Goal: Transaction & Acquisition: Purchase product/service

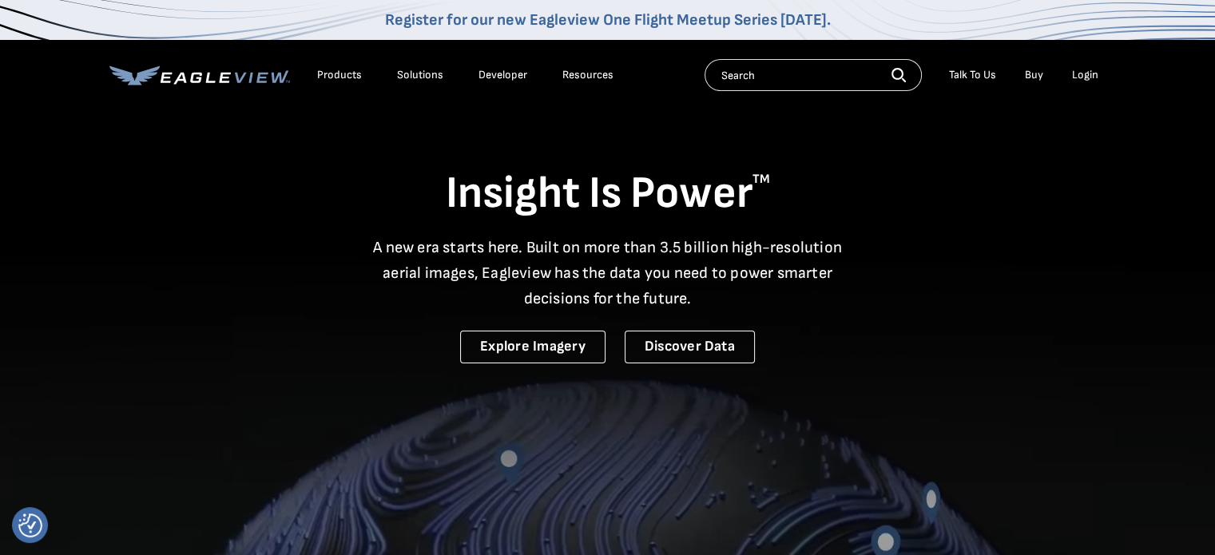
click at [1073, 76] on div "Login" at bounding box center [1085, 75] width 26 height 14
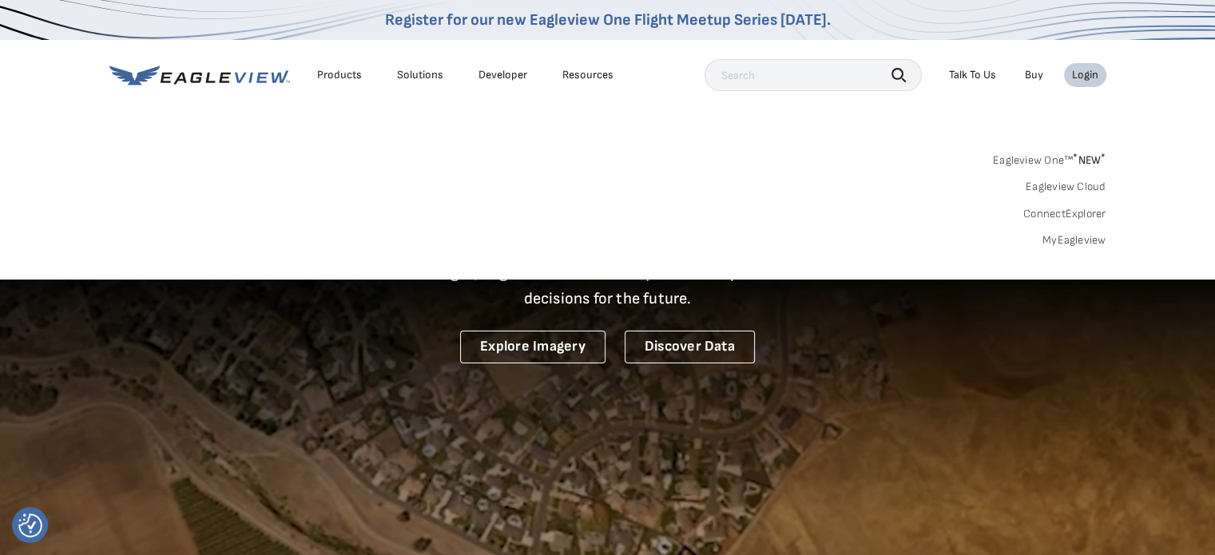
click at [1084, 73] on div "Login" at bounding box center [1085, 75] width 26 height 14
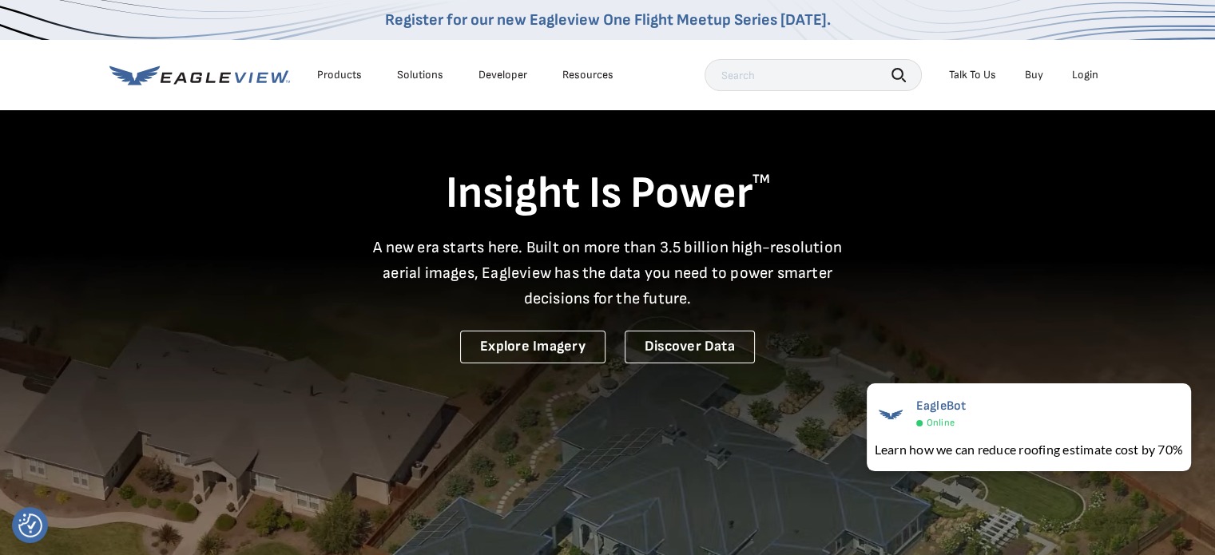
click at [1085, 74] on div "Login" at bounding box center [1085, 75] width 26 height 14
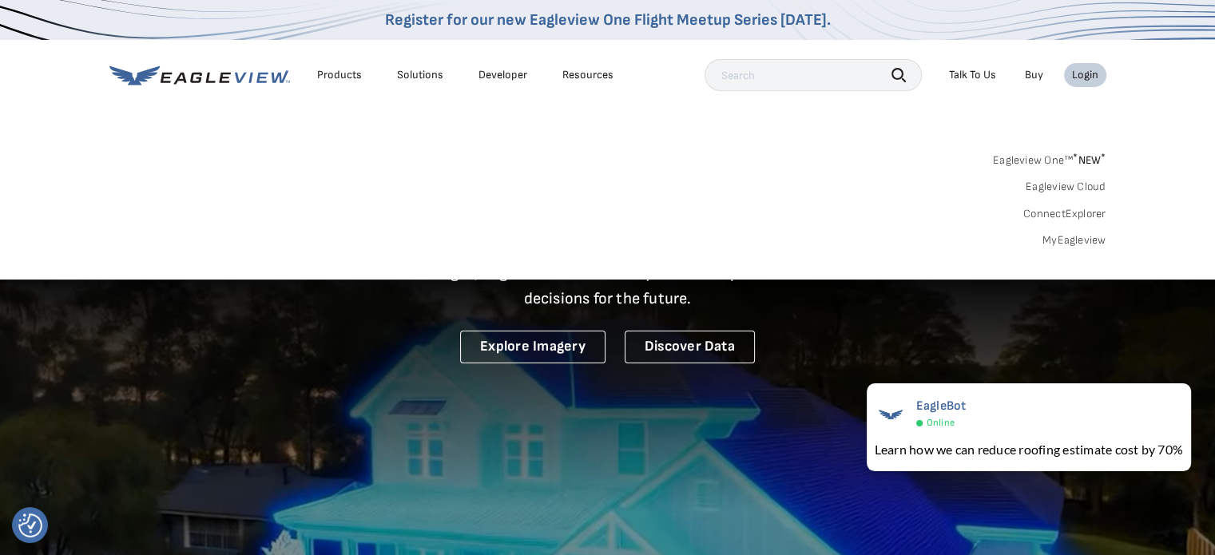
click at [1074, 240] on link "MyEagleview" at bounding box center [1074, 240] width 64 height 14
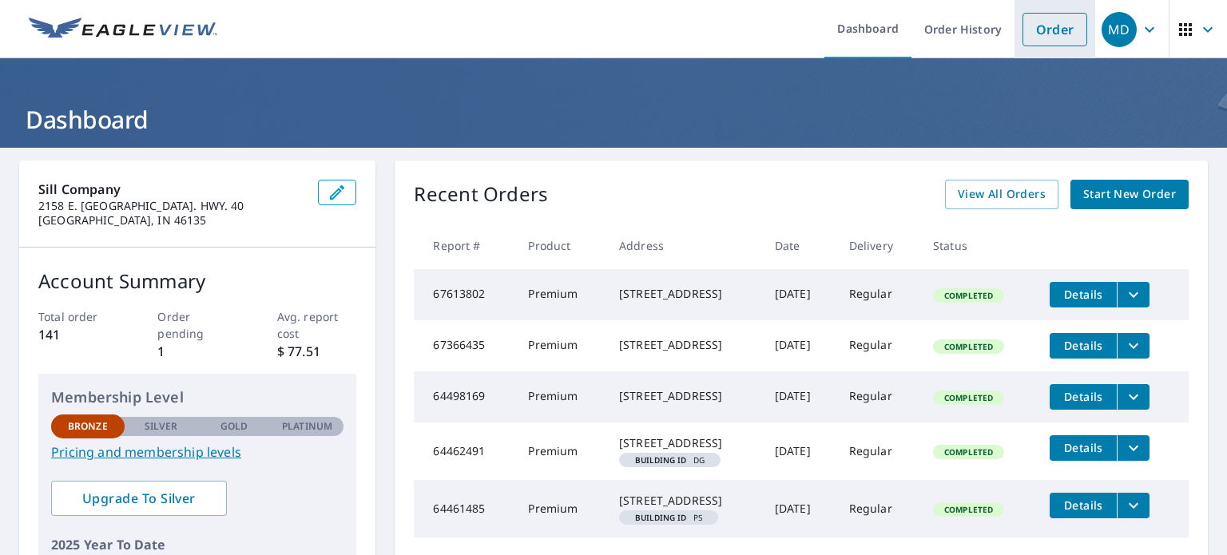
click at [1048, 34] on link "Order" at bounding box center [1054, 30] width 65 height 34
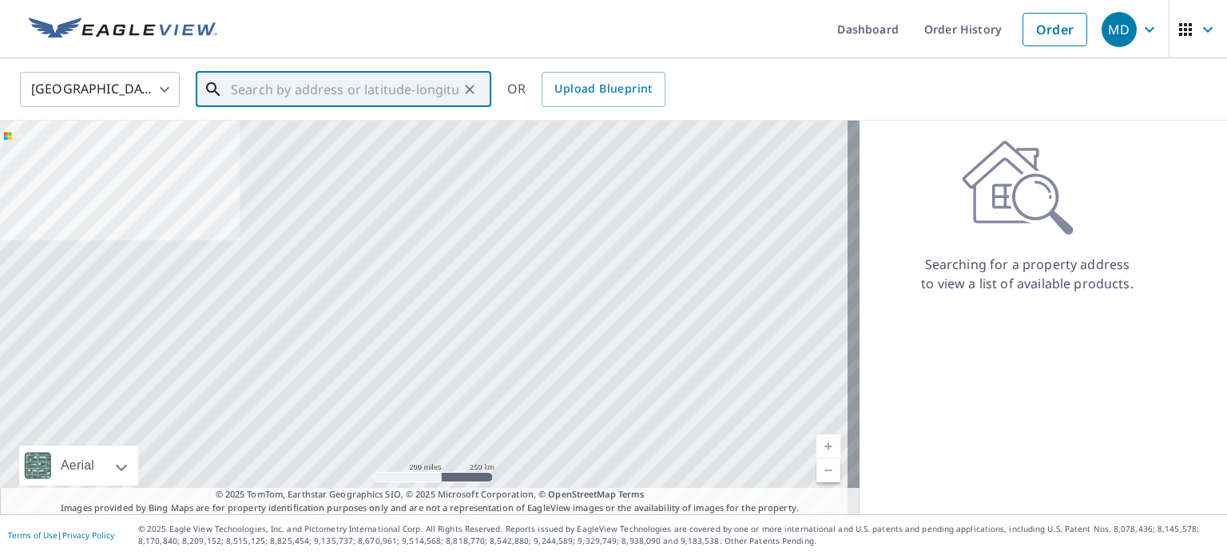
click at [268, 81] on input "text" at bounding box center [345, 89] width 228 height 45
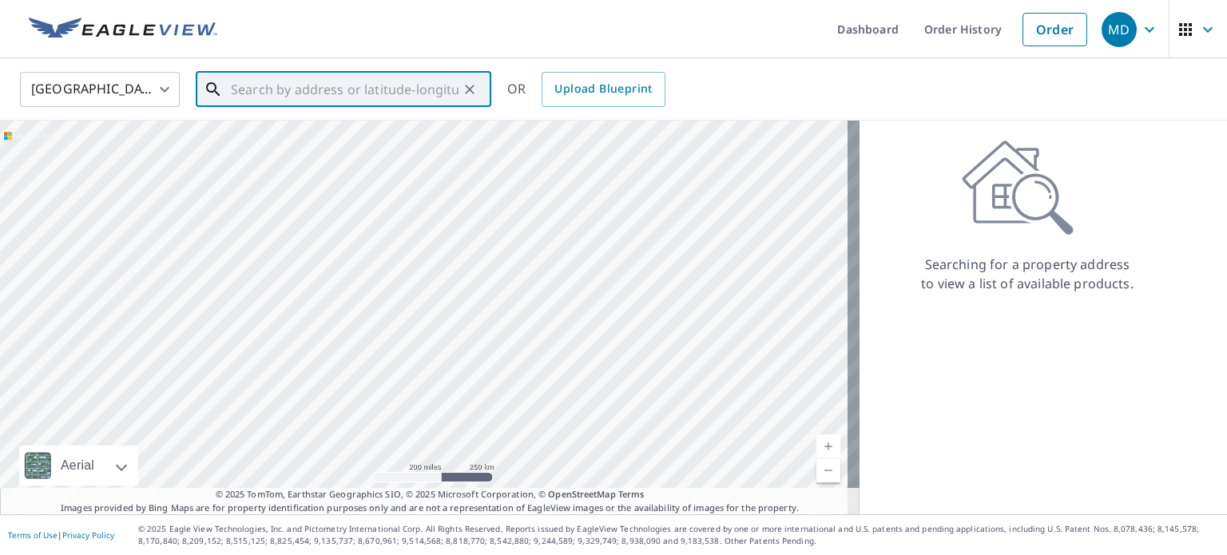
paste input "[STREET_ADDRESS]"
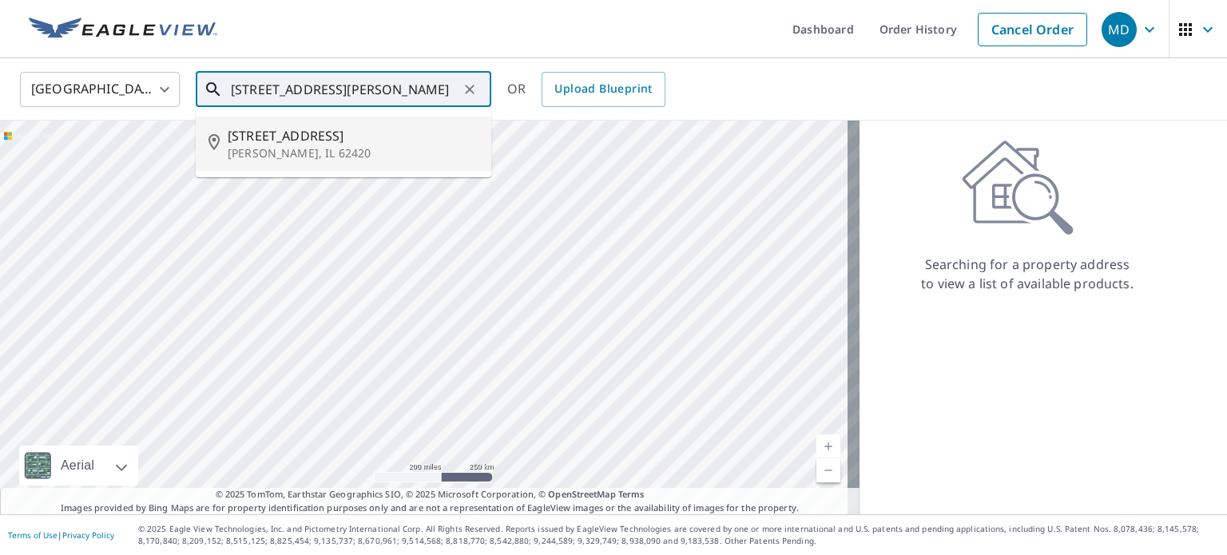
click at [278, 148] on p "[PERSON_NAME], IL 62420" at bounding box center [353, 153] width 251 height 16
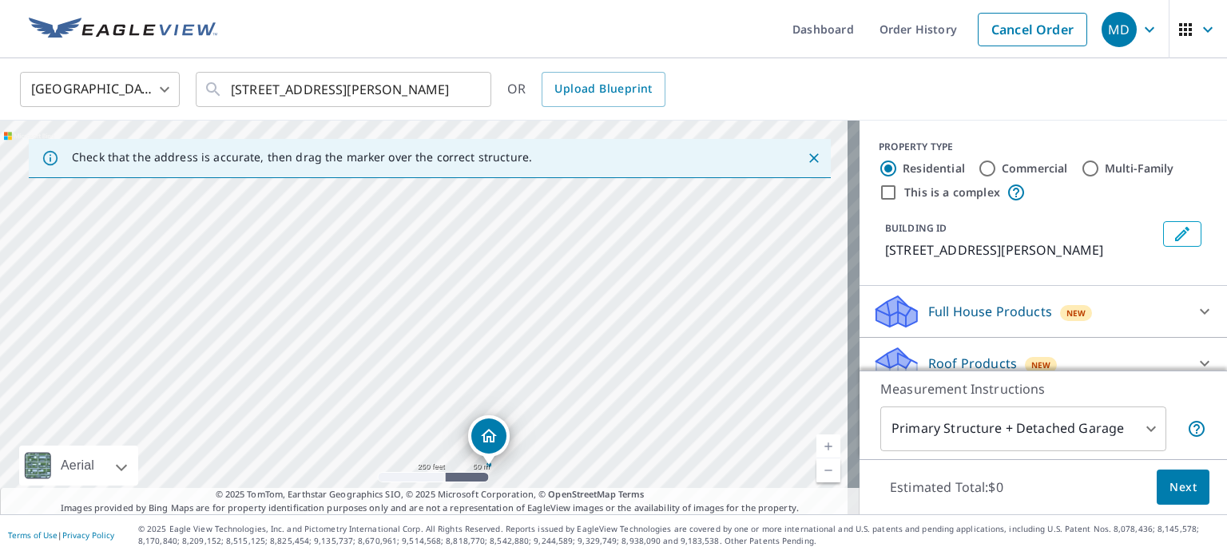
drag, startPoint x: 538, startPoint y: 212, endPoint x: 602, endPoint y: 363, distance: 163.5
click at [602, 363] on div "[STREET_ADDRESS][PERSON_NAME]" at bounding box center [429, 318] width 859 height 394
drag, startPoint x: 588, startPoint y: 351, endPoint x: 634, endPoint y: 236, distance: 124.0
click at [634, 236] on div "[STREET_ADDRESS][PERSON_NAME]" at bounding box center [429, 318] width 859 height 394
drag, startPoint x: 575, startPoint y: 376, endPoint x: 436, endPoint y: 462, distance: 163.6
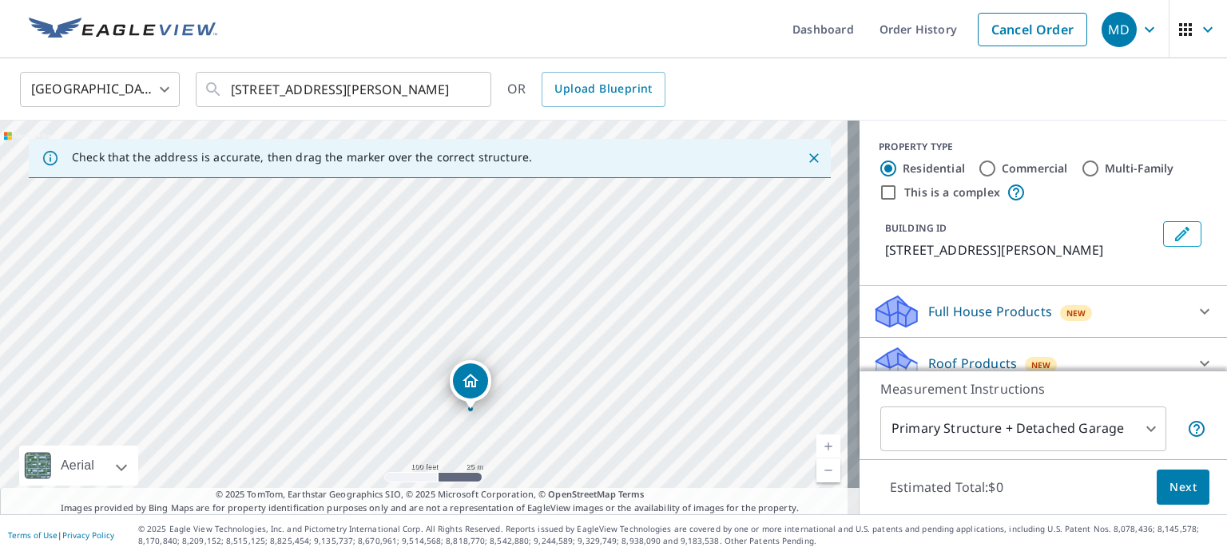
click at [436, 462] on div "[STREET_ADDRESS][PERSON_NAME]" at bounding box center [429, 318] width 859 height 394
drag, startPoint x: 614, startPoint y: 339, endPoint x: 843, endPoint y: 232, distance: 253.0
click at [843, 232] on div "[STREET_ADDRESS][PERSON_NAME]" at bounding box center [429, 318] width 859 height 394
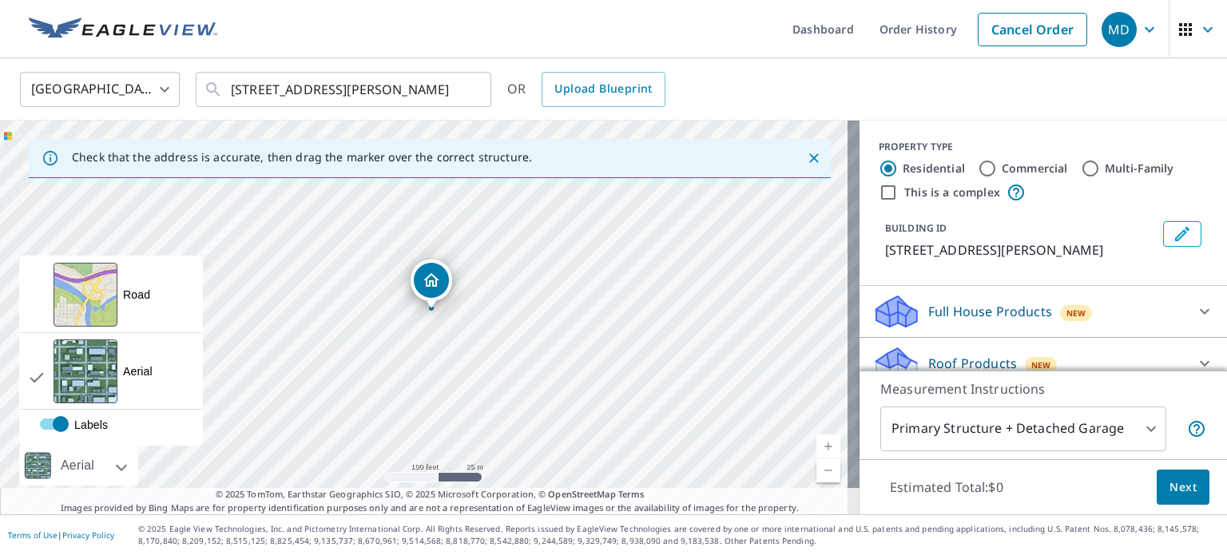
drag, startPoint x: 410, startPoint y: 453, endPoint x: 124, endPoint y: 459, distance: 286.0
click at [124, 459] on div "[STREET_ADDRESS][PERSON_NAME] A standard road map Aerial A detailed look from a…" at bounding box center [429, 318] width 859 height 394
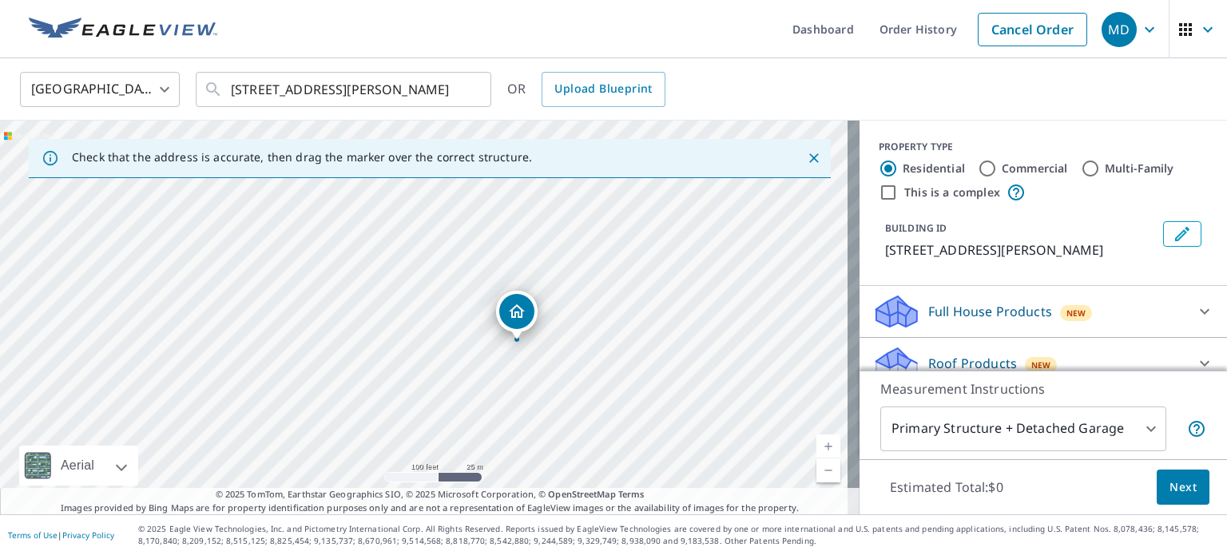
click at [205, 498] on p "© 2025 TomTom, Earthstar Geographics SIO, © 2025 Microsoft Corporation, © OpenS…" at bounding box center [429, 501] width 859 height 26
click at [406, 444] on div "[STREET_ADDRESS][PERSON_NAME]" at bounding box center [429, 318] width 859 height 394
drag, startPoint x: 790, startPoint y: 285, endPoint x: 380, endPoint y: 455, distance: 443.6
click at [380, 455] on div "[STREET_ADDRESS][PERSON_NAME]" at bounding box center [429, 318] width 859 height 394
drag, startPoint x: 724, startPoint y: 306, endPoint x: 913, endPoint y: 335, distance: 190.7
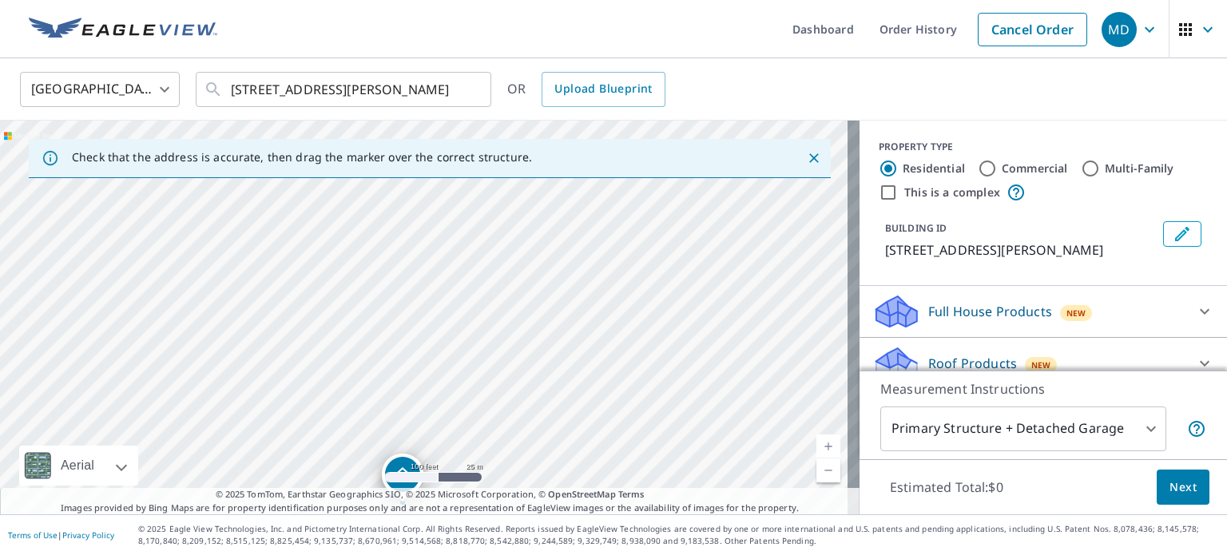
click at [913, 335] on div "Check that the address is accurate, then drag the marker over the correct struc…" at bounding box center [613, 318] width 1227 height 394
click at [906, 368] on icon at bounding box center [911, 368] width 11 height 18
click at [771, 345] on div "[STREET_ADDRESS][PERSON_NAME]" at bounding box center [429, 318] width 859 height 394
drag, startPoint x: 520, startPoint y: 246, endPoint x: 641, endPoint y: 498, distance: 279.0
click at [641, 498] on div "Check that the address is accurate, then drag the marker over the correct struc…" at bounding box center [429, 318] width 859 height 394
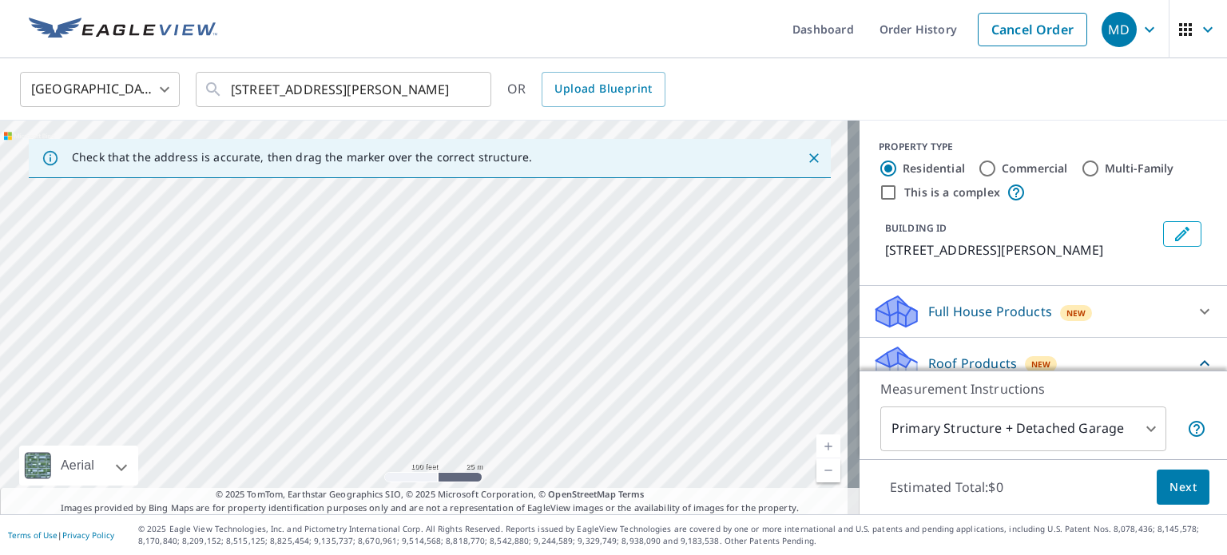
click at [639, 418] on div "[STREET_ADDRESS][PERSON_NAME]" at bounding box center [429, 318] width 859 height 394
drag, startPoint x: 599, startPoint y: 310, endPoint x: 629, endPoint y: 371, distance: 67.9
click at [629, 371] on div "[STREET_ADDRESS][PERSON_NAME]" at bounding box center [429, 318] width 859 height 394
drag, startPoint x: 581, startPoint y: 375, endPoint x: 536, endPoint y: 178, distance: 201.7
click at [536, 178] on div "Check that the address is accurate, then drag the marker over the correct struc…" at bounding box center [429, 318] width 859 height 394
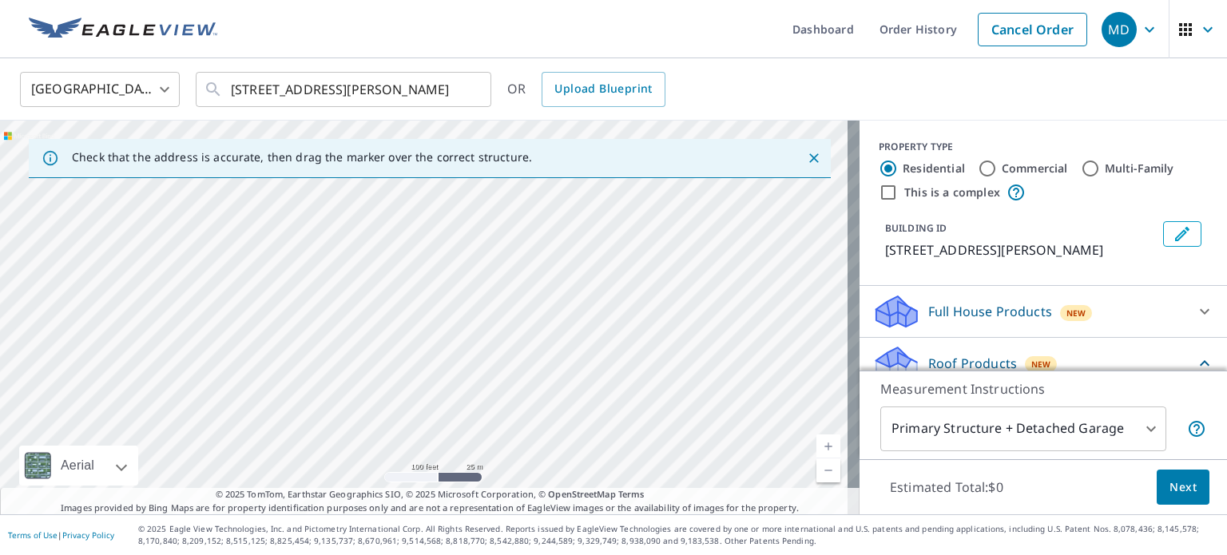
click at [549, 238] on div "[STREET_ADDRESS][PERSON_NAME]" at bounding box center [429, 318] width 859 height 394
drag, startPoint x: 492, startPoint y: 443, endPoint x: 534, endPoint y: 137, distance: 309.5
click at [534, 137] on div "Check that the address is accurate, then drag the marker over the correct struc…" at bounding box center [429, 318] width 859 height 394
click at [505, 181] on div "[STREET_ADDRESS][PERSON_NAME]" at bounding box center [429, 318] width 859 height 394
drag, startPoint x: 526, startPoint y: 441, endPoint x: 638, endPoint y: 202, distance: 263.7
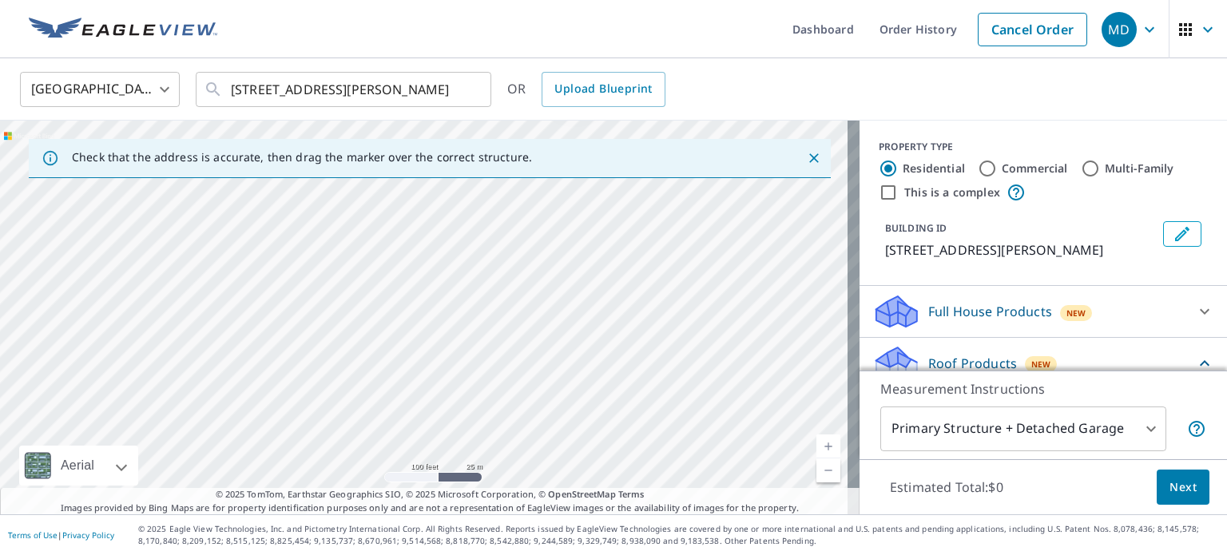
click at [638, 202] on div "[STREET_ADDRESS][PERSON_NAME]" at bounding box center [429, 318] width 859 height 394
drag, startPoint x: 548, startPoint y: 366, endPoint x: 850, endPoint y: 199, distance: 345.0
click at [850, 199] on div "Check that the address is accurate, then drag the marker over the correct struc…" at bounding box center [613, 318] width 1227 height 394
click at [798, 335] on div "[STREET_ADDRESS][PERSON_NAME]" at bounding box center [429, 318] width 859 height 394
drag, startPoint x: 489, startPoint y: 410, endPoint x: 480, endPoint y: 561, distance: 152.0
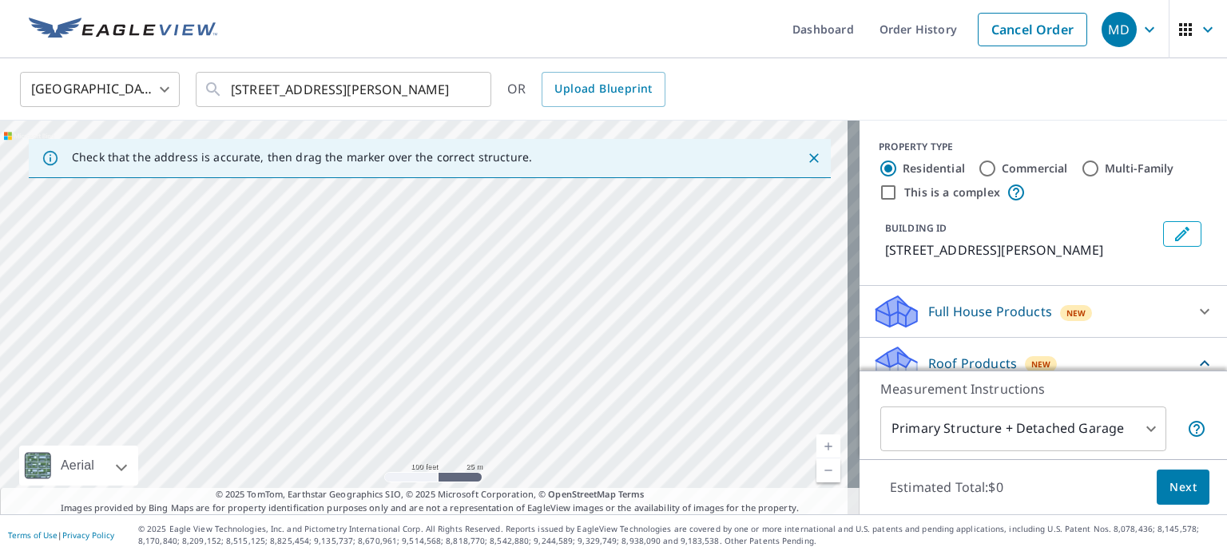
click at [480, 554] on html "MD MD Dashboard Order History Cancel Order MD [GEOGRAPHIC_DATA] [GEOGRAPHIC_DAT…" at bounding box center [613, 277] width 1227 height 555
click at [564, 459] on div "[STREET_ADDRESS][PERSON_NAME]" at bounding box center [429, 318] width 859 height 394
drag, startPoint x: 676, startPoint y: 272, endPoint x: 661, endPoint y: 398, distance: 127.0
click at [662, 402] on div "[STREET_ADDRESS][PERSON_NAME]" at bounding box center [429, 318] width 859 height 394
drag, startPoint x: 792, startPoint y: 284, endPoint x: 727, endPoint y: 363, distance: 102.7
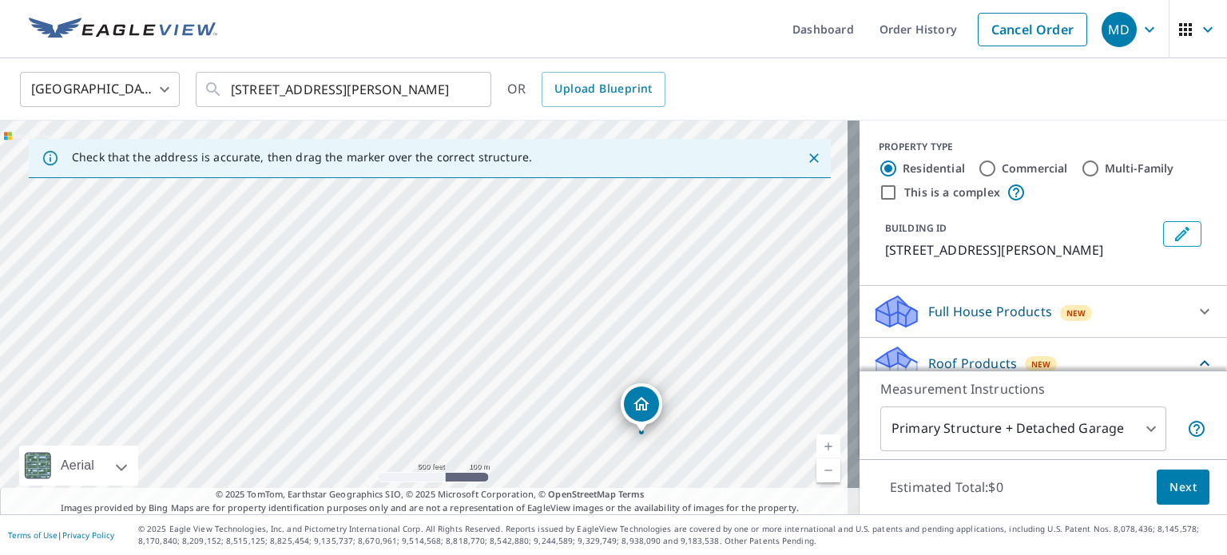
click at [727, 363] on div "[STREET_ADDRESS][PERSON_NAME]" at bounding box center [429, 318] width 859 height 394
drag, startPoint x: 725, startPoint y: 363, endPoint x: 712, endPoint y: 274, distance: 90.5
click at [712, 274] on div "[STREET_ADDRESS][PERSON_NAME]" at bounding box center [429, 318] width 859 height 394
drag, startPoint x: 642, startPoint y: 353, endPoint x: 653, endPoint y: 241, distance: 112.4
click at [653, 241] on div "[STREET_ADDRESS][PERSON_NAME]" at bounding box center [429, 318] width 859 height 394
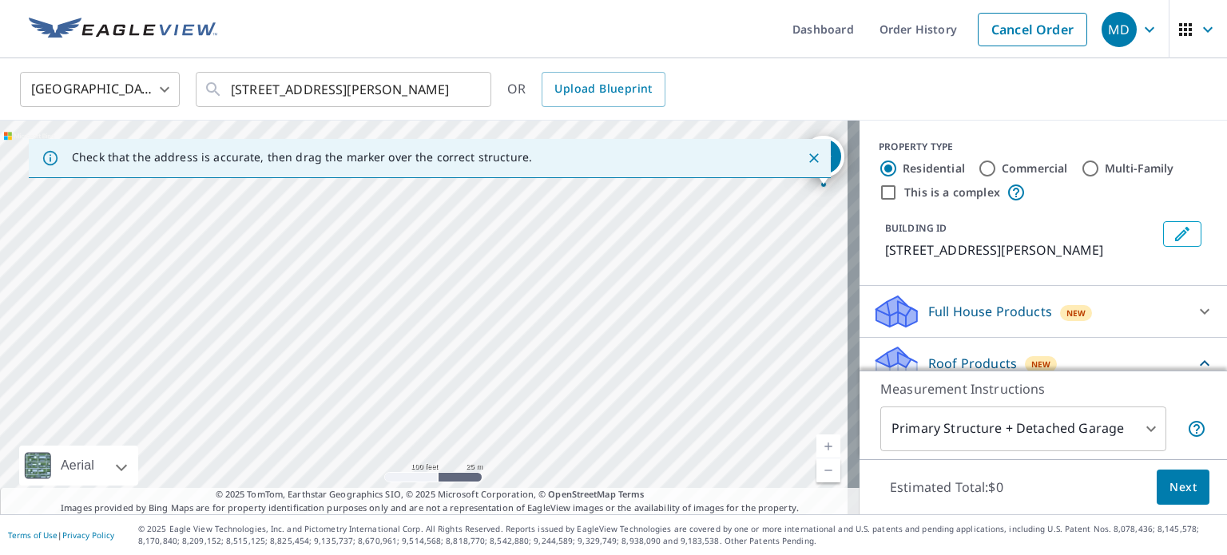
drag, startPoint x: 526, startPoint y: 321, endPoint x: 741, endPoint y: 255, distance: 225.6
click at [741, 255] on div "[STREET_ADDRESS][PERSON_NAME]" at bounding box center [429, 318] width 859 height 394
drag, startPoint x: 716, startPoint y: 359, endPoint x: 537, endPoint y: 530, distance: 246.9
click at [537, 530] on div "Dashboard Order History Cancel Order MD [GEOGRAPHIC_DATA] [GEOGRAPHIC_DATA] ​ […" at bounding box center [613, 277] width 1227 height 555
click at [556, 434] on div "[STREET_ADDRESS][PERSON_NAME]" at bounding box center [429, 318] width 859 height 394
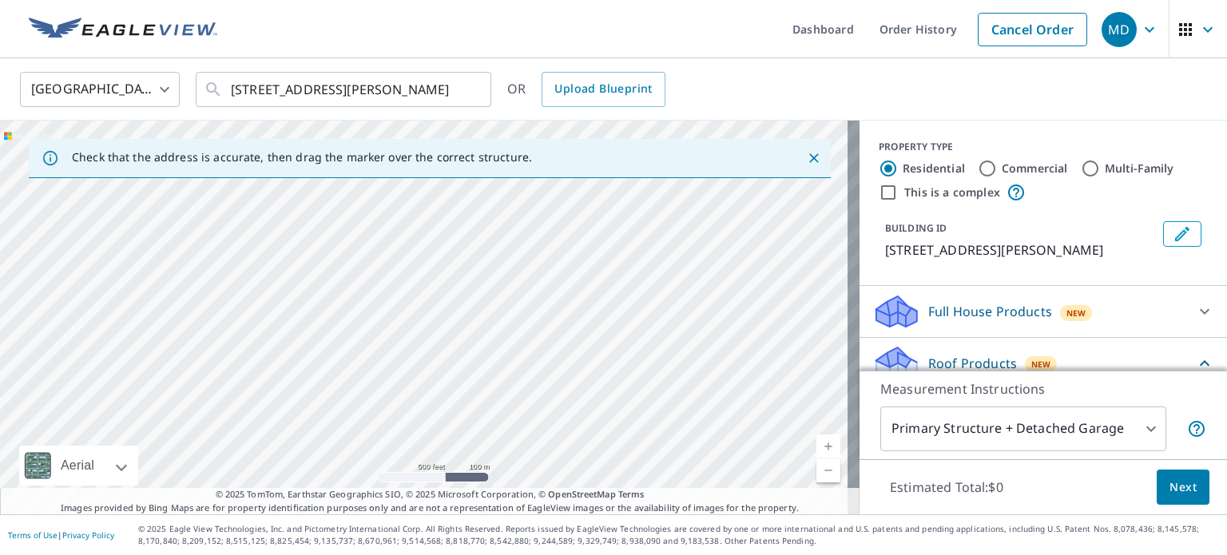
drag, startPoint x: 657, startPoint y: 258, endPoint x: 483, endPoint y: 478, distance: 280.4
click at [483, 478] on div "[STREET_ADDRESS][PERSON_NAME]" at bounding box center [429, 318] width 859 height 394
drag, startPoint x: 682, startPoint y: 343, endPoint x: 672, endPoint y: 224, distance: 119.4
click at [672, 224] on div "[STREET_ADDRESS][PERSON_NAME]" at bounding box center [429, 318] width 859 height 394
drag, startPoint x: 619, startPoint y: 371, endPoint x: 754, endPoint y: 181, distance: 233.1
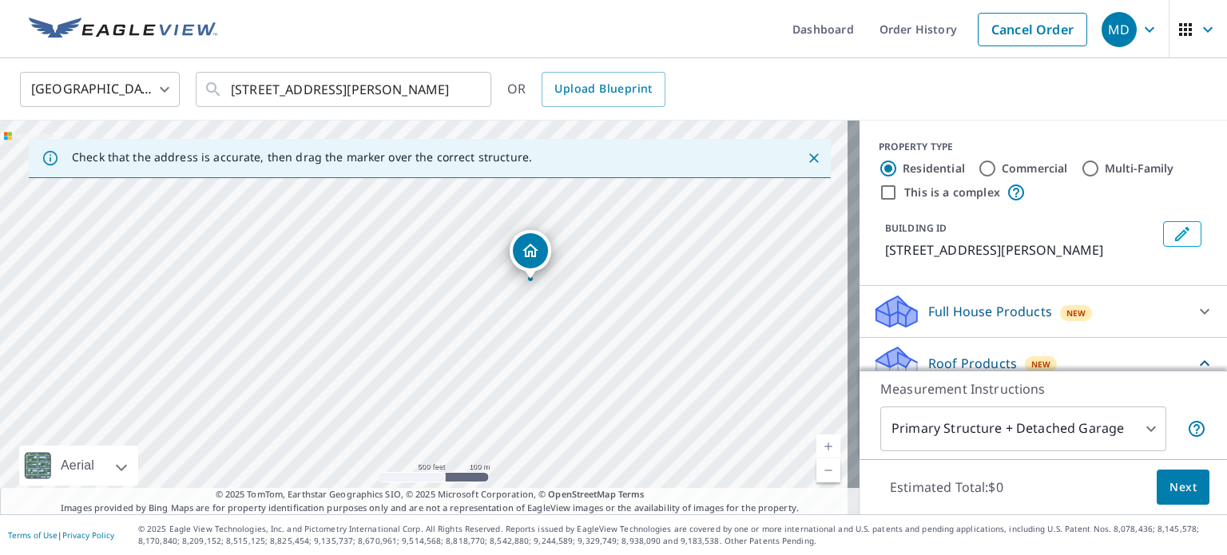
click at [754, 181] on div "[STREET_ADDRESS][PERSON_NAME]" at bounding box center [429, 318] width 859 height 394
drag, startPoint x: 658, startPoint y: 280, endPoint x: 806, endPoint y: 200, distance: 168.0
click at [806, 200] on div "[STREET_ADDRESS][PERSON_NAME]" at bounding box center [429, 318] width 859 height 394
drag, startPoint x: 651, startPoint y: 287, endPoint x: 618, endPoint y: 368, distance: 87.8
click at [618, 368] on div "[STREET_ADDRESS][PERSON_NAME]" at bounding box center [429, 318] width 859 height 394
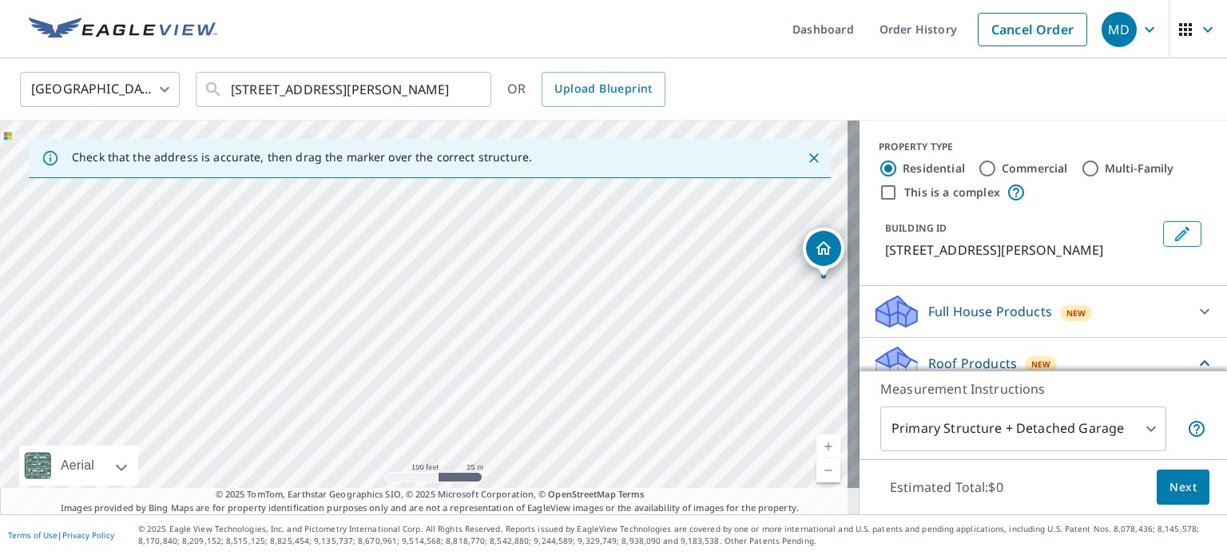
drag, startPoint x: 601, startPoint y: 307, endPoint x: 434, endPoint y: 453, distance: 220.7
click at [434, 453] on div "[STREET_ADDRESS][PERSON_NAME]" at bounding box center [429, 318] width 859 height 394
drag, startPoint x: 584, startPoint y: 315, endPoint x: 485, endPoint y: 419, distance: 144.1
click at [485, 419] on div "[STREET_ADDRESS][PERSON_NAME]" at bounding box center [429, 318] width 859 height 394
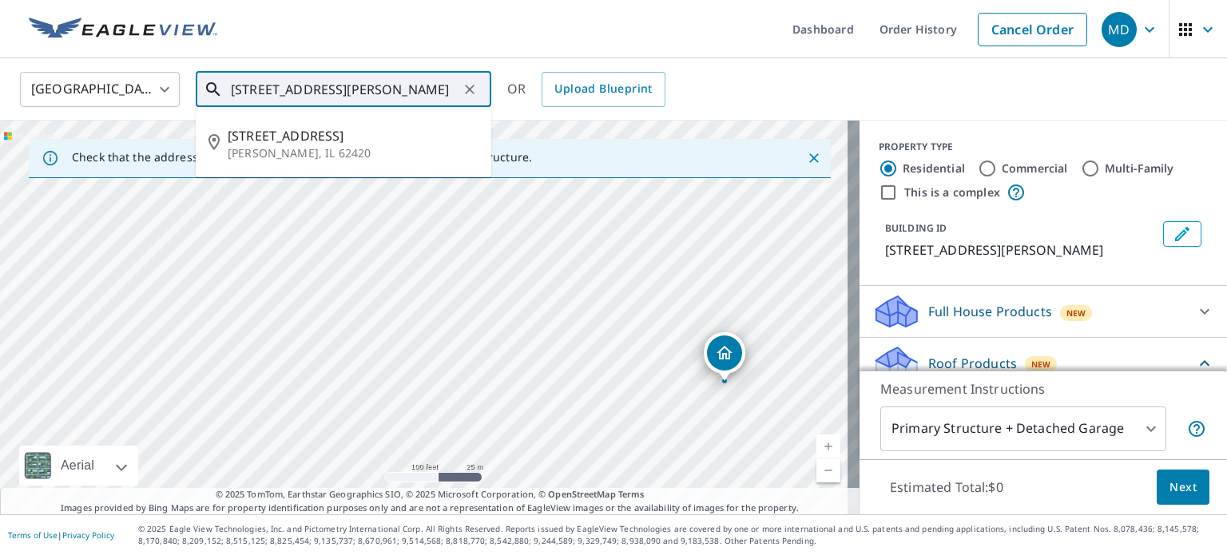
click at [314, 89] on input "[STREET_ADDRESS][PERSON_NAME]" at bounding box center [345, 89] width 228 height 45
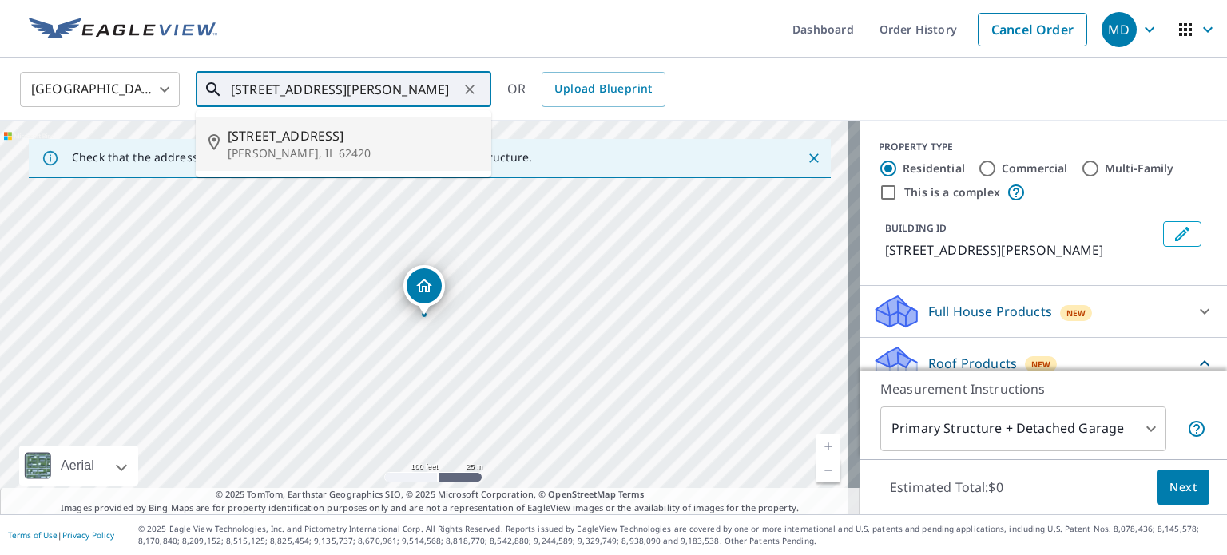
click at [476, 249] on div "[STREET_ADDRESS][PERSON_NAME]" at bounding box center [429, 318] width 859 height 394
click at [579, 214] on div "[STREET_ADDRESS][PERSON_NAME]" at bounding box center [429, 318] width 859 height 394
type input "[STREET_ADDRESS][PERSON_NAME]"
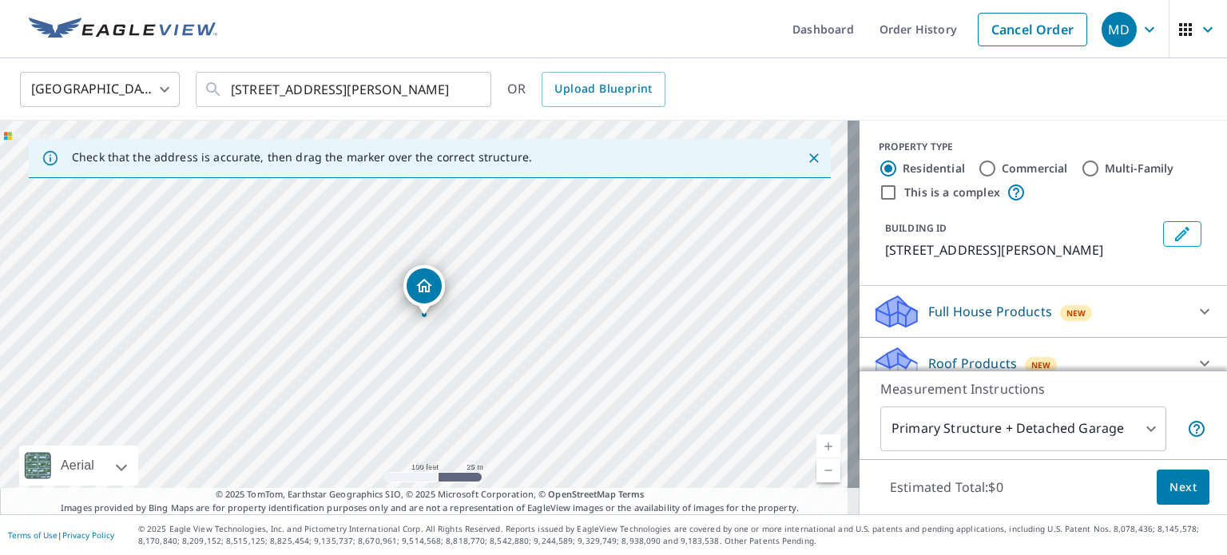
drag, startPoint x: 423, startPoint y: 312, endPoint x: 478, endPoint y: 270, distance: 69.5
drag, startPoint x: 498, startPoint y: 293, endPoint x: 593, endPoint y: 332, distance: 103.5
drag, startPoint x: 531, startPoint y: 264, endPoint x: 655, endPoint y: 328, distance: 139.3
click at [655, 328] on div "[STREET_ADDRESS][PERSON_NAME]" at bounding box center [429, 318] width 859 height 394
drag, startPoint x: 570, startPoint y: 248, endPoint x: 629, endPoint y: 325, distance: 96.3
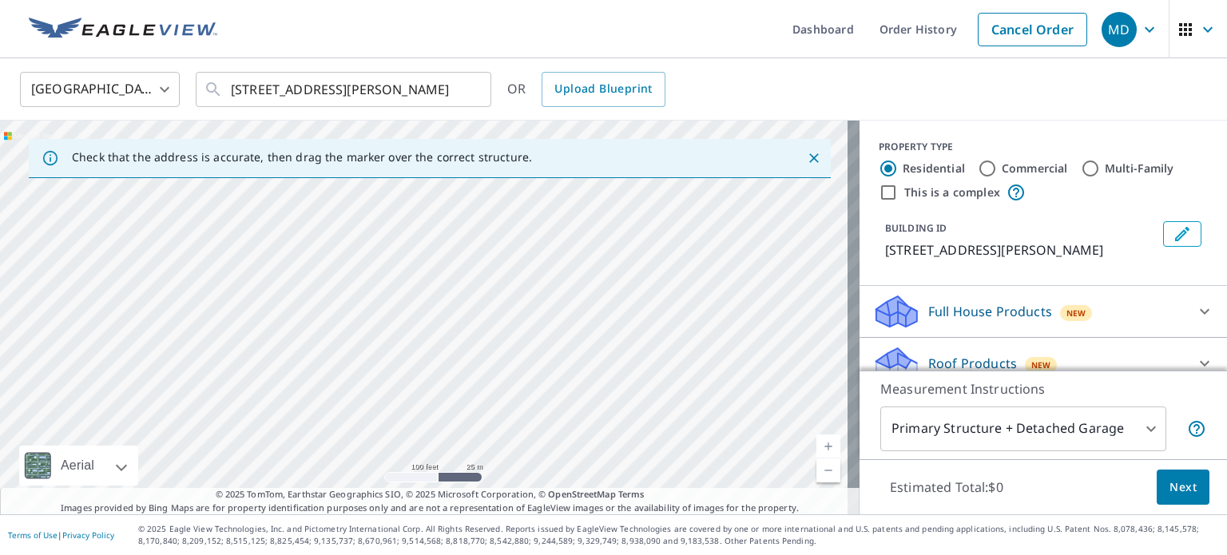
click at [629, 325] on div "[STREET_ADDRESS][PERSON_NAME]" at bounding box center [429, 318] width 859 height 394
drag, startPoint x: 605, startPoint y: 325, endPoint x: 583, endPoint y: 290, distance: 41.2
click at [583, 290] on div "[STREET_ADDRESS][PERSON_NAME]" at bounding box center [429, 318] width 859 height 394
drag, startPoint x: 351, startPoint y: 322, endPoint x: 450, endPoint y: 287, distance: 105.8
click at [450, 287] on div "[STREET_ADDRESS][PERSON_NAME]" at bounding box center [429, 318] width 859 height 394
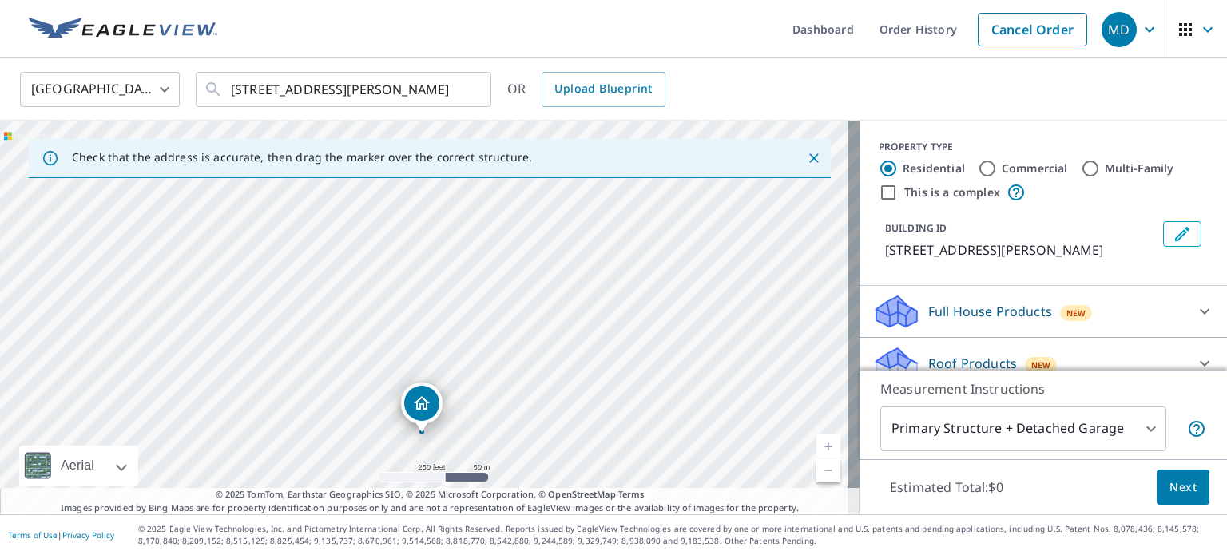
click at [494, 379] on div "[STREET_ADDRESS][PERSON_NAME]" at bounding box center [429, 318] width 859 height 394
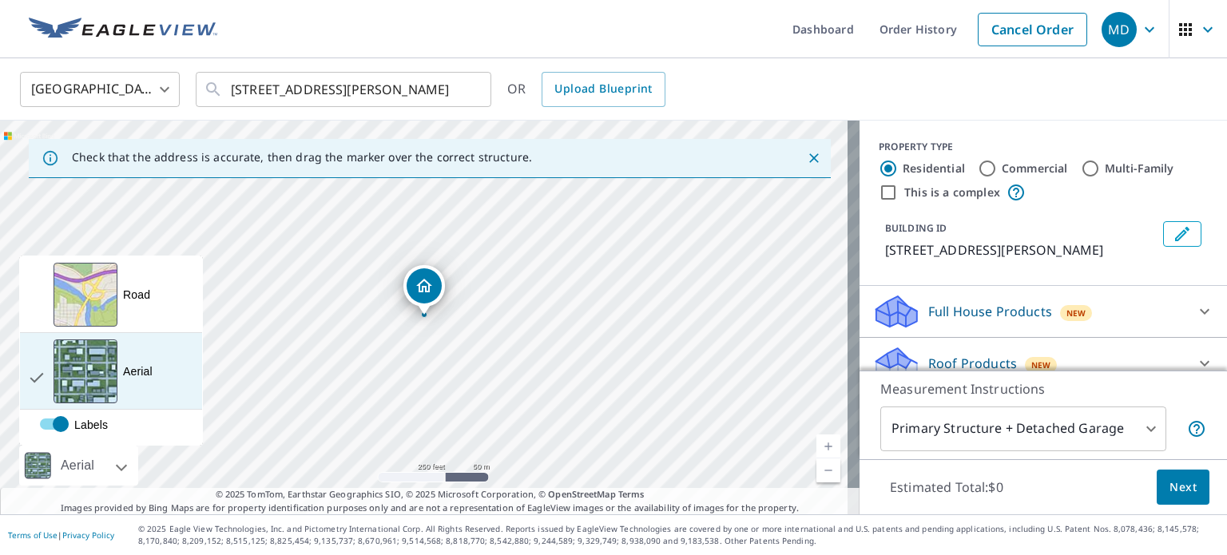
click at [101, 381] on div "View aerial and more..." at bounding box center [86, 371] width 64 height 64
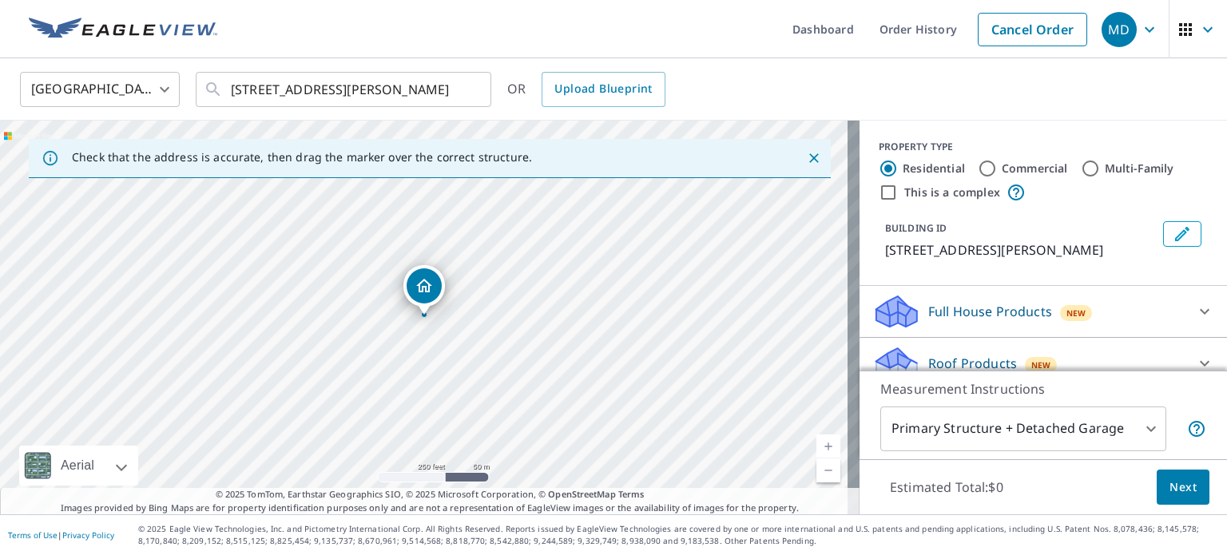
click at [476, 367] on div "[STREET_ADDRESS][PERSON_NAME]" at bounding box center [429, 318] width 859 height 394
drag, startPoint x: 492, startPoint y: 363, endPoint x: 609, endPoint y: 498, distance: 178.9
click at [609, 498] on div "Check that the address is accurate, then drag the marker over the correct struc…" at bounding box center [429, 318] width 859 height 394
click at [540, 445] on div "[STREET_ADDRESS][PERSON_NAME]" at bounding box center [429, 318] width 859 height 394
drag, startPoint x: 540, startPoint y: 213, endPoint x: 621, endPoint y: 474, distance: 272.8
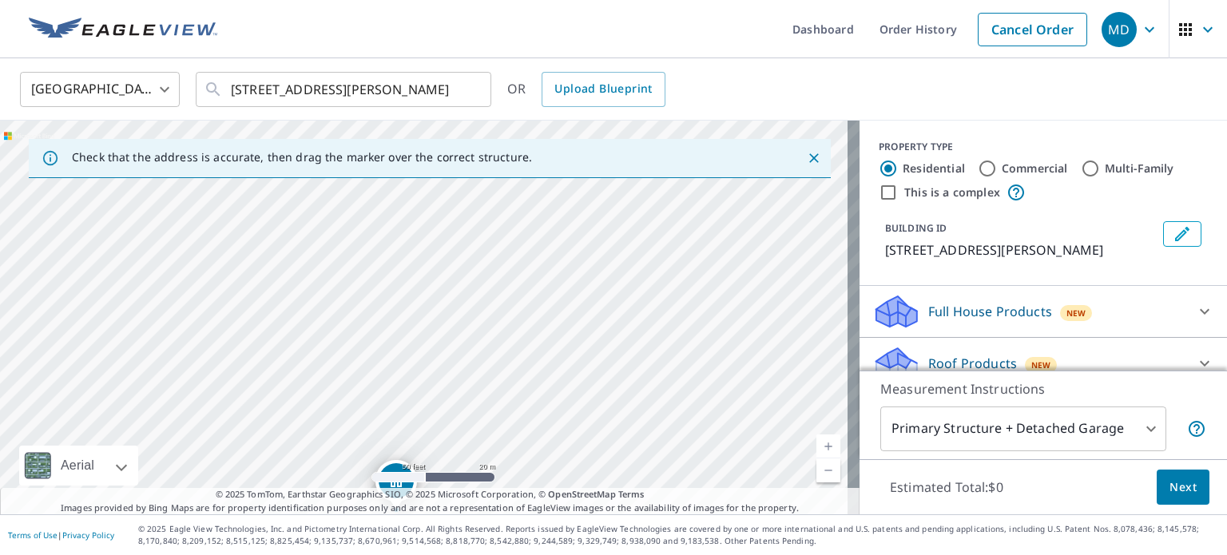
click at [621, 474] on div "[STREET_ADDRESS][PERSON_NAME]" at bounding box center [429, 318] width 859 height 394
drag, startPoint x: 585, startPoint y: 335, endPoint x: 657, endPoint y: 146, distance: 201.7
click at [657, 146] on div "Check that the address is accurate, then drag the marker over the correct struc…" at bounding box center [429, 318] width 859 height 394
click at [601, 361] on div "[STREET_ADDRESS][PERSON_NAME]" at bounding box center [429, 318] width 859 height 394
drag, startPoint x: 593, startPoint y: 465, endPoint x: 605, endPoint y: 169, distance: 296.6
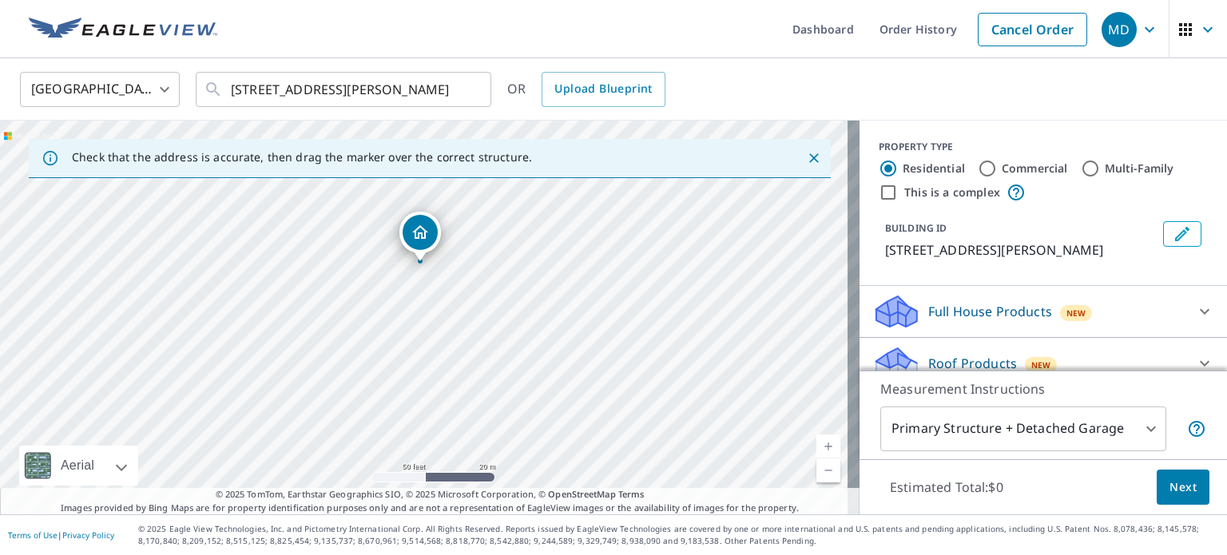
click at [605, 169] on div "Check that the address is accurate, then drag the marker over the correct struc…" at bounding box center [429, 318] width 859 height 394
click at [655, 232] on div "[STREET_ADDRESS][PERSON_NAME]" at bounding box center [429, 318] width 859 height 394
drag, startPoint x: 480, startPoint y: 442, endPoint x: 502, endPoint y: 533, distance: 93.8
click at [502, 533] on div "Dashboard Order History Cancel Order MD [GEOGRAPHIC_DATA] [GEOGRAPHIC_DATA] ​ […" at bounding box center [613, 277] width 1227 height 555
click at [518, 470] on div "[STREET_ADDRESS][PERSON_NAME]" at bounding box center [429, 318] width 859 height 394
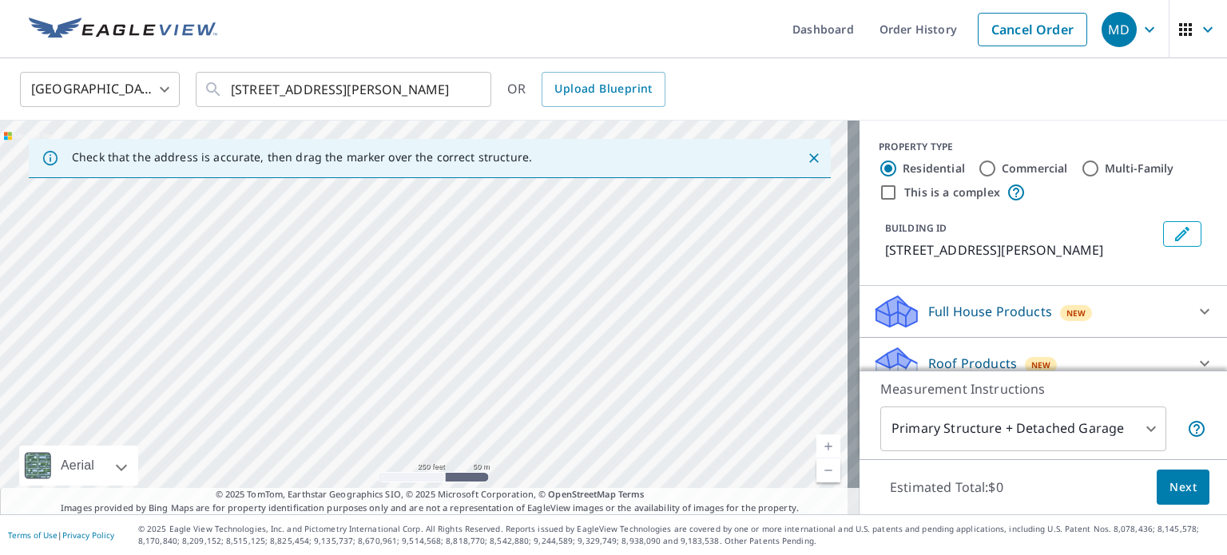
drag, startPoint x: 584, startPoint y: 275, endPoint x: 562, endPoint y: 462, distance: 188.1
click at [562, 462] on div "[STREET_ADDRESS][PERSON_NAME]" at bounding box center [429, 318] width 859 height 394
drag, startPoint x: 581, startPoint y: 430, endPoint x: 658, endPoint y: 189, distance: 252.6
click at [658, 189] on div "[STREET_ADDRESS][PERSON_NAME]" at bounding box center [429, 318] width 859 height 394
drag, startPoint x: 664, startPoint y: 347, endPoint x: 642, endPoint y: 494, distance: 148.6
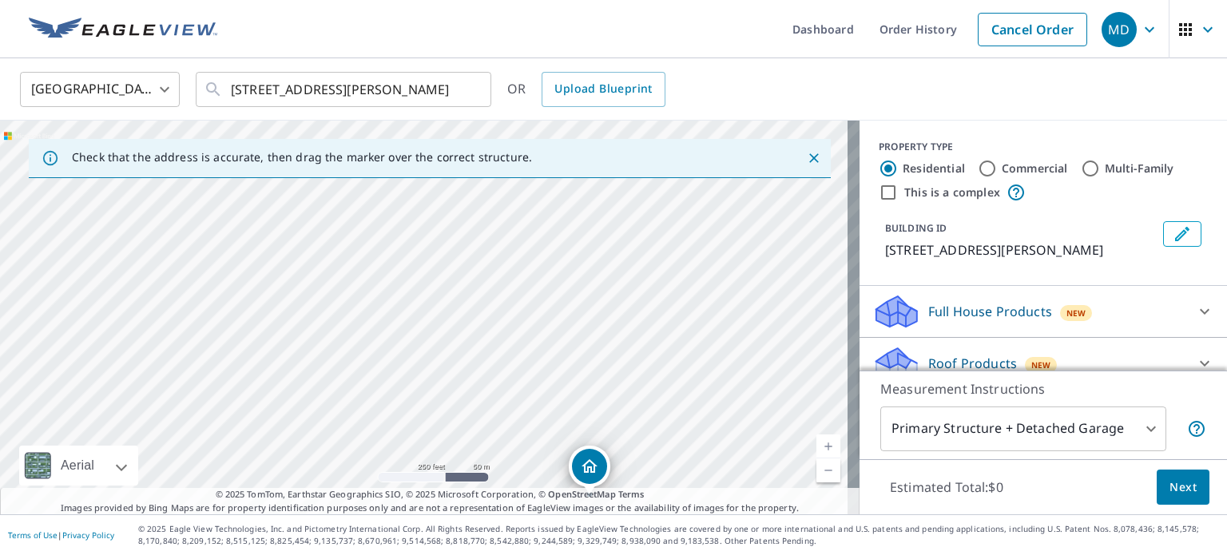
click at [642, 494] on div "Check that the address is accurate, then drag the marker over the correct struc…" at bounding box center [429, 318] width 859 height 394
click at [625, 166] on div "Check that the address is accurate, then drag the marker over the correct struc…" at bounding box center [430, 158] width 802 height 39
click at [579, 274] on div "[STREET_ADDRESS][PERSON_NAME]" at bounding box center [429, 318] width 859 height 394
drag, startPoint x: 551, startPoint y: 356, endPoint x: 776, endPoint y: 407, distance: 230.2
click at [776, 407] on div "[STREET_ADDRESS][PERSON_NAME]" at bounding box center [429, 318] width 859 height 394
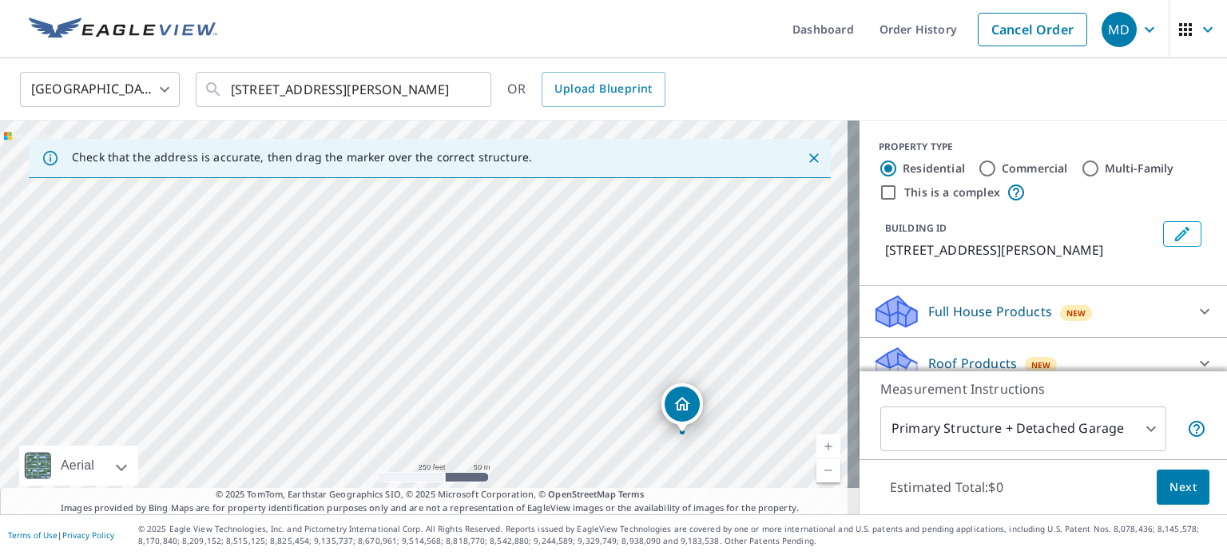
drag, startPoint x: 688, startPoint y: 271, endPoint x: 569, endPoint y: 433, distance: 201.6
click at [569, 433] on div "[STREET_ADDRESS][PERSON_NAME]" at bounding box center [429, 318] width 859 height 394
drag, startPoint x: 583, startPoint y: 351, endPoint x: 461, endPoint y: 502, distance: 194.8
click at [461, 502] on div "Check that the address is accurate, then drag the marker over the correct struc…" at bounding box center [429, 318] width 859 height 394
click at [443, 424] on div "[STREET_ADDRESS][PERSON_NAME]" at bounding box center [429, 318] width 859 height 394
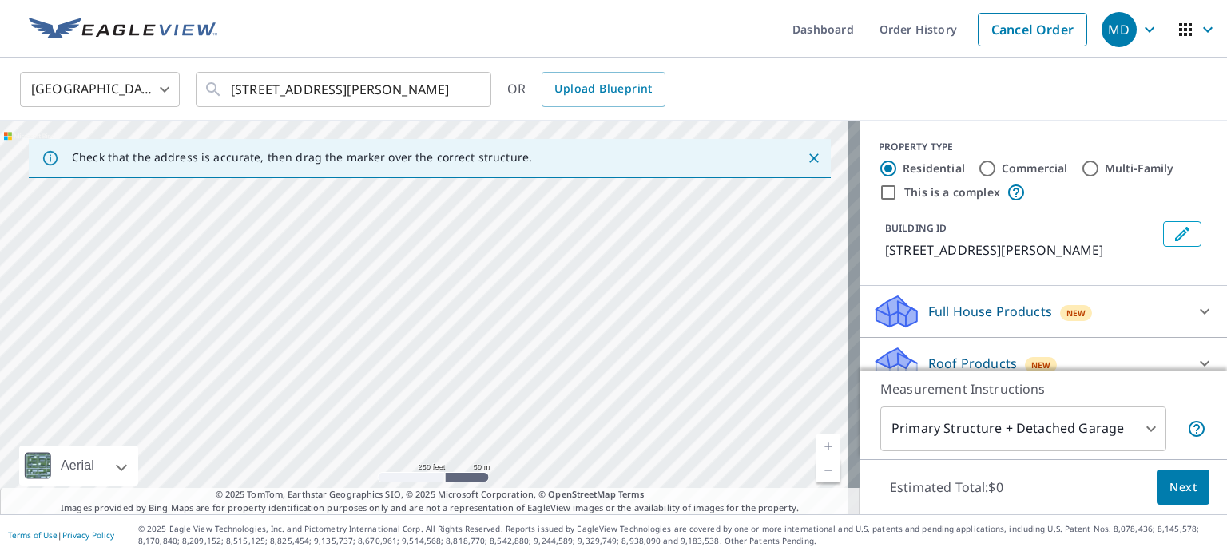
drag, startPoint x: 658, startPoint y: 268, endPoint x: 592, endPoint y: 526, distance: 267.1
click at [592, 526] on div "Dashboard Order History Cancel Order MD [GEOGRAPHIC_DATA] [GEOGRAPHIC_DATA] ​ […" at bounding box center [613, 277] width 1227 height 555
click at [623, 427] on div "[STREET_ADDRESS][PERSON_NAME]" at bounding box center [429, 318] width 859 height 394
drag, startPoint x: 778, startPoint y: 274, endPoint x: 450, endPoint y: 593, distance: 456.9
click at [450, 554] on html "MD MD Dashboard Order History Cancel Order MD [GEOGRAPHIC_DATA] [GEOGRAPHIC_DAT…" at bounding box center [613, 277] width 1227 height 555
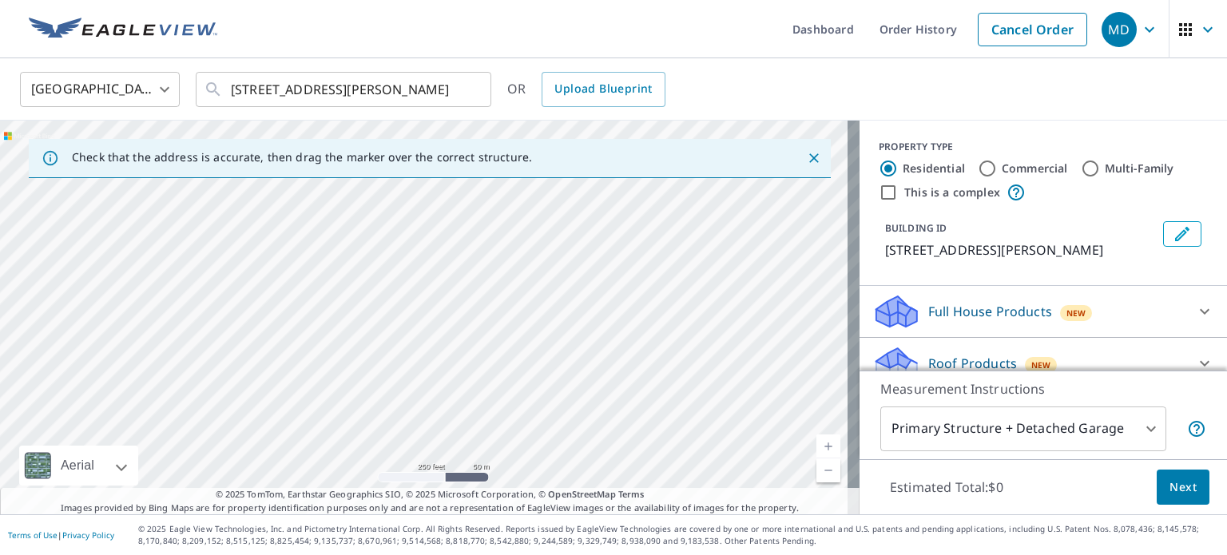
click at [561, 445] on div "[STREET_ADDRESS][PERSON_NAME]" at bounding box center [429, 318] width 859 height 394
drag, startPoint x: 575, startPoint y: 459, endPoint x: 692, endPoint y: 223, distance: 264.0
click at [692, 223] on div "[STREET_ADDRESS][PERSON_NAME]" at bounding box center [429, 318] width 859 height 394
drag, startPoint x: 633, startPoint y: 435, endPoint x: 653, endPoint y: 229, distance: 206.9
click at [653, 229] on div "[STREET_ADDRESS][PERSON_NAME]" at bounding box center [429, 318] width 859 height 394
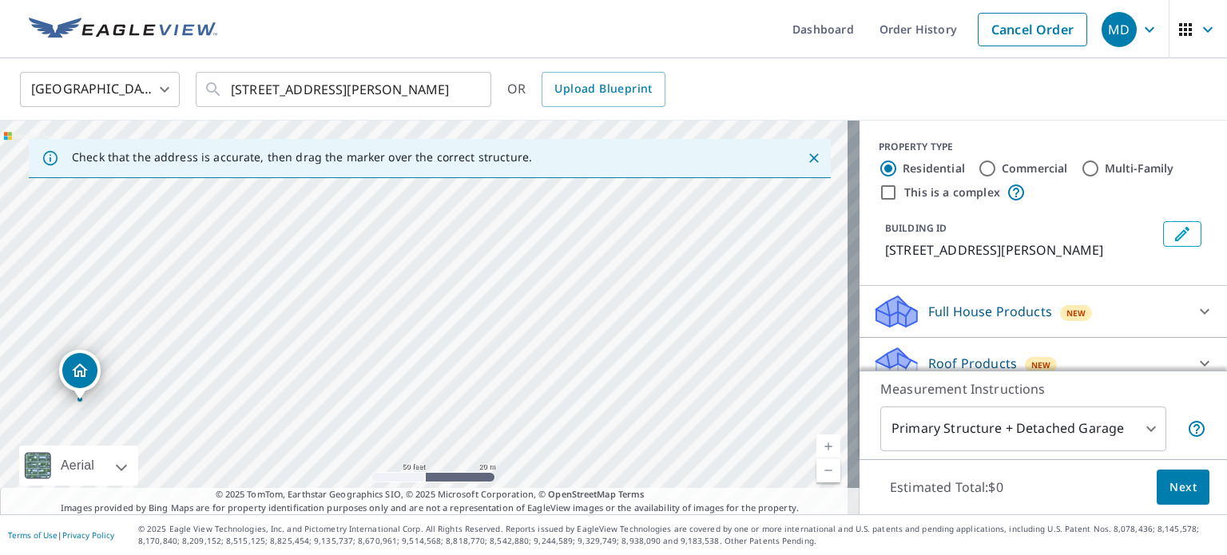
drag, startPoint x: 561, startPoint y: 395, endPoint x: 720, endPoint y: 343, distance: 167.0
click at [720, 343] on div "[STREET_ADDRESS][PERSON_NAME]" at bounding box center [429, 318] width 859 height 394
drag, startPoint x: 462, startPoint y: 352, endPoint x: 703, endPoint y: 435, distance: 254.3
click at [703, 435] on div "[STREET_ADDRESS][PERSON_NAME]" at bounding box center [429, 318] width 859 height 394
drag, startPoint x: 509, startPoint y: 341, endPoint x: 515, endPoint y: 577, distance: 235.7
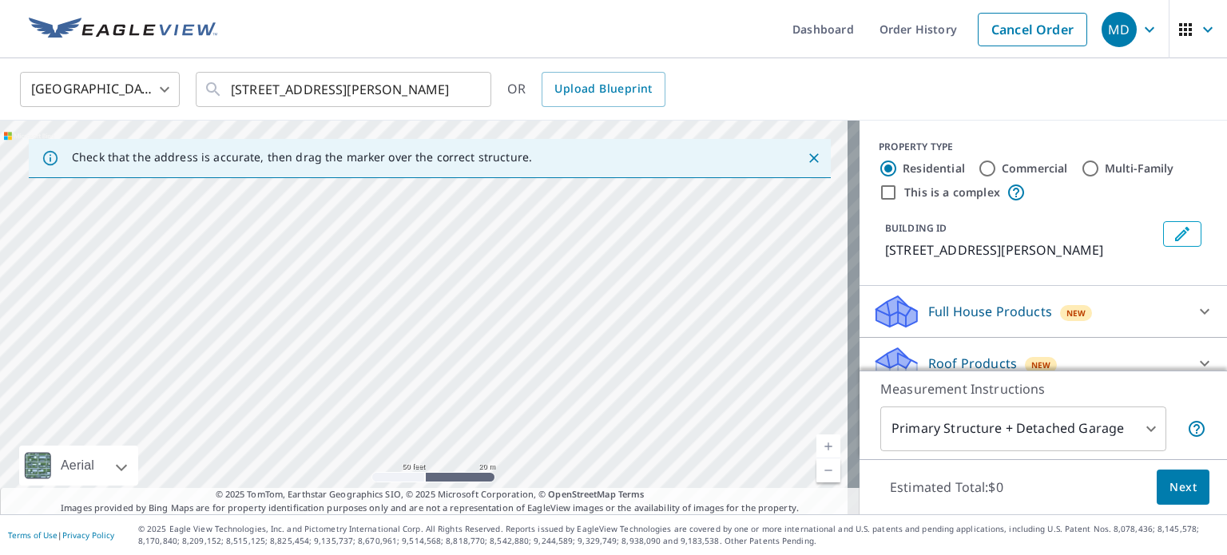
click at [515, 554] on html "MD MD Dashboard Order History Cancel Order MD [GEOGRAPHIC_DATA] [GEOGRAPHIC_DAT…" at bounding box center [613, 277] width 1227 height 555
click at [552, 204] on div "[STREET_ADDRESS][PERSON_NAME]" at bounding box center [429, 318] width 859 height 394
drag, startPoint x: 516, startPoint y: 307, endPoint x: 516, endPoint y: 539, distance: 231.6
click at [516, 539] on div "Dashboard Order History Cancel Order MD [GEOGRAPHIC_DATA] [GEOGRAPHIC_DATA] ​ […" at bounding box center [613, 277] width 1227 height 555
click at [527, 460] on div "[STREET_ADDRESS][PERSON_NAME]" at bounding box center [429, 318] width 859 height 394
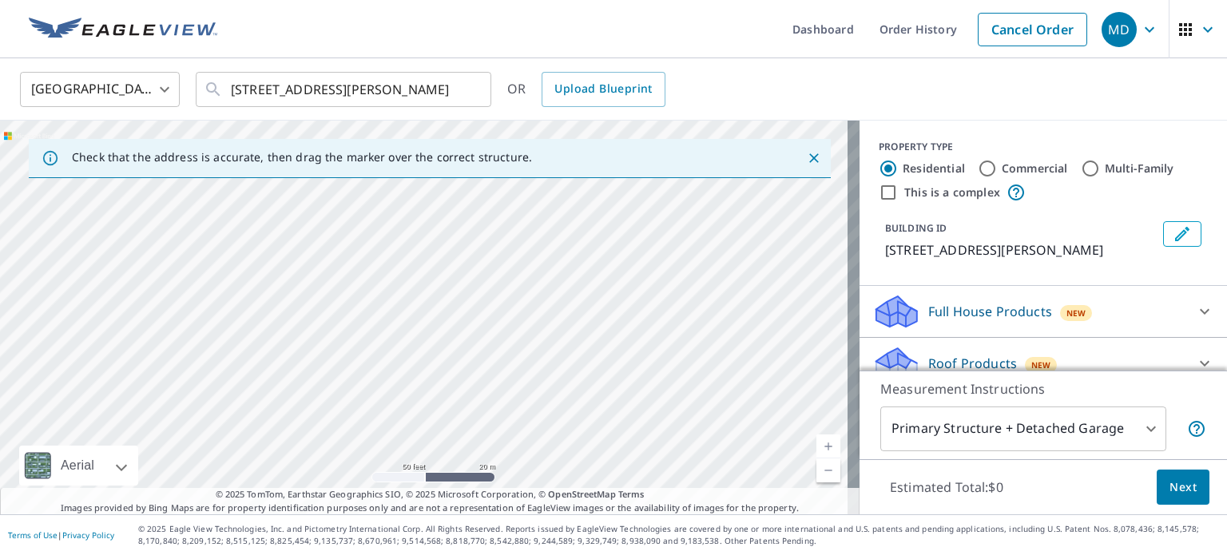
drag, startPoint x: 527, startPoint y: 223, endPoint x: 531, endPoint y: 482, distance: 259.6
click at [531, 482] on div "[STREET_ADDRESS][PERSON_NAME]" at bounding box center [429, 318] width 859 height 394
drag, startPoint x: 574, startPoint y: 220, endPoint x: 544, endPoint y: 395, distance: 178.3
click at [544, 395] on div "[STREET_ADDRESS][PERSON_NAME]" at bounding box center [429, 318] width 859 height 394
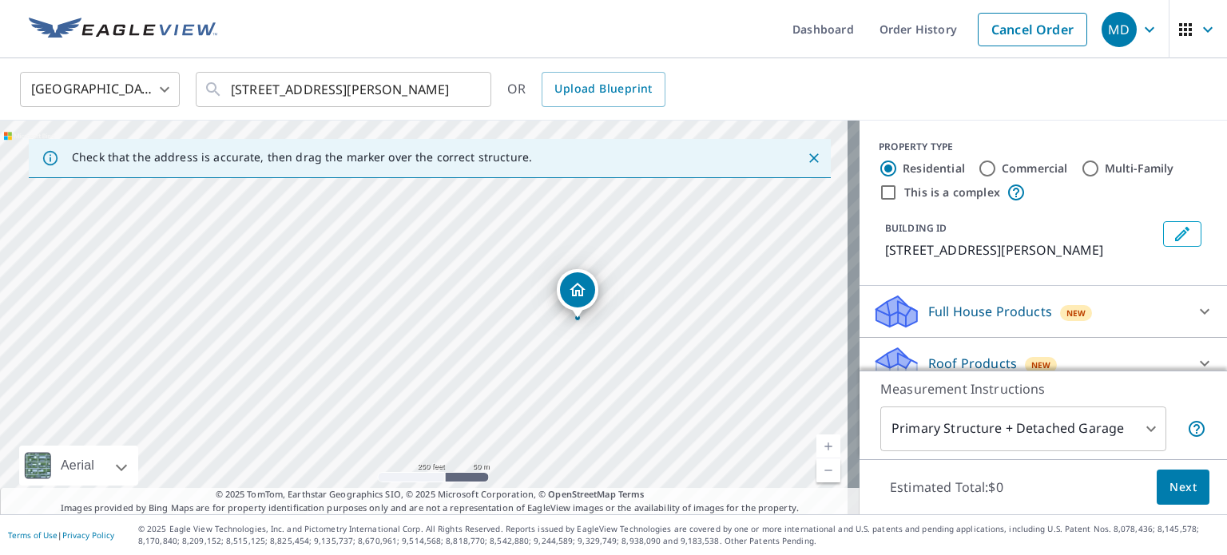
drag, startPoint x: 541, startPoint y: 396, endPoint x: 613, endPoint y: 198, distance: 210.7
click at [613, 198] on div "[STREET_ADDRESS][PERSON_NAME]" at bounding box center [429, 318] width 859 height 394
drag, startPoint x: 473, startPoint y: 396, endPoint x: 552, endPoint y: 292, distance: 131.1
click at [552, 292] on div "[STREET_ADDRESS][PERSON_NAME]" at bounding box center [429, 318] width 859 height 394
drag, startPoint x: 552, startPoint y: 292, endPoint x: 613, endPoint y: 331, distance: 72.7
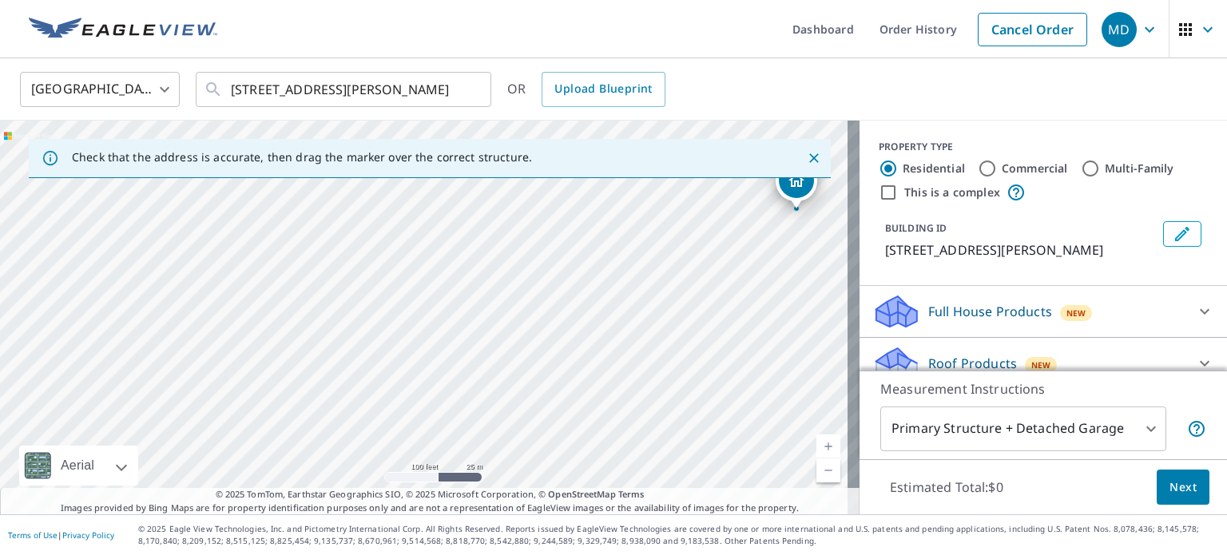
click at [613, 331] on div "[STREET_ADDRESS][PERSON_NAME]" at bounding box center [429, 318] width 859 height 394
drag, startPoint x: 578, startPoint y: 354, endPoint x: 592, endPoint y: 385, distance: 34.0
click at [592, 385] on div "[STREET_ADDRESS][PERSON_NAME]" at bounding box center [429, 318] width 859 height 394
drag, startPoint x: 827, startPoint y: 199, endPoint x: 612, endPoint y: 347, distance: 261.2
drag, startPoint x: 592, startPoint y: 256, endPoint x: 600, endPoint y: 394, distance: 138.4
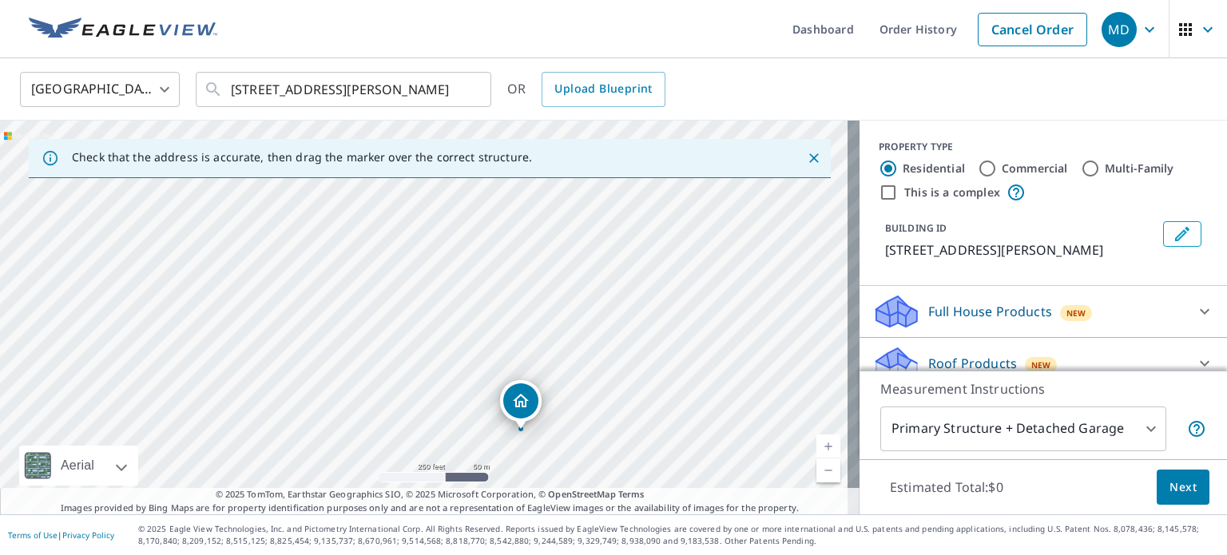
click at [600, 394] on div "[STREET_ADDRESS][PERSON_NAME]" at bounding box center [429, 318] width 859 height 394
drag, startPoint x: 664, startPoint y: 264, endPoint x: 625, endPoint y: 386, distance: 128.3
click at [625, 386] on div "[STREET_ADDRESS][PERSON_NAME]" at bounding box center [429, 318] width 859 height 394
drag, startPoint x: 644, startPoint y: 289, endPoint x: 594, endPoint y: 386, distance: 108.6
click at [594, 386] on div "[STREET_ADDRESS][PERSON_NAME]" at bounding box center [429, 318] width 859 height 394
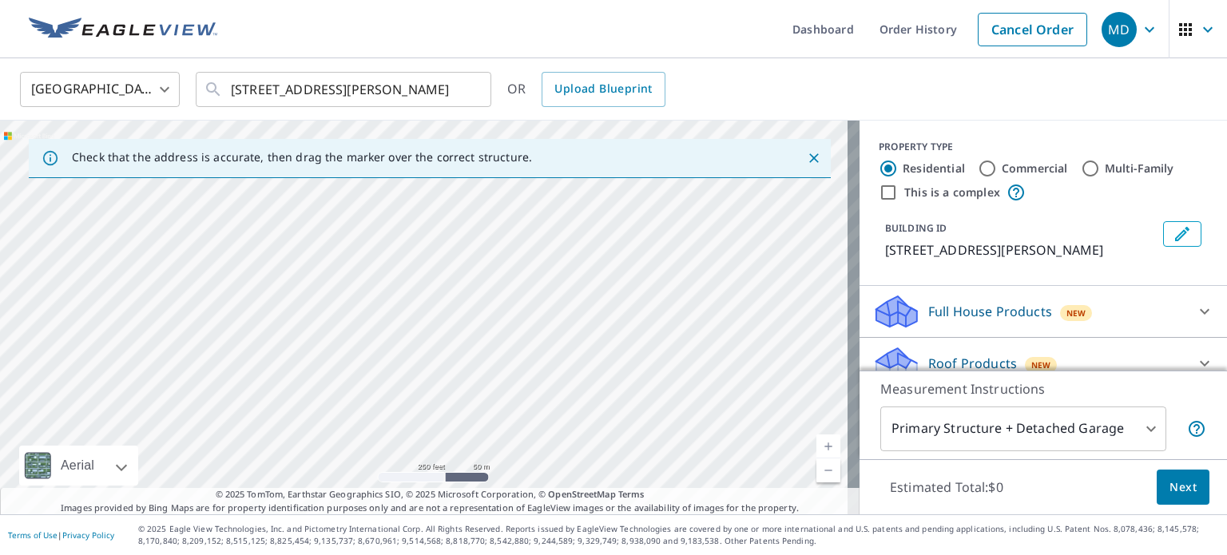
click at [589, 407] on div "[STREET_ADDRESS][PERSON_NAME]" at bounding box center [429, 318] width 859 height 394
drag, startPoint x: 419, startPoint y: 290, endPoint x: 553, endPoint y: 185, distance: 170.1
drag, startPoint x: 608, startPoint y: 243, endPoint x: 645, endPoint y: 383, distance: 144.5
click at [645, 383] on div "[STREET_ADDRESS][PERSON_NAME]" at bounding box center [429, 318] width 859 height 394
drag, startPoint x: 457, startPoint y: 425, endPoint x: 487, endPoint y: 256, distance: 172.0
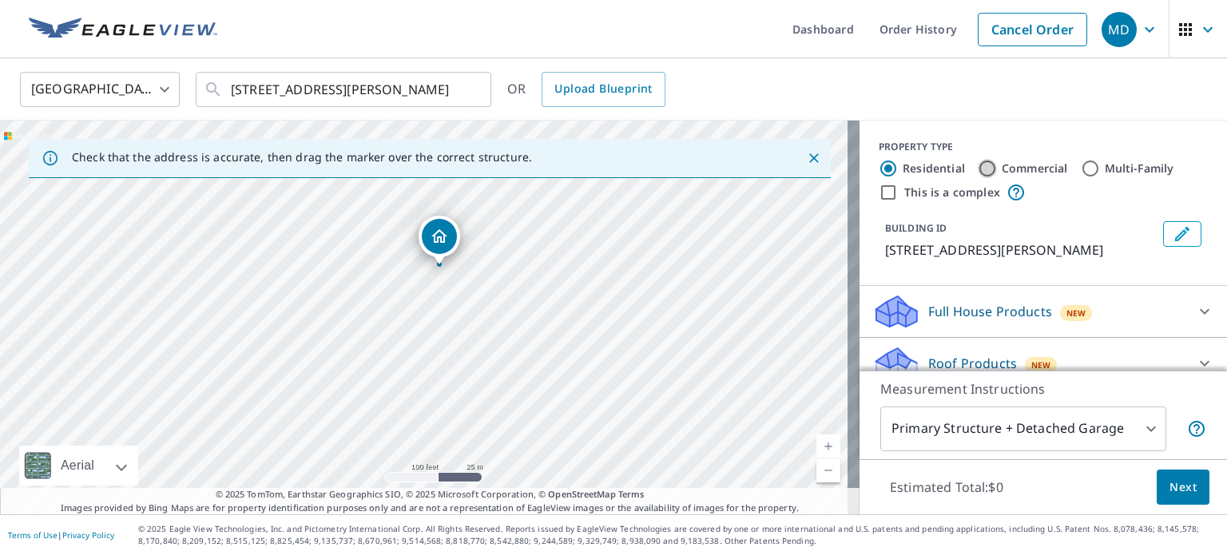
click at [978, 165] on input "Commercial" at bounding box center [987, 168] width 19 height 19
radio input "true"
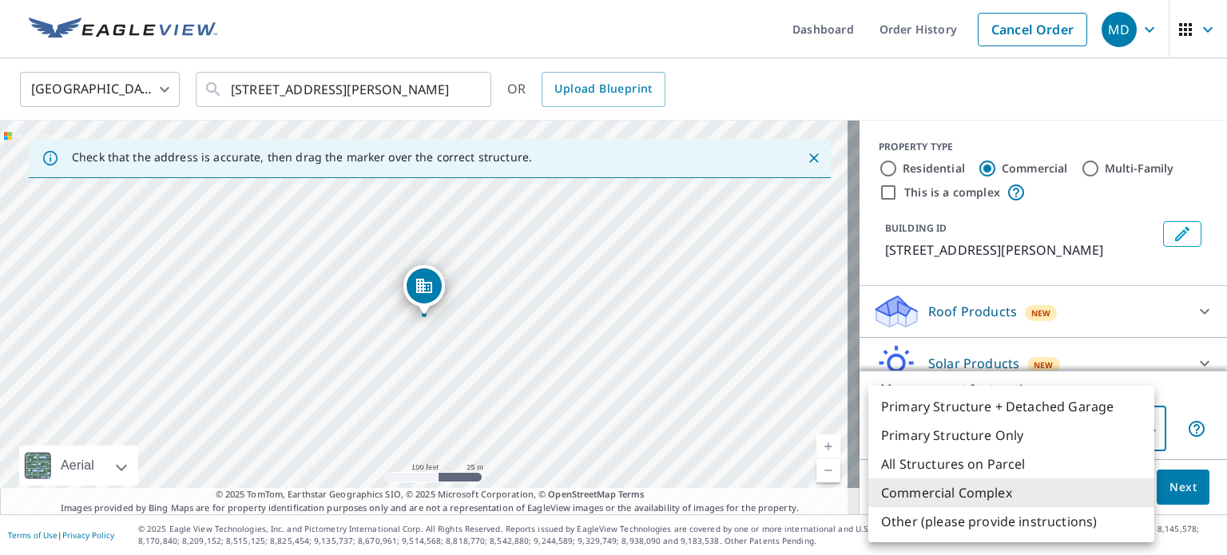
click at [1138, 430] on body "MD MD Dashboard Order History Cancel Order MD [GEOGRAPHIC_DATA] [GEOGRAPHIC_DAT…" at bounding box center [613, 277] width 1227 height 555
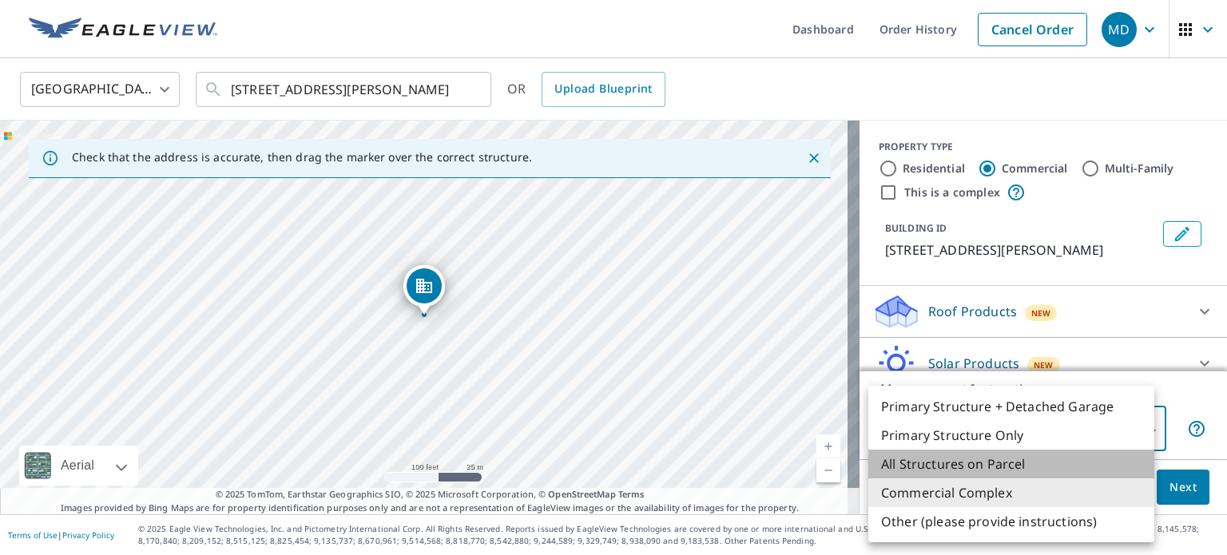
click at [1013, 458] on li "All Structures on Parcel" at bounding box center [1011, 464] width 286 height 29
type input "3"
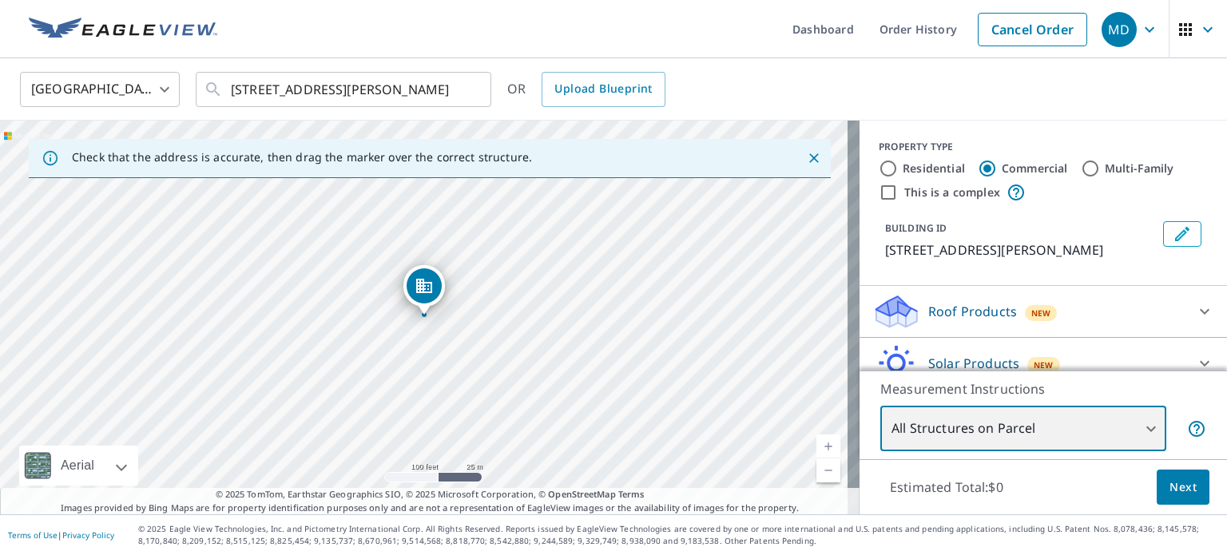
click at [575, 330] on div "[STREET_ADDRESS][PERSON_NAME]" at bounding box center [429, 318] width 859 height 394
drag, startPoint x: 570, startPoint y: 312, endPoint x: 620, endPoint y: 409, distance: 108.6
click at [620, 409] on div "[STREET_ADDRESS][PERSON_NAME]" at bounding box center [429, 318] width 859 height 394
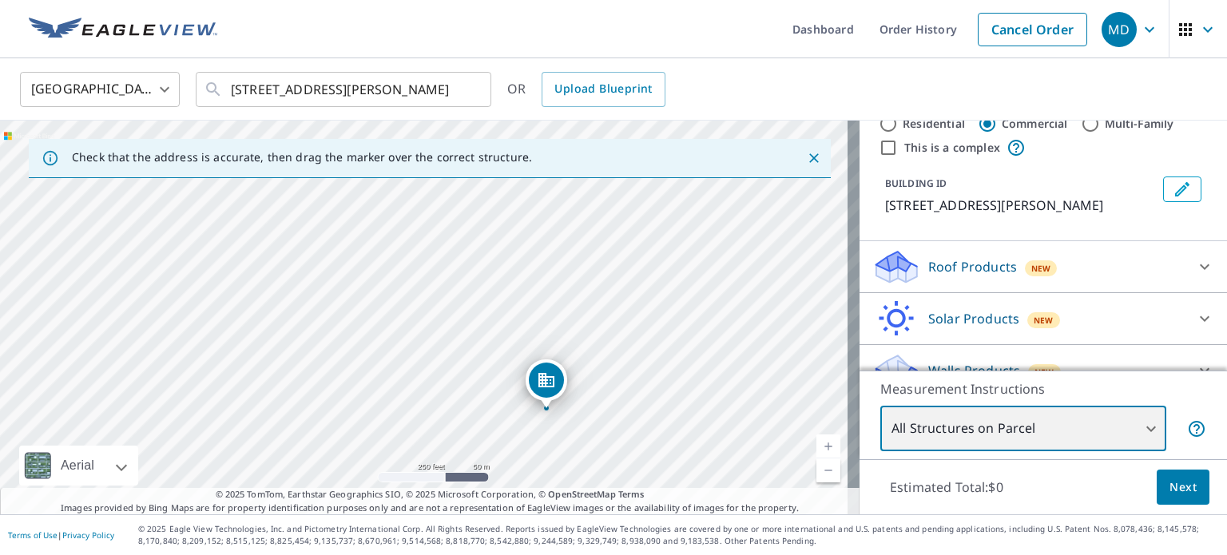
scroll to position [70, 0]
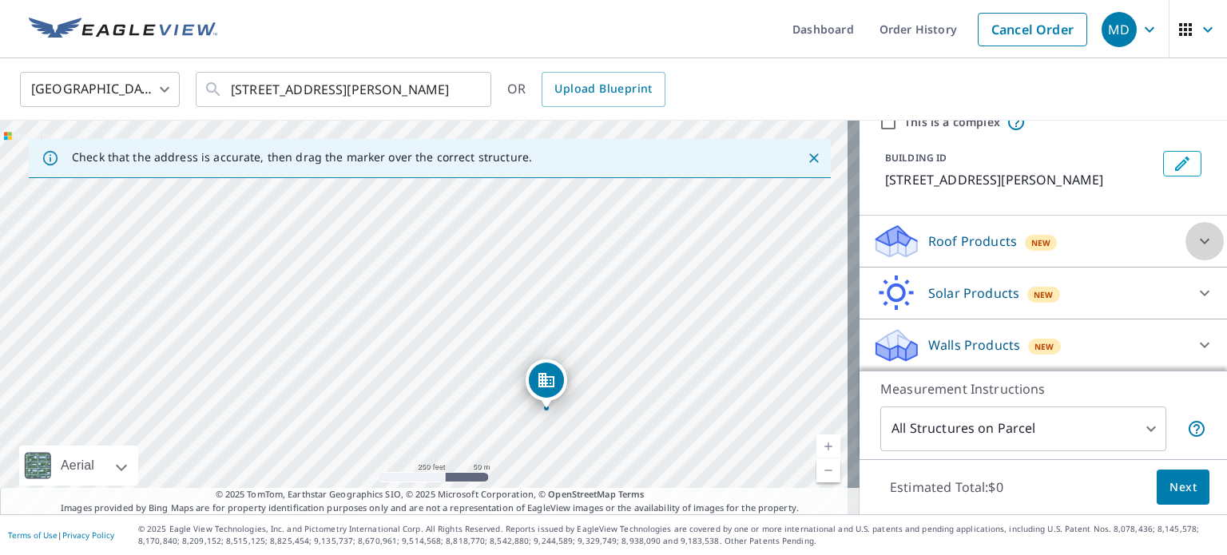
click at [1195, 237] on icon at bounding box center [1204, 241] width 19 height 19
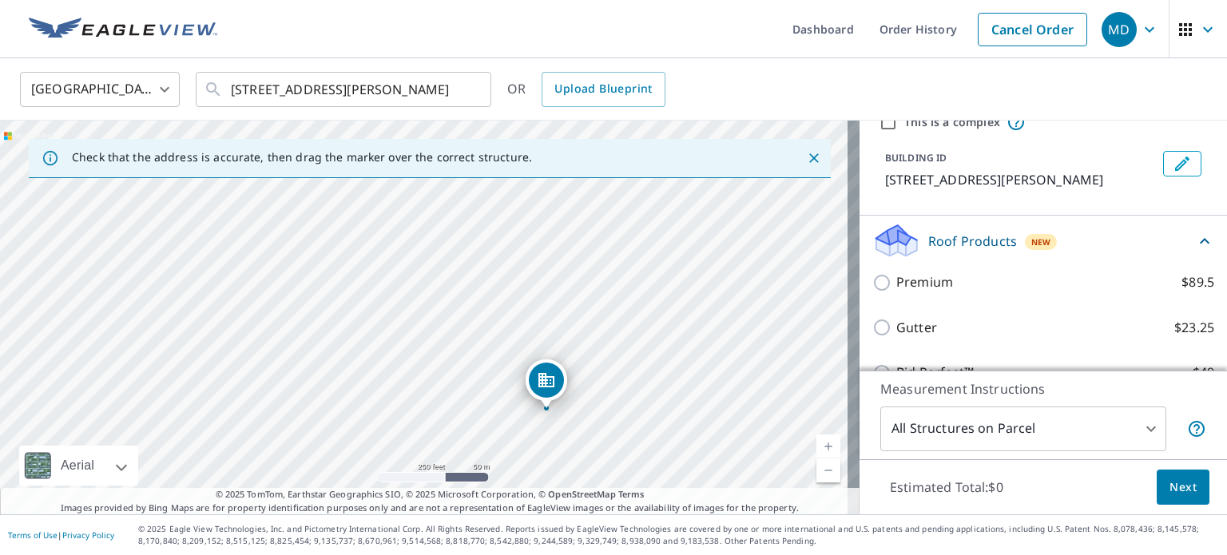
scroll to position [150, 0]
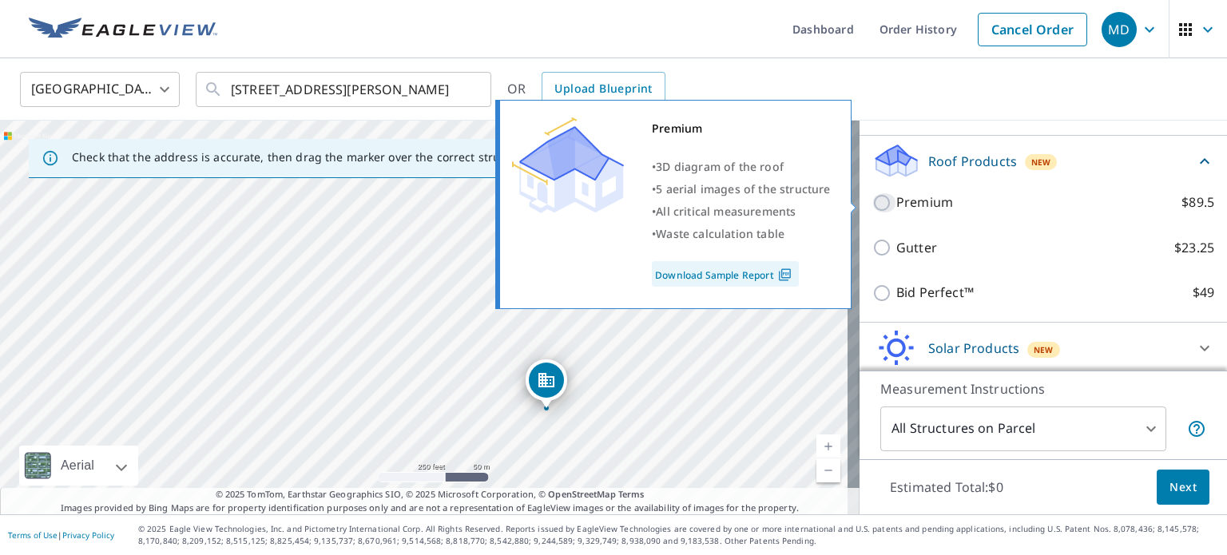
click at [872, 201] on input "Premium $89.5" at bounding box center [884, 202] width 24 height 19
checkbox input "true"
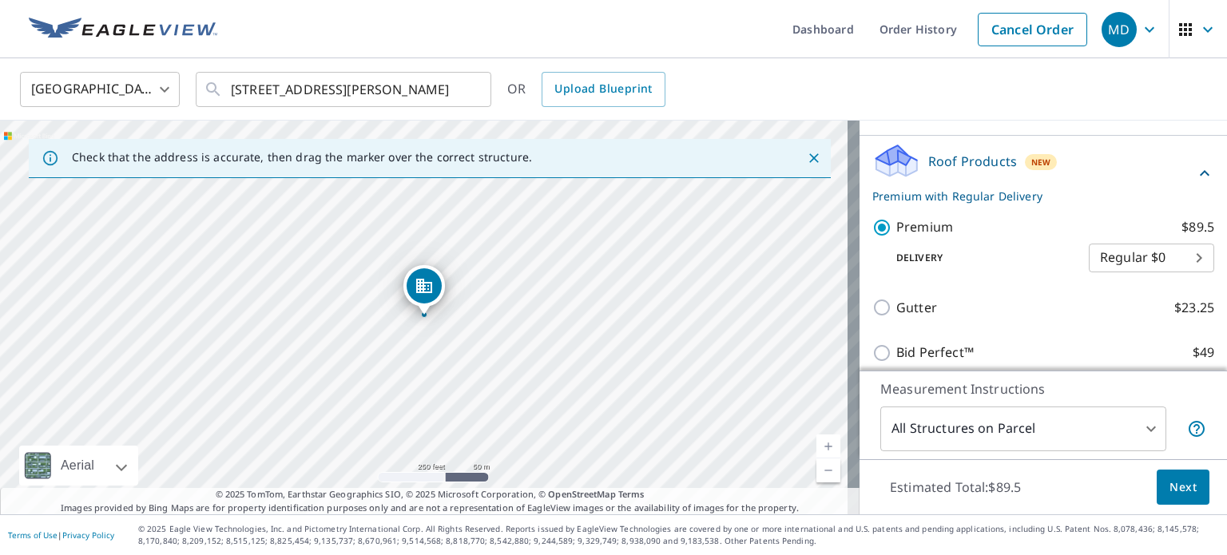
scroll to position [230, 0]
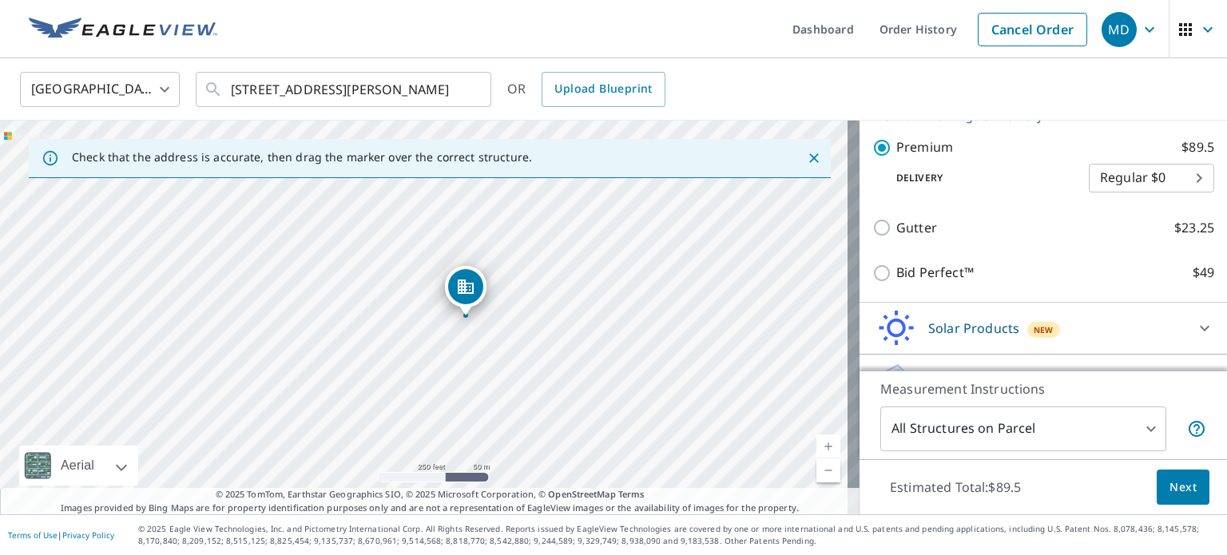
drag, startPoint x: 473, startPoint y: 309, endPoint x: 514, endPoint y: 310, distance: 41.5
click at [514, 310] on div "[STREET_ADDRESS][PERSON_NAME]" at bounding box center [429, 318] width 859 height 394
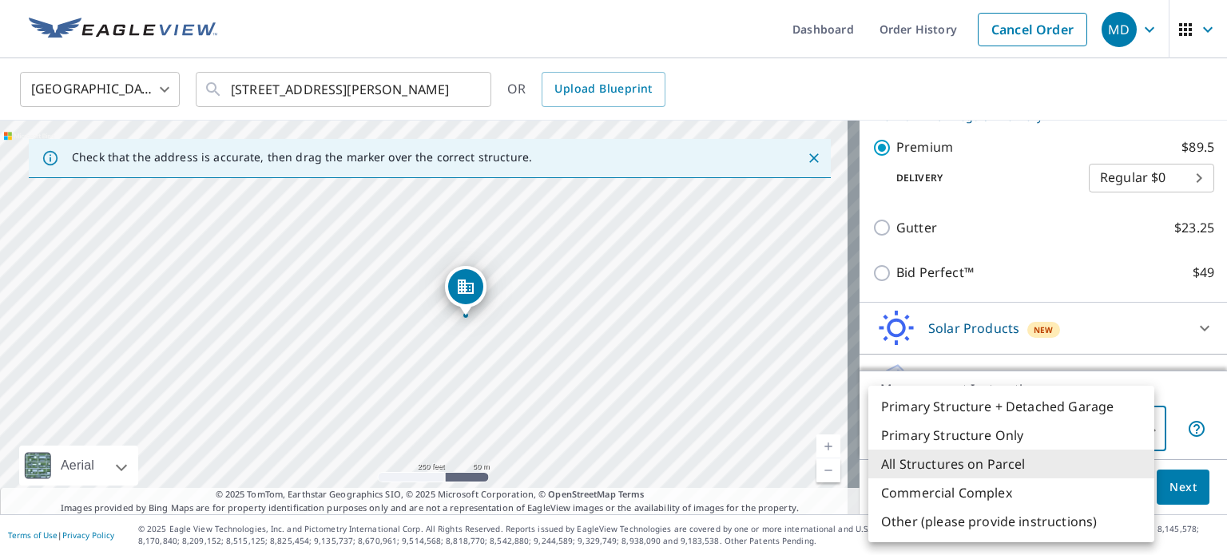
click at [1140, 426] on body "MD MD Dashboard Order History Cancel Order MD [GEOGRAPHIC_DATA] [GEOGRAPHIC_DAT…" at bounding box center [613, 277] width 1227 height 555
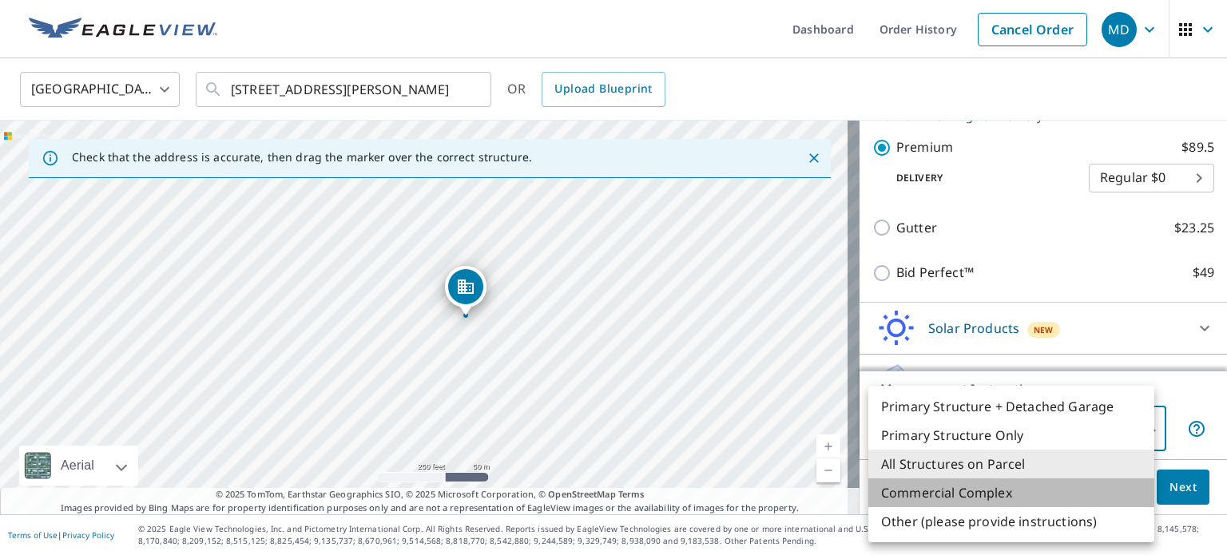
click at [1002, 494] on li "Commercial Complex" at bounding box center [1011, 492] width 286 height 29
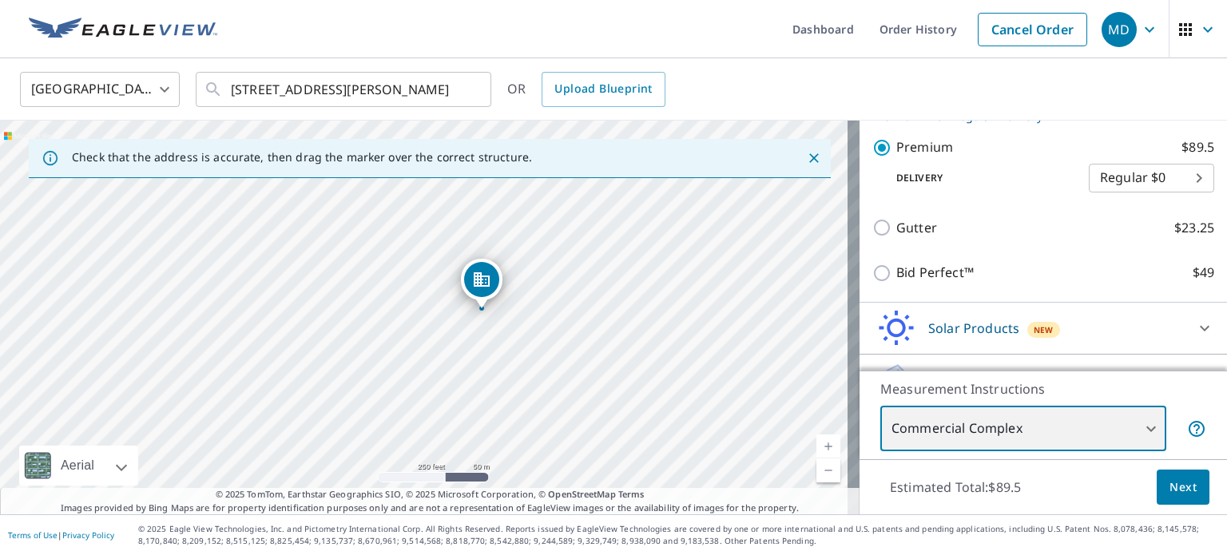
drag, startPoint x: 549, startPoint y: 325, endPoint x: 606, endPoint y: 319, distance: 57.9
click at [606, 319] on div "[STREET_ADDRESS][PERSON_NAME]" at bounding box center [429, 318] width 859 height 394
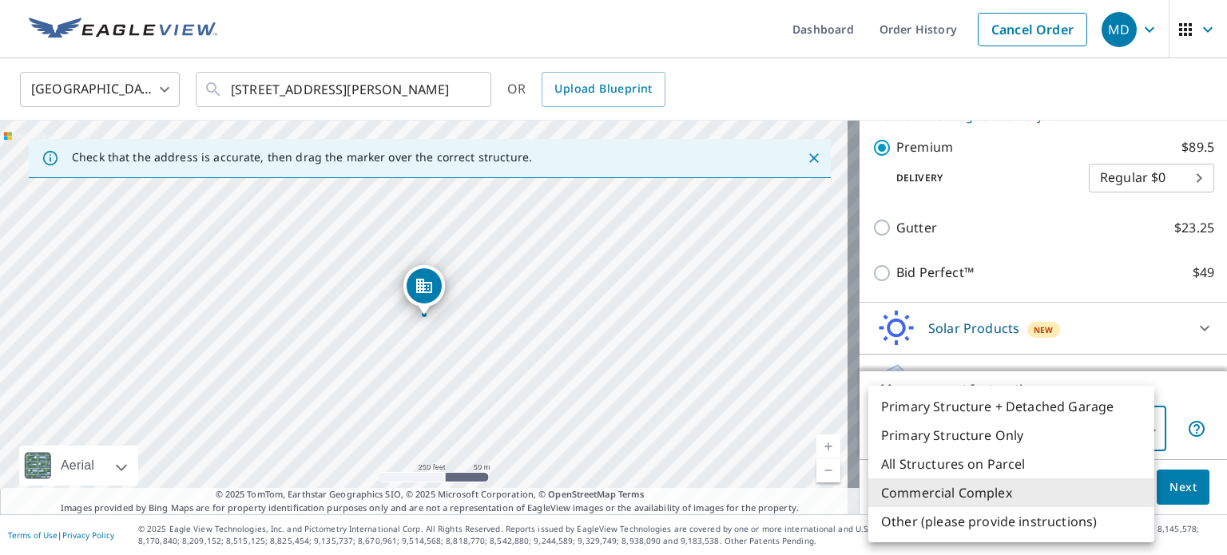
click at [1137, 430] on body "MD MD Dashboard Order History Cancel Order MD [GEOGRAPHIC_DATA] [GEOGRAPHIC_DAT…" at bounding box center [613, 277] width 1227 height 555
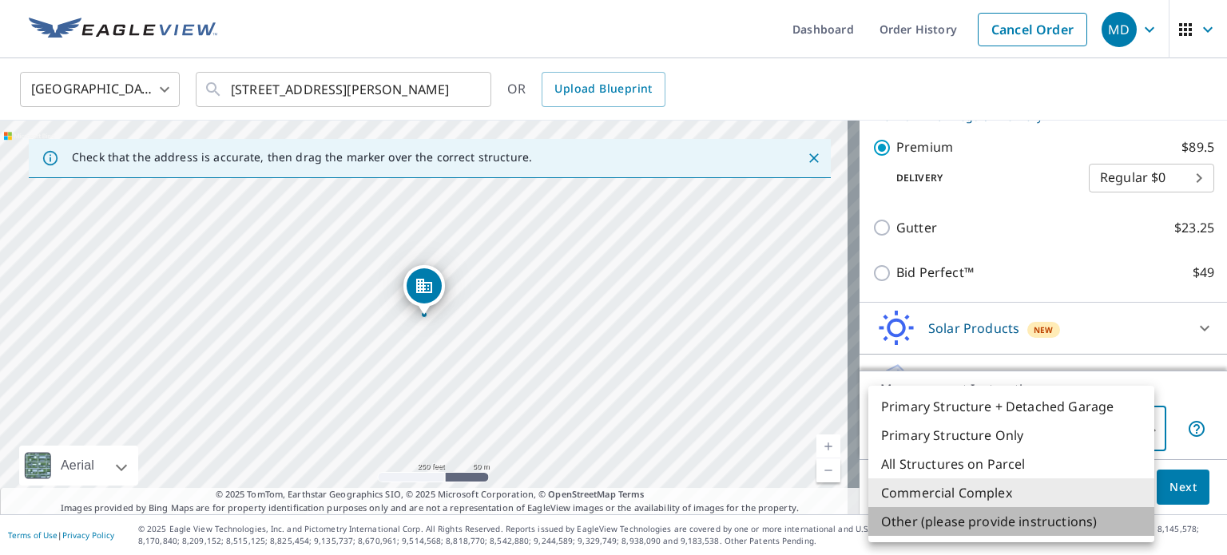
click at [1074, 521] on li "Other (please provide instructions)" at bounding box center [1011, 521] width 286 height 29
type input "5"
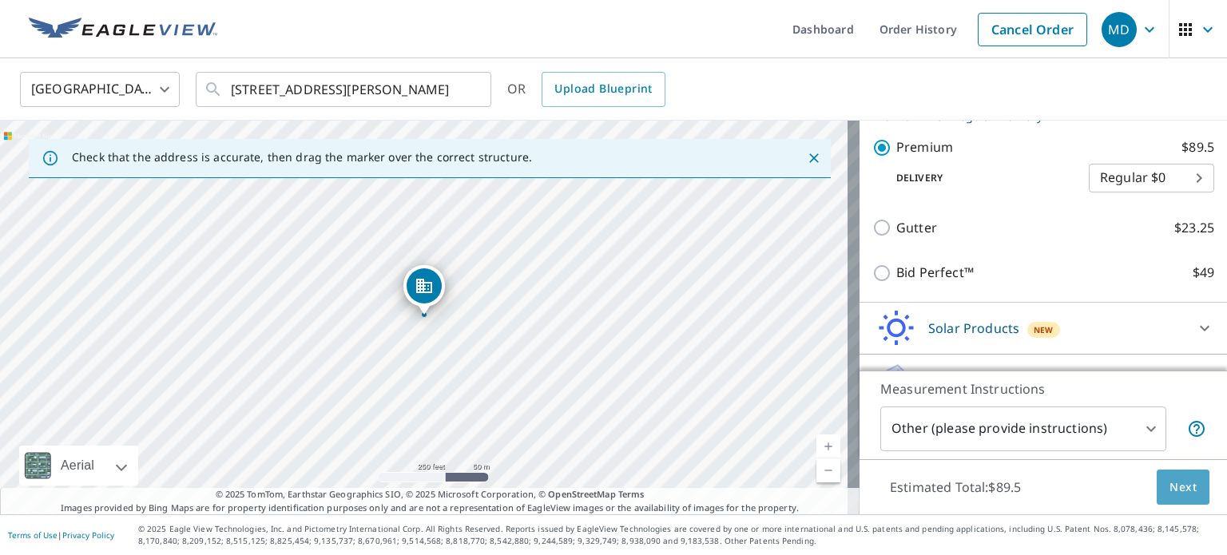
click at [1176, 486] on span "Next" at bounding box center [1182, 488] width 27 height 20
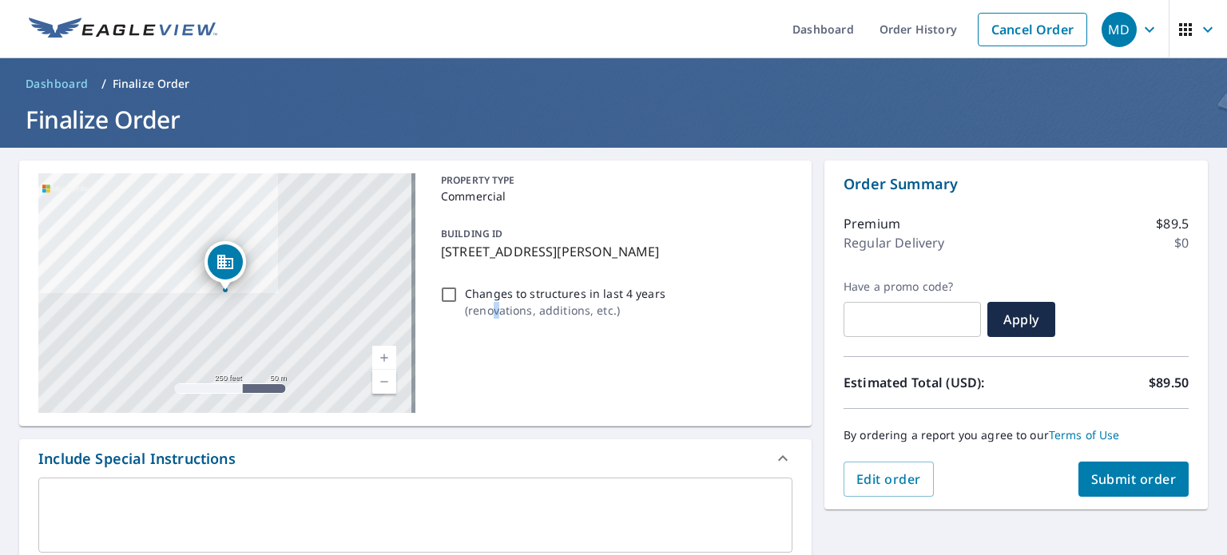
drag, startPoint x: 498, startPoint y: 351, endPoint x: 489, endPoint y: 345, distance: 10.4
click at [489, 345] on div "PROPERTY TYPE Commercial BUILDING ID [STREET_ADDRESS][PERSON_NAME] Changes to s…" at bounding box center [613, 293] width 358 height 240
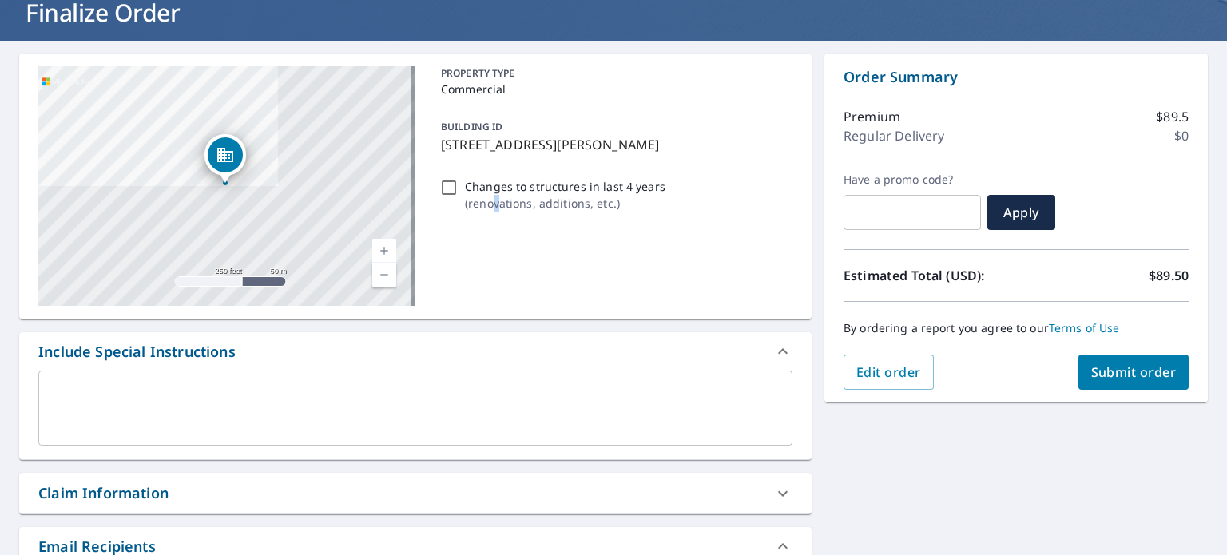
scroll to position [80, 0]
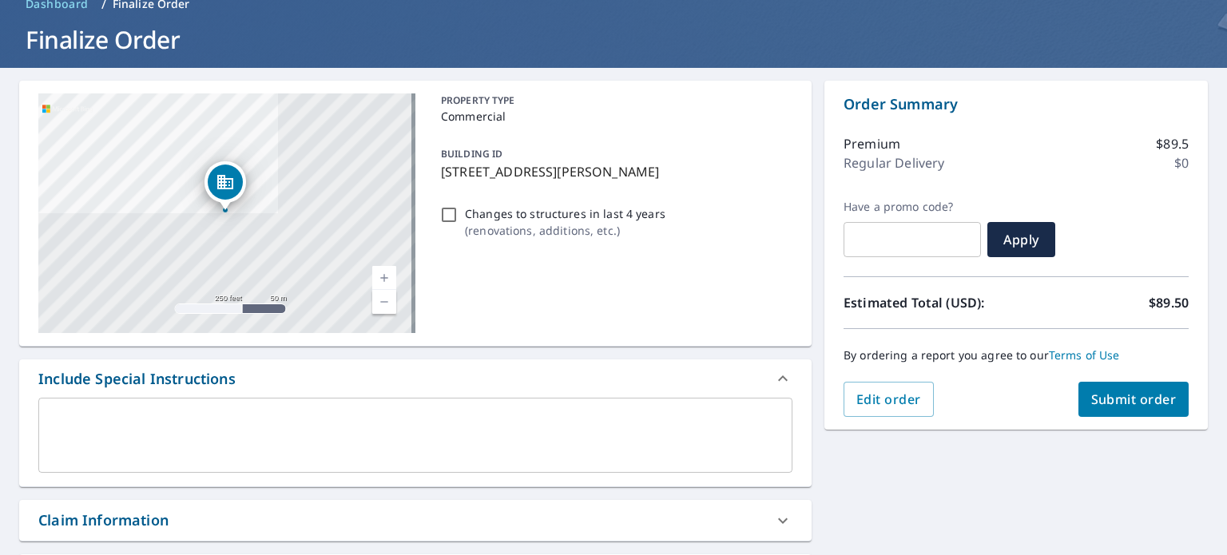
click at [63, 406] on div "x ​" at bounding box center [415, 435] width 754 height 75
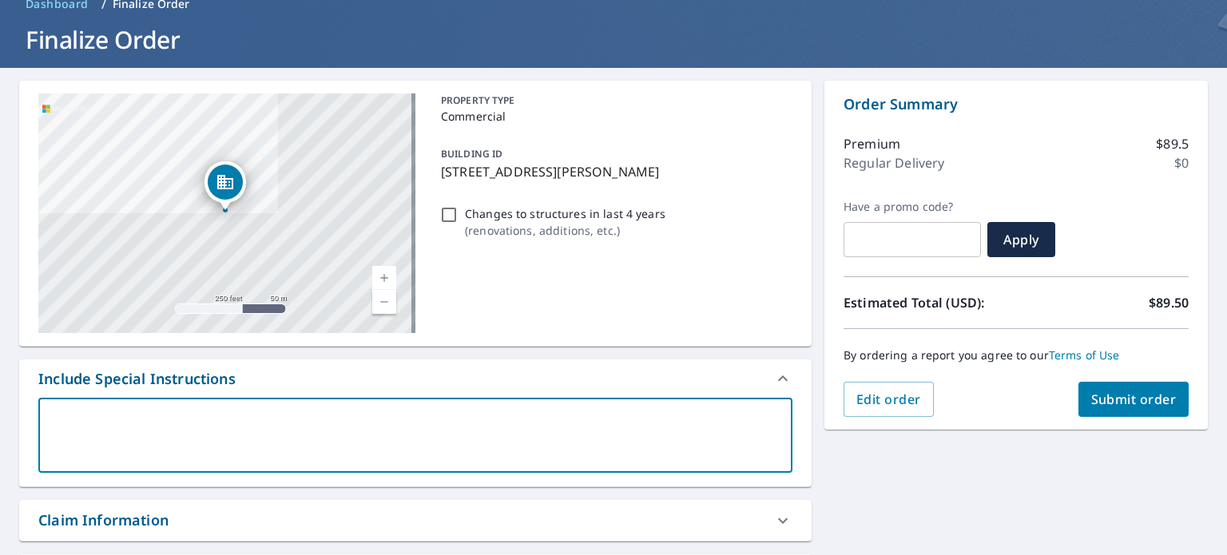
type textarea "A"
type textarea "x"
type textarea "Al"
type textarea "x"
type textarea "Als"
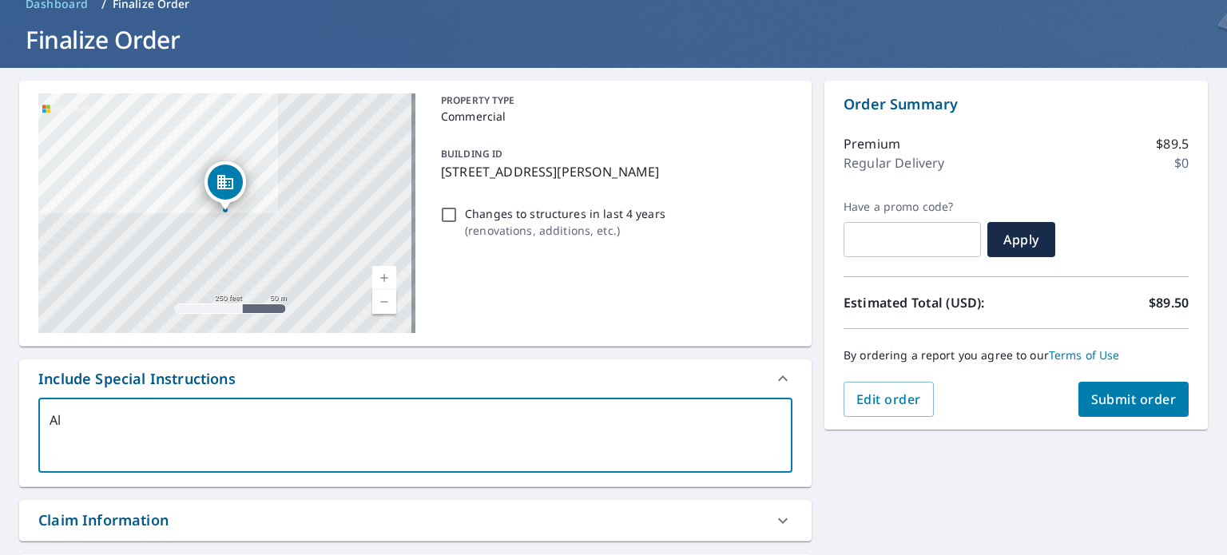
type textarea "x"
type textarea "Also"
type textarea "x"
type textarea "Also"
type textarea "x"
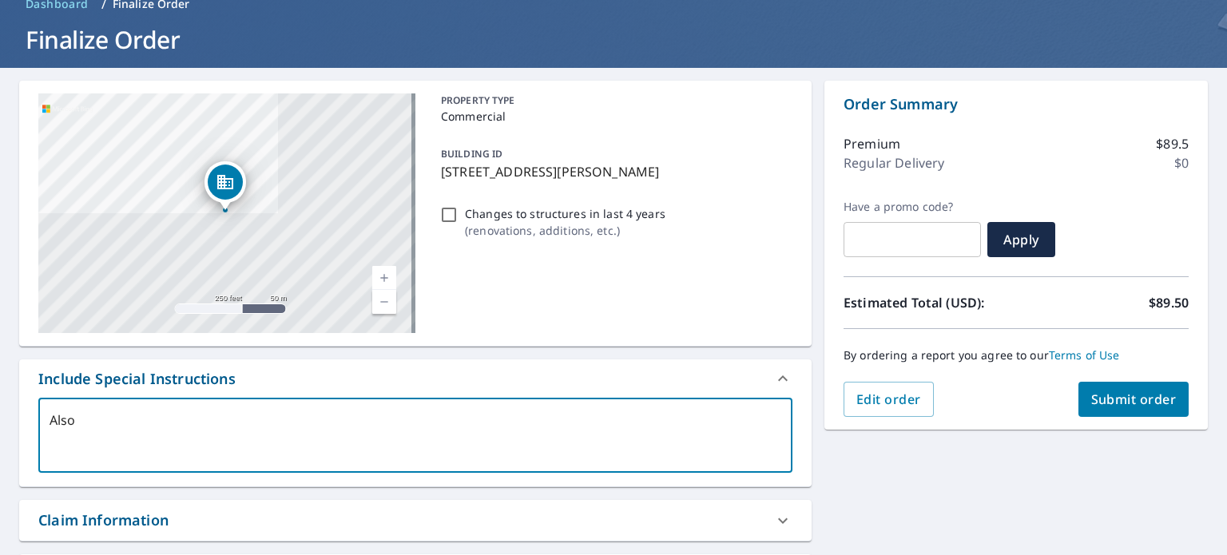
type textarea "Also N"
type textarea "x"
type textarea "Also Ne"
type textarea "x"
type textarea "Also Nee"
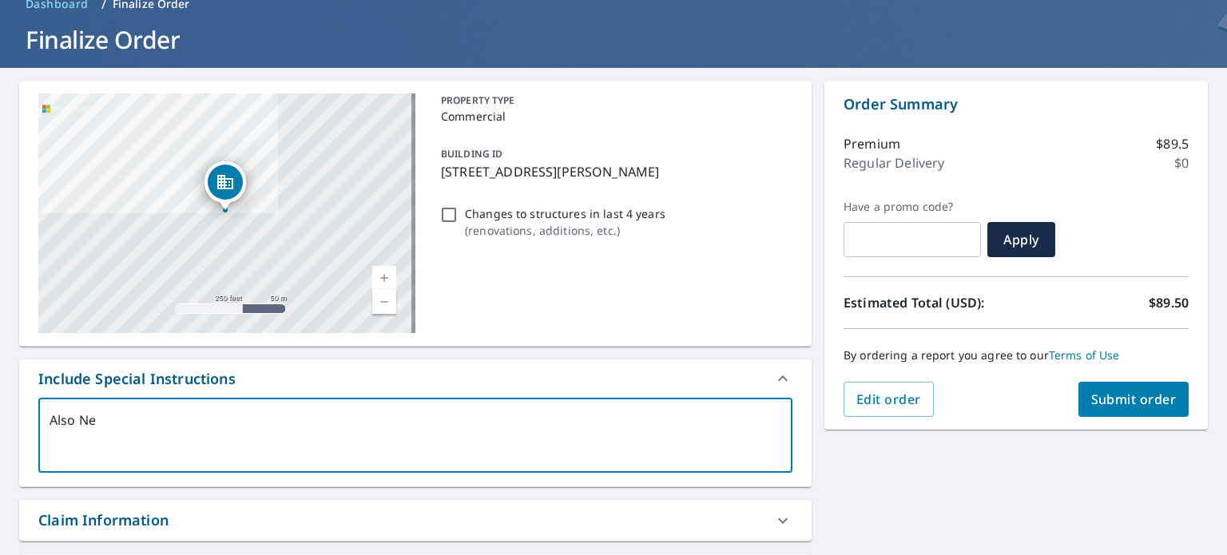
type textarea "x"
type textarea "Also Need"
type textarea "x"
type textarea "Also Need"
type textarea "x"
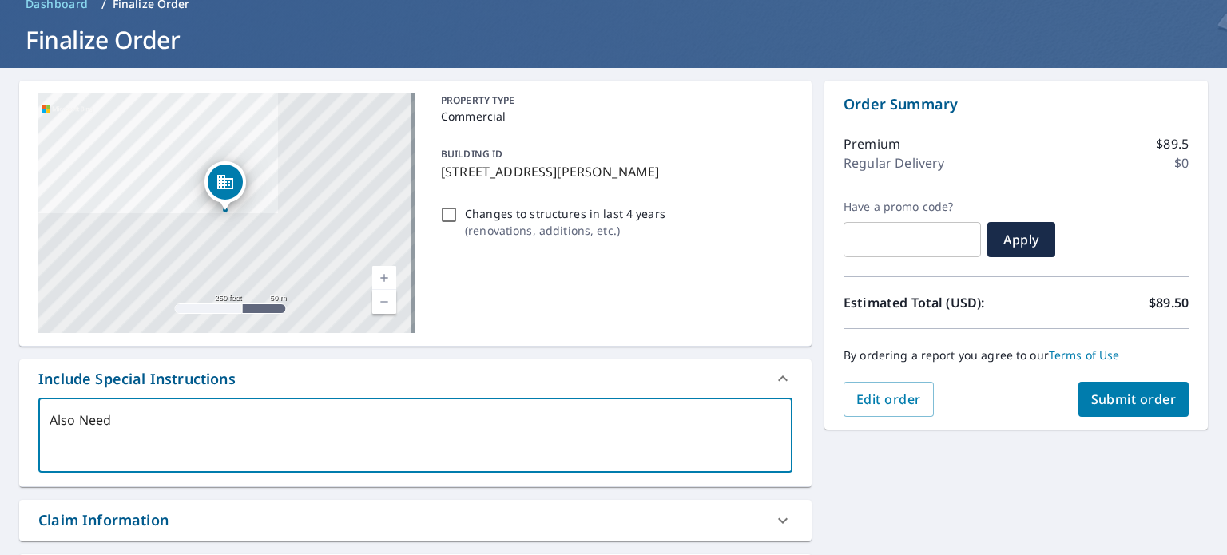
type textarea "Also Need B"
type textarea "x"
type textarea "Also Need Bu"
type textarea "x"
type textarea "Also Need [PERSON_NAME]"
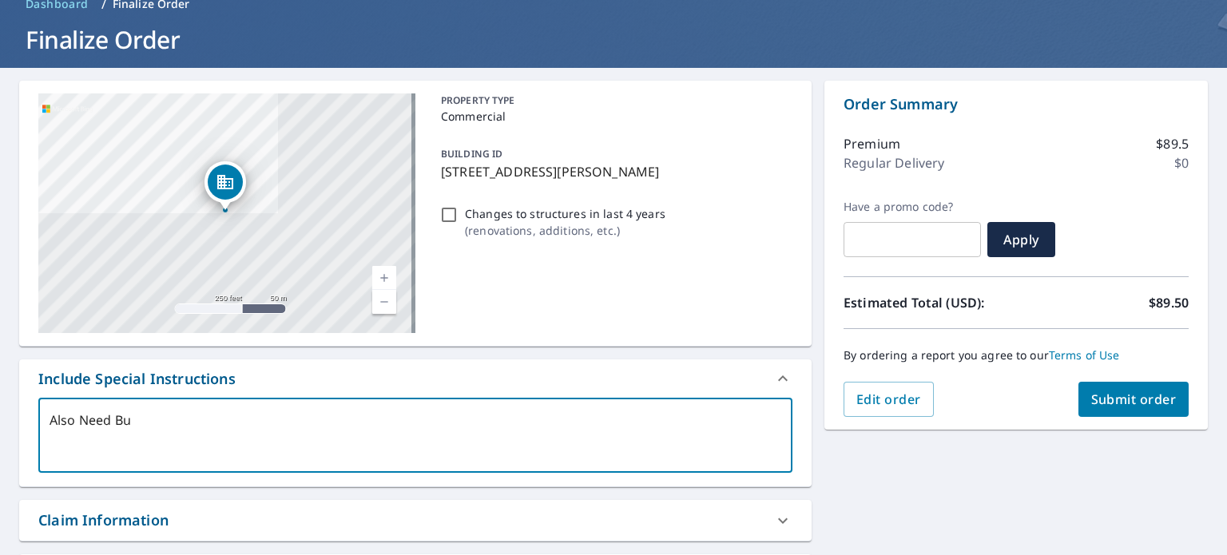
type textarea "x"
type textarea "Also Need Buil"
type textarea "x"
type textarea "Also Need Build"
type textarea "x"
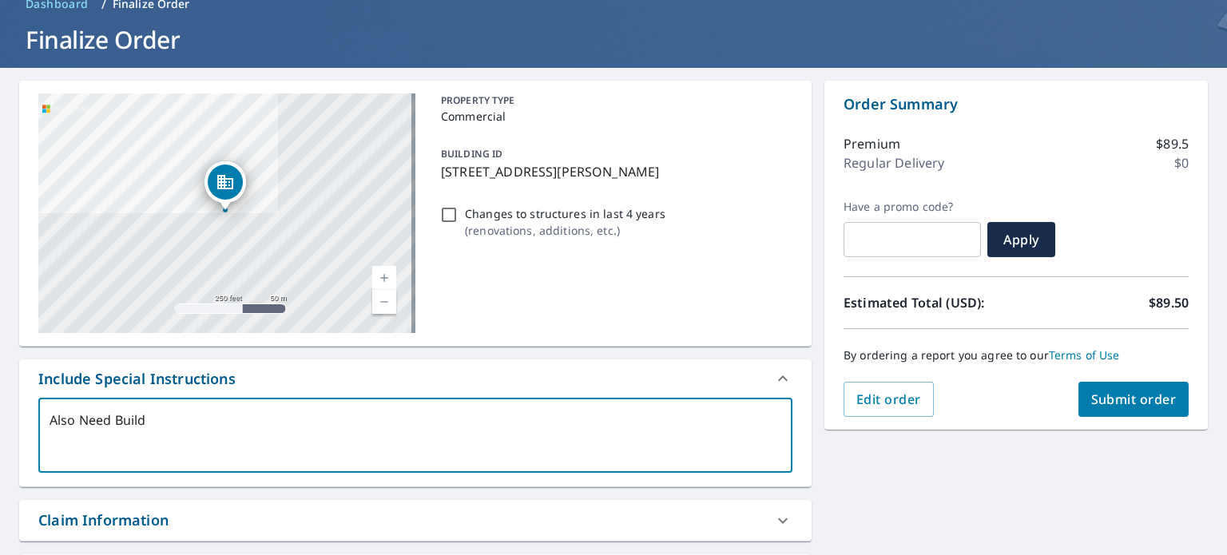
type textarea "Also Need Buildi"
type textarea "x"
type textarea "Also Need Buildin"
type textarea "x"
type textarea "Also Need Building"
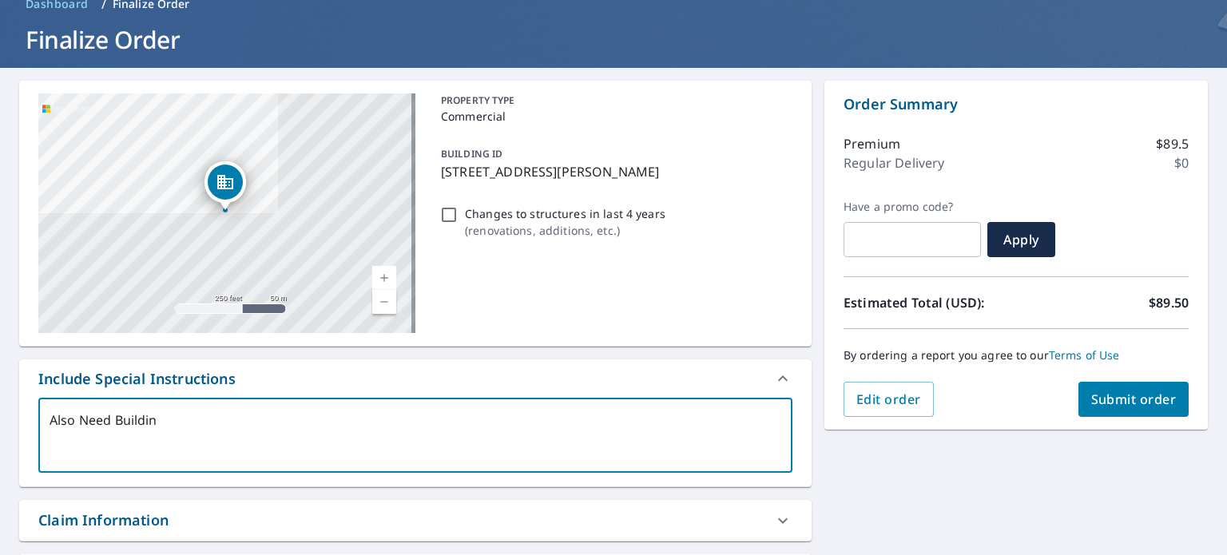
type textarea "x"
type textarea "Also Need Building"
type textarea "x"
type textarea "Also Need Building D"
type textarea "x"
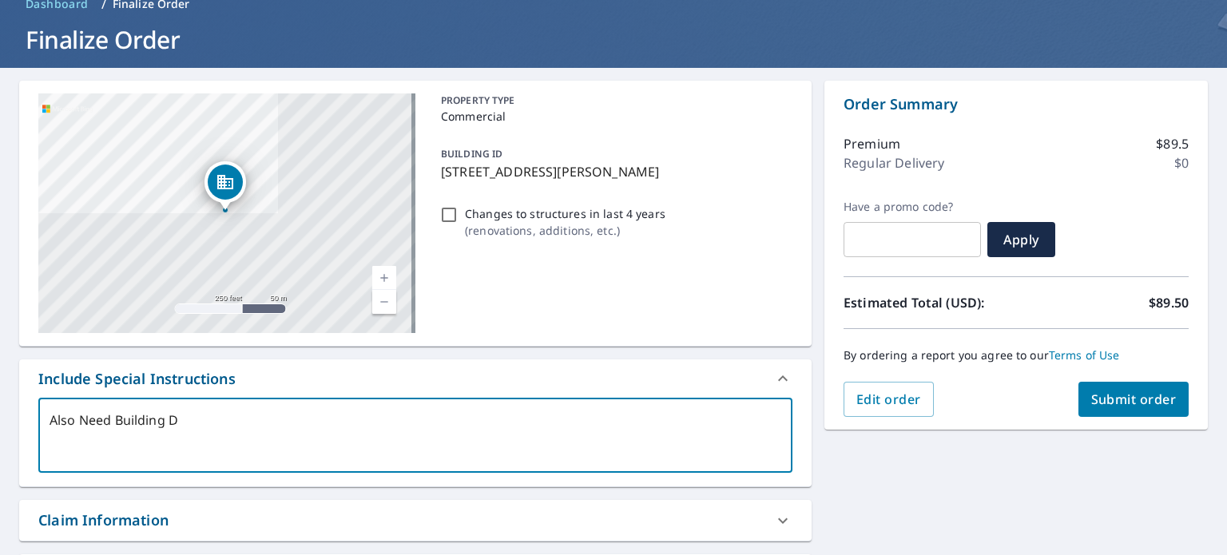
type textarea "Also Need Building Di"
type textarea "x"
type textarea "Also Need Building Dir"
type textarea "x"
type textarea "Also Need Building Dire"
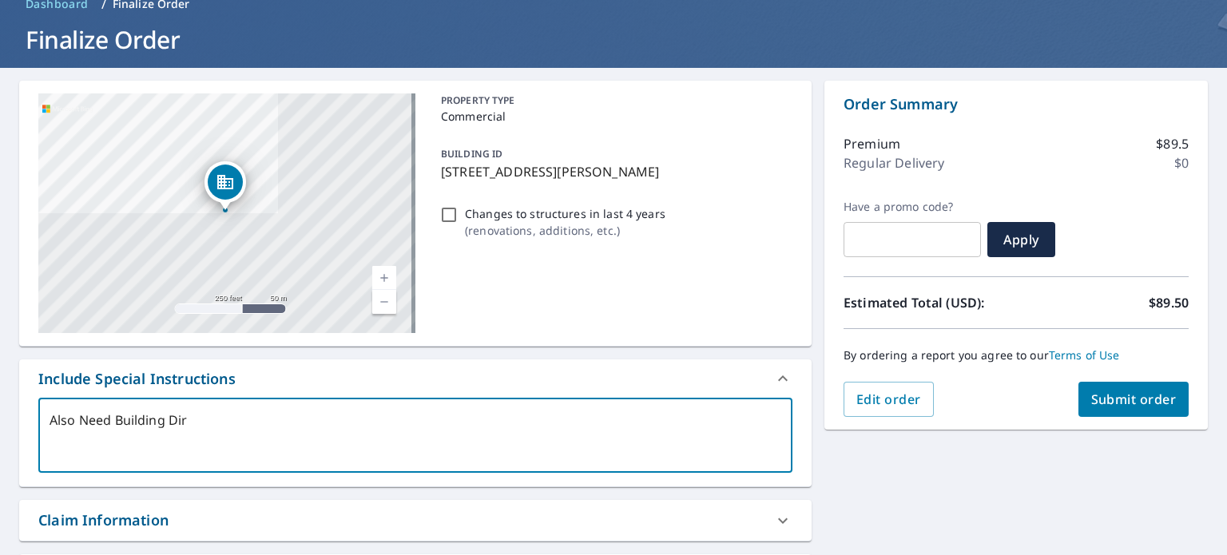
type textarea "x"
type textarea "Also Need Building Direc"
type textarea "x"
type textarea "Also Need Building Direct"
type textarea "x"
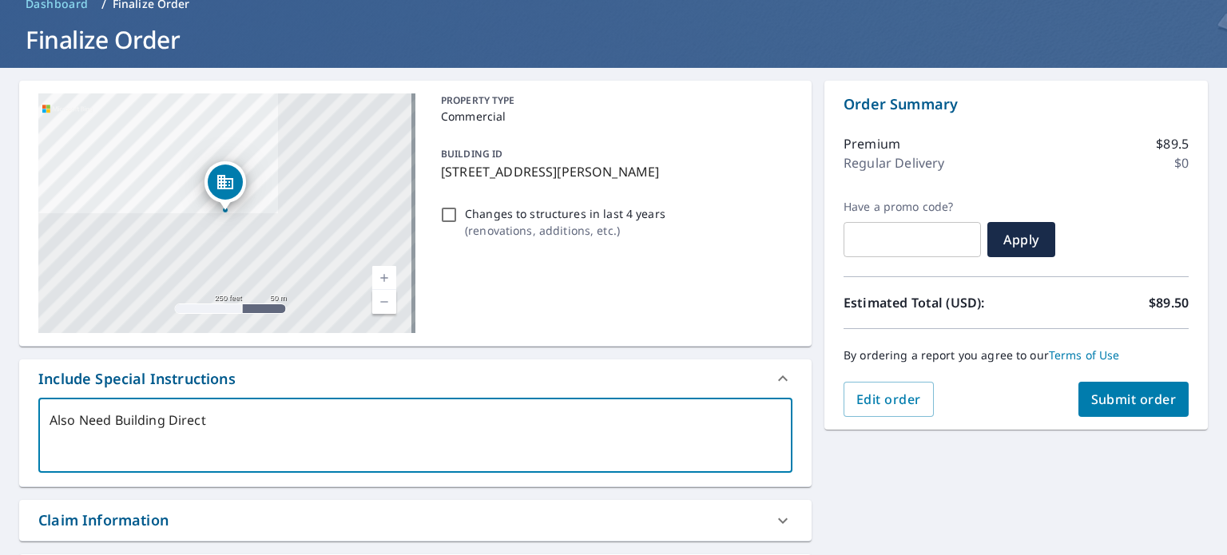
type textarea "Also Need Building Directl"
type textarea "x"
type textarea "Also Need Building Directly"
type textarea "x"
type textarea "Also Need Building Directlyt"
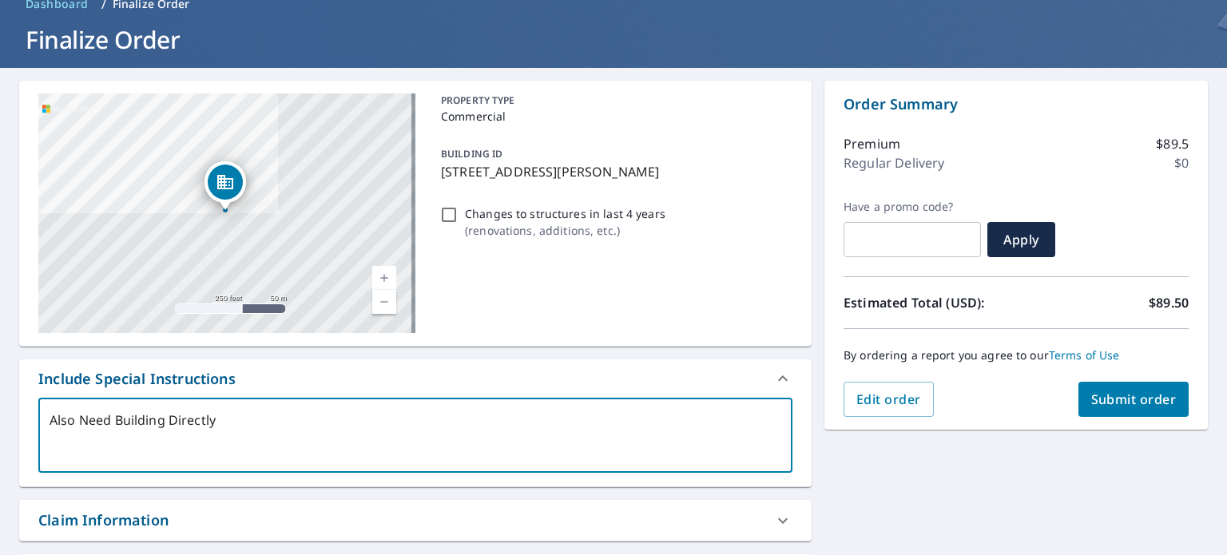
type textarea "x"
type textarea "Also Need Building Directlyto"
type textarea "x"
type textarea "Also Need Building Directlyto"
type textarea "x"
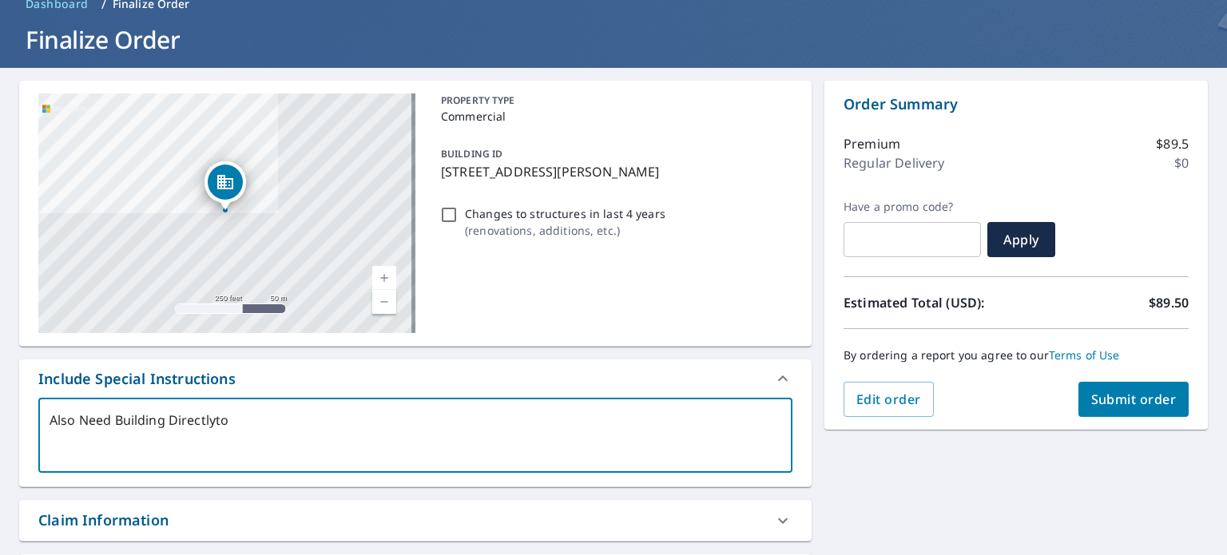
type textarea "Also Need Building Directlyto t"
type textarea "x"
type textarea "Also Need Building Directlyto th"
type textarea "x"
type textarea "Also Need Building Directlyto the"
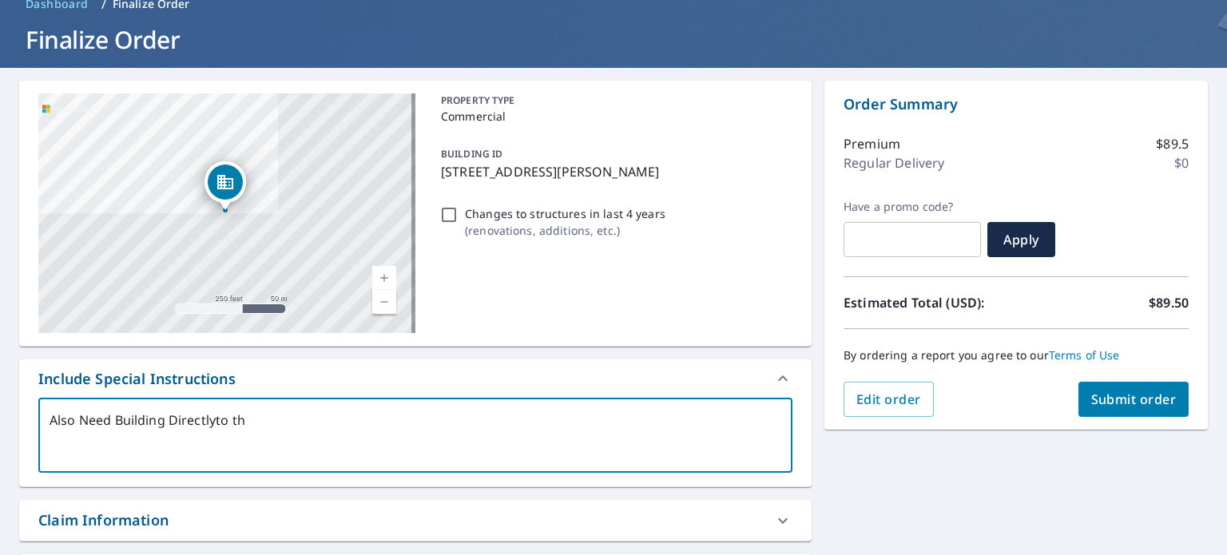
type textarea "x"
type textarea "Also Need Building Directlyto the"
type textarea "x"
type textarea "Also Need Building Directlyto the r"
type textarea "x"
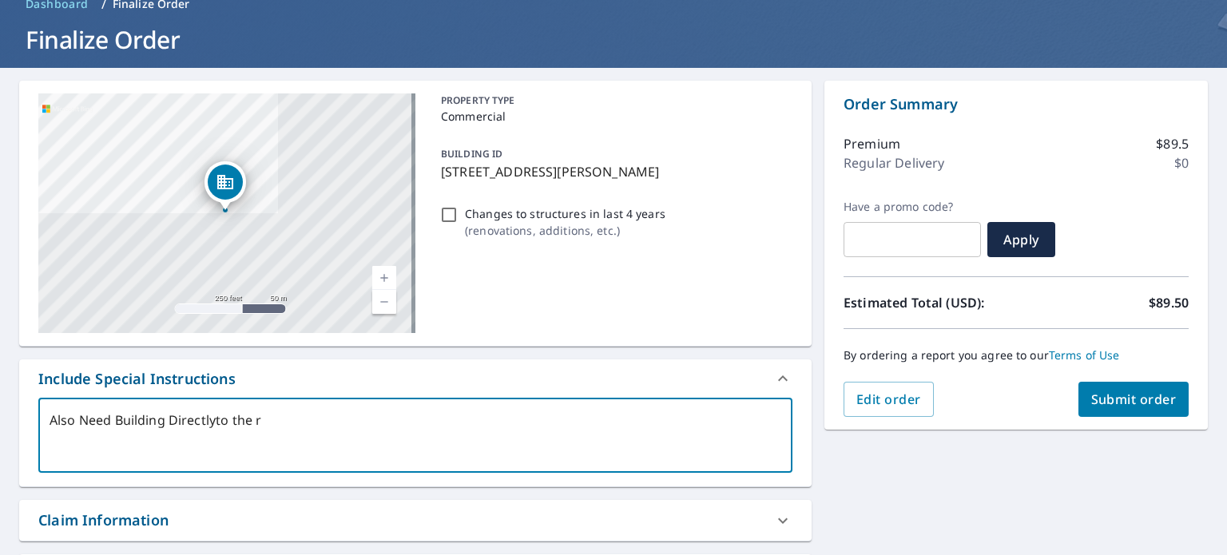
type textarea "Also Need Building Directlyto the ri"
type textarea "x"
type textarea "Also Need Building Directlyto the rig"
type textarea "x"
type textarea "Also Need Building Directlyto the righ"
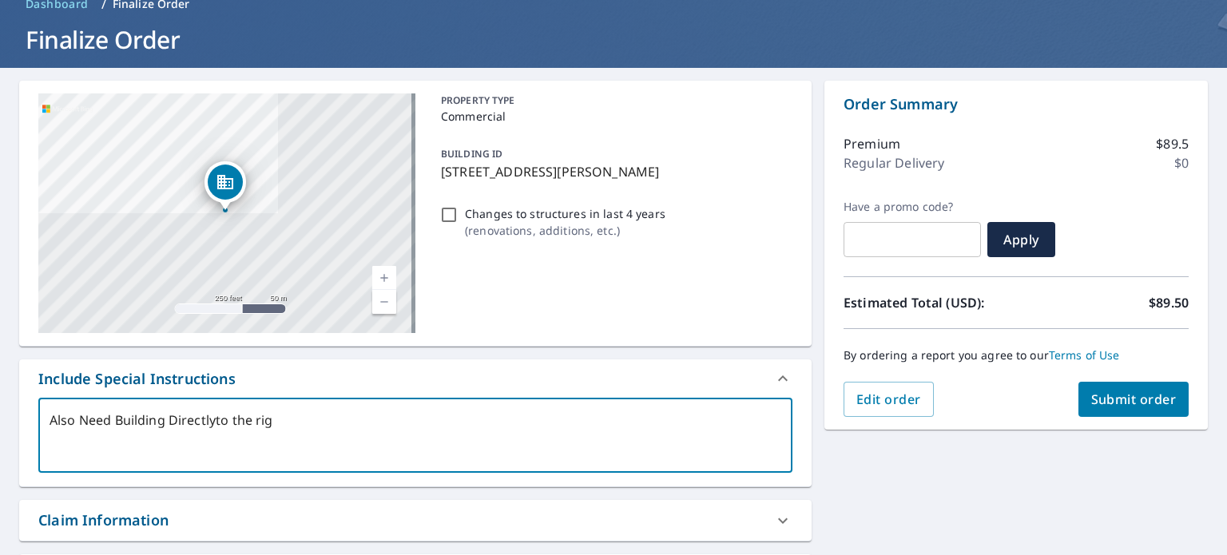
type textarea "x"
type textarea "Also Need Building Directlyto the right"
type textarea "x"
type textarea "Also Need Building Directlyto the right"
type textarea "x"
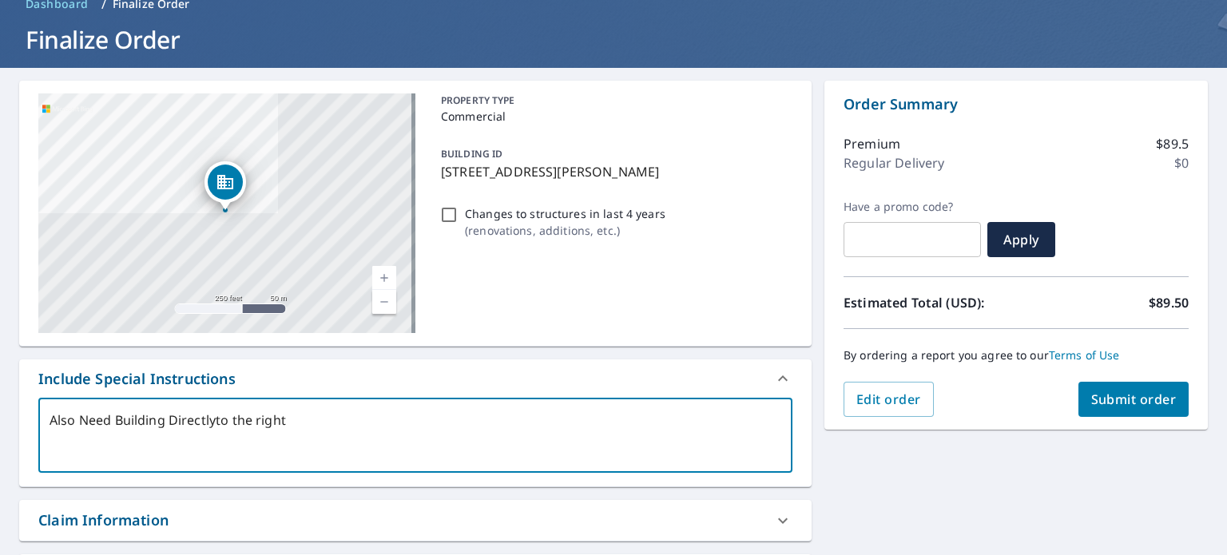
type textarea "Also Need Building Directlyto the right a"
type textarea "x"
type textarea "Also Need Building Directlyto the right an"
type textarea "x"
type textarea "Also Need Building Directlyto the right and"
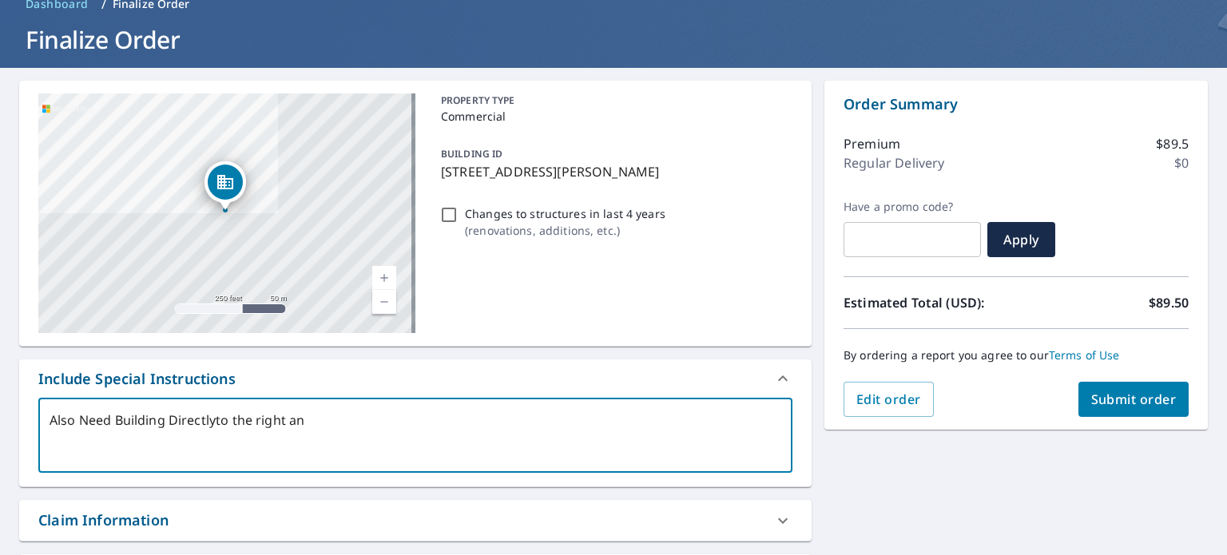
type textarea "x"
type textarea "Also Need Building Directlyto the right and"
type textarea "x"
type textarea "Also Need Building Directlyto the right and d"
type textarea "x"
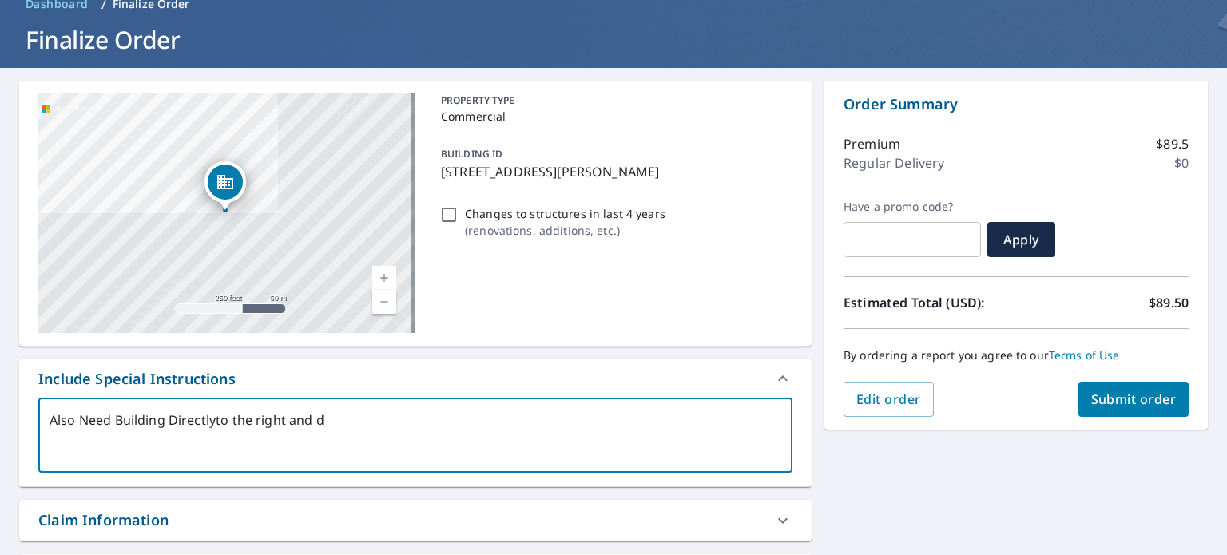
type textarea "Also Need Building Directlyto the right and di"
type textarea "x"
type textarea "Also Need Building Directlyto the right and dir"
type textarea "x"
type textarea "Also Need Building Directlyto the right and dire"
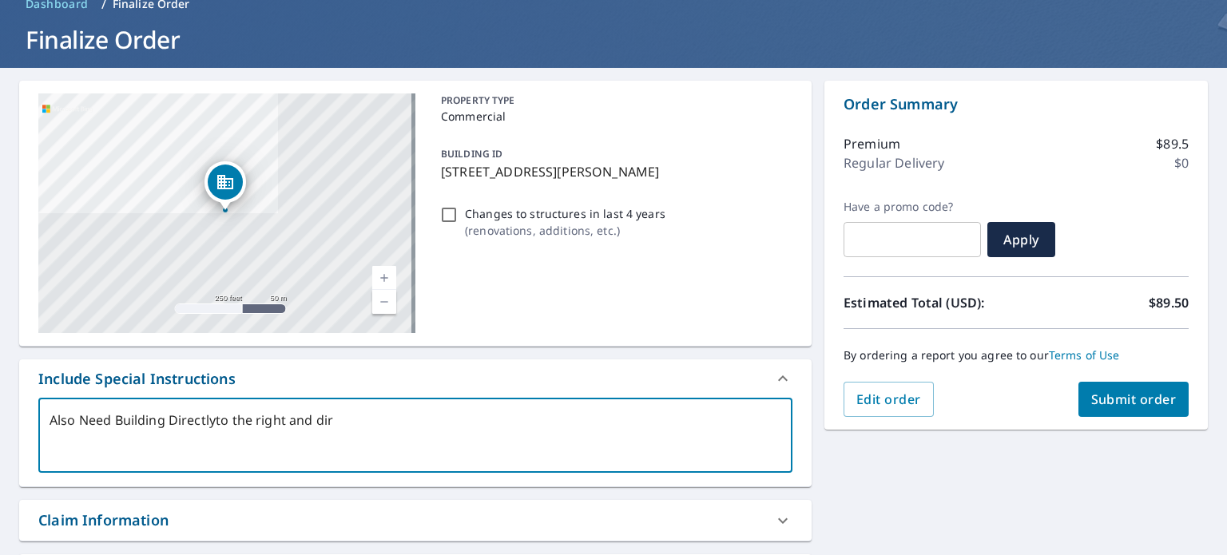
type textarea "x"
type textarea "Also Need Building Directlyto the right and direc"
type textarea "x"
type textarea "Also Need Building Directlyto the right and direct"
type textarea "x"
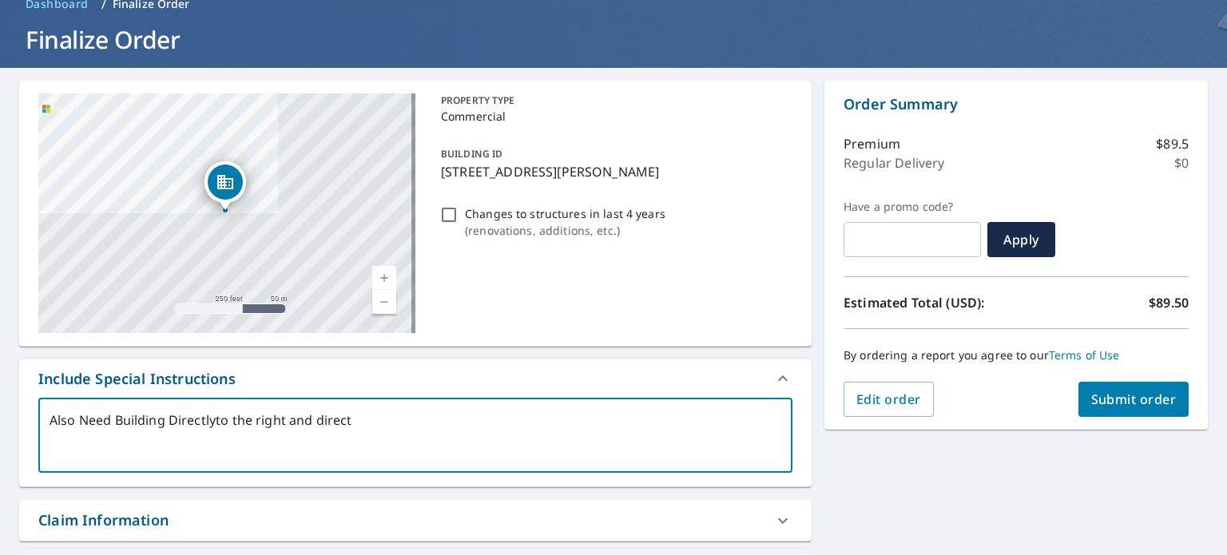
type textarea "Also Need Building Directlyto the right and directl"
type textarea "x"
type textarea "Also Need Building Directlyto the right and directly"
type textarea "x"
type textarea "Also Need Building Directlyto the right and directly"
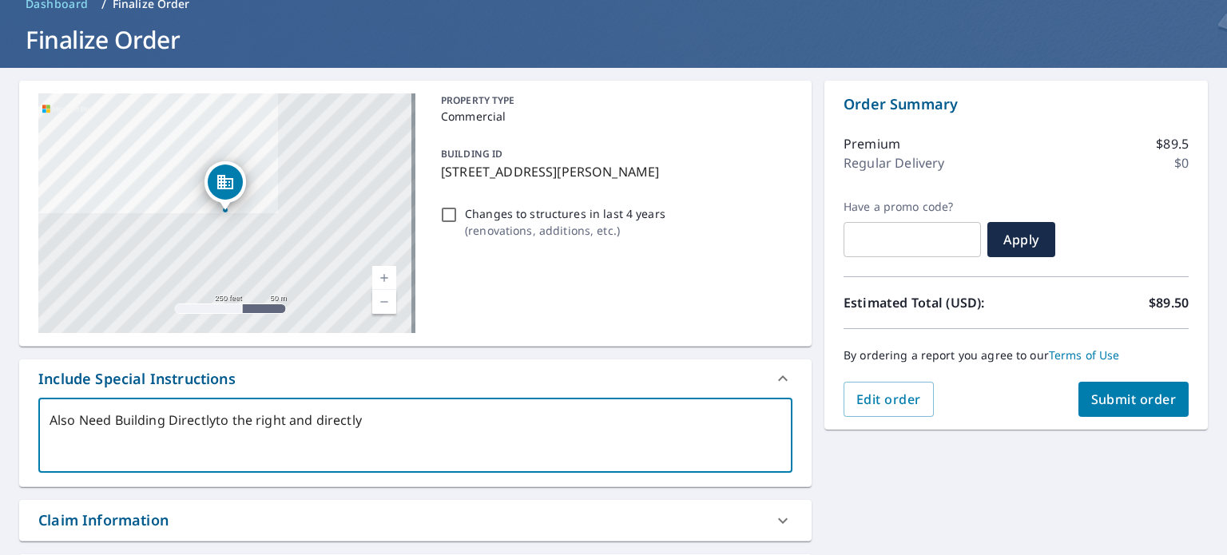
type textarea "x"
type textarea "Also Need Building Directlyto the right and directly a"
type textarea "x"
type textarea "Also Need Building Directlyto the right and directly ab"
type textarea "x"
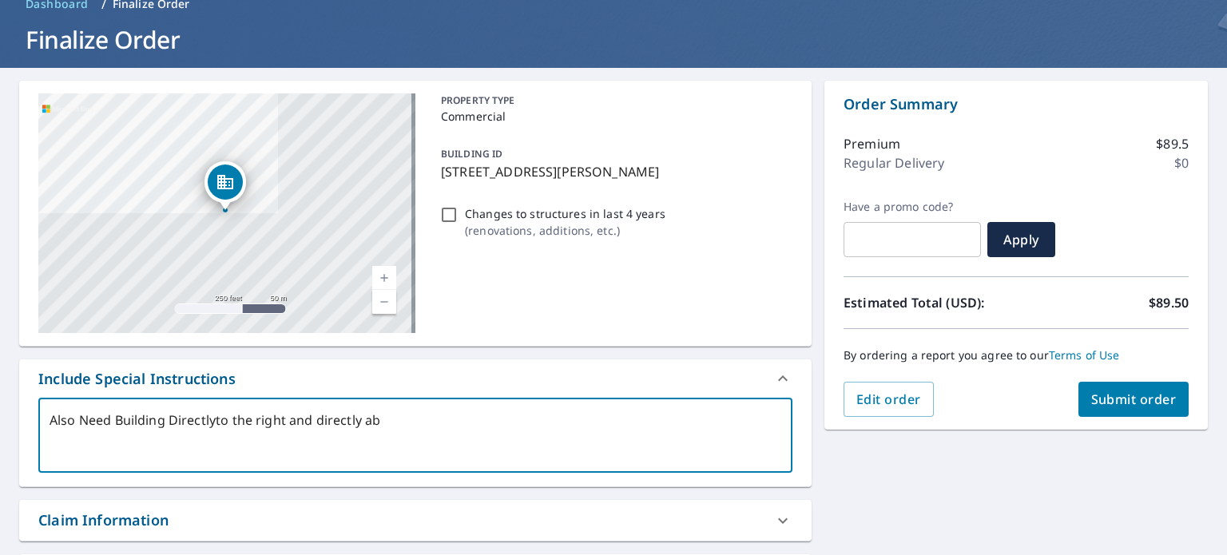
type textarea "Also Need Building Directlyto the right and directly abo"
type textarea "x"
type textarea "Also Need Building Directlyto the right and directly abov"
type textarea "x"
type textarea "Also Need Building Directlyto the right and directly above"
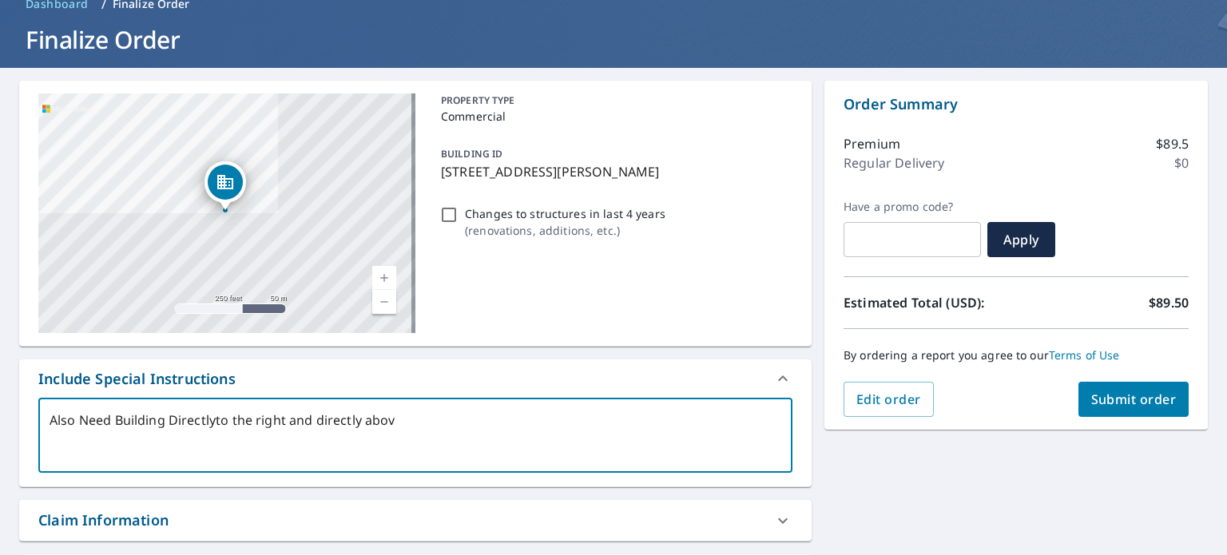
type textarea "x"
type textarea "Also Need Building Directlyto the right and directly above."
type textarea "x"
type textarea "Also Need Building Directlyto the right and directly above."
type textarea "x"
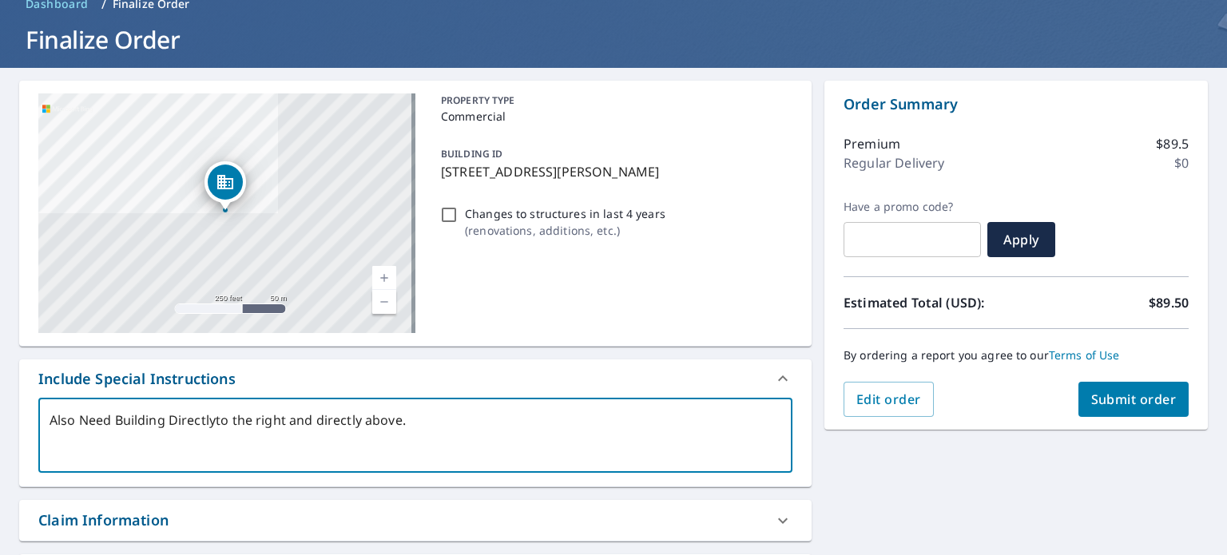
type textarea "Also Need Building Directlyto the right and directly above."
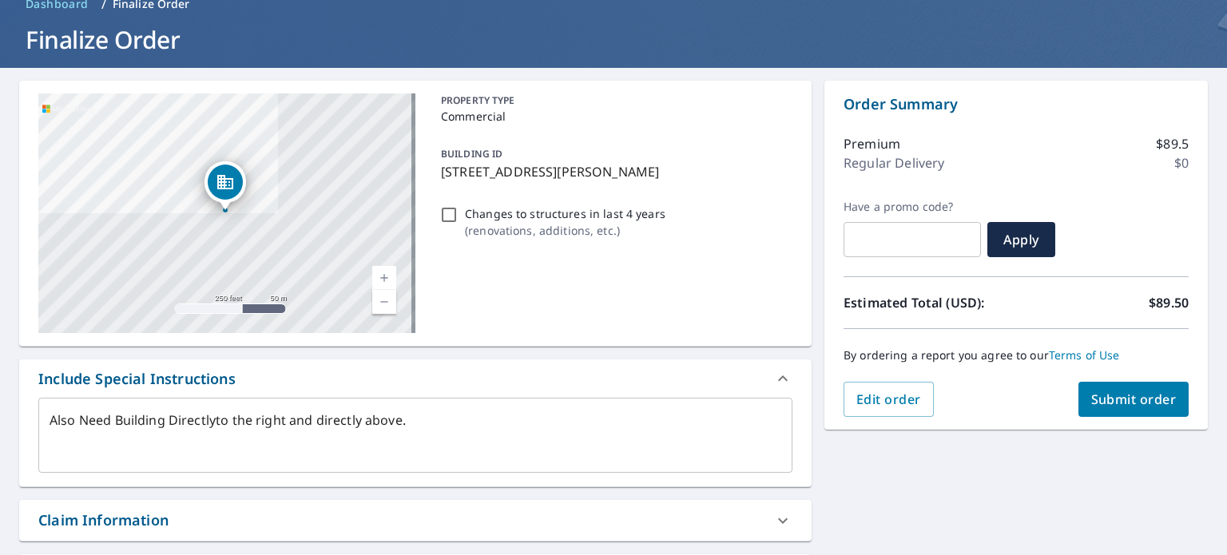
click at [259, 394] on div "Include Special Instructions" at bounding box center [415, 378] width 792 height 38
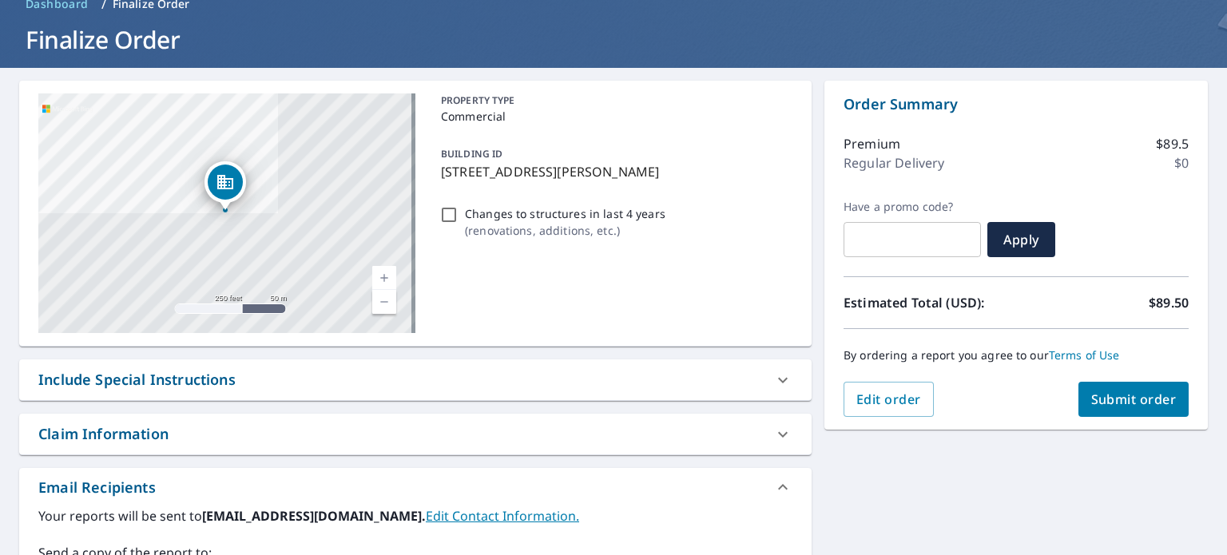
click at [266, 376] on div "Include Special Instructions" at bounding box center [400, 380] width 725 height 22
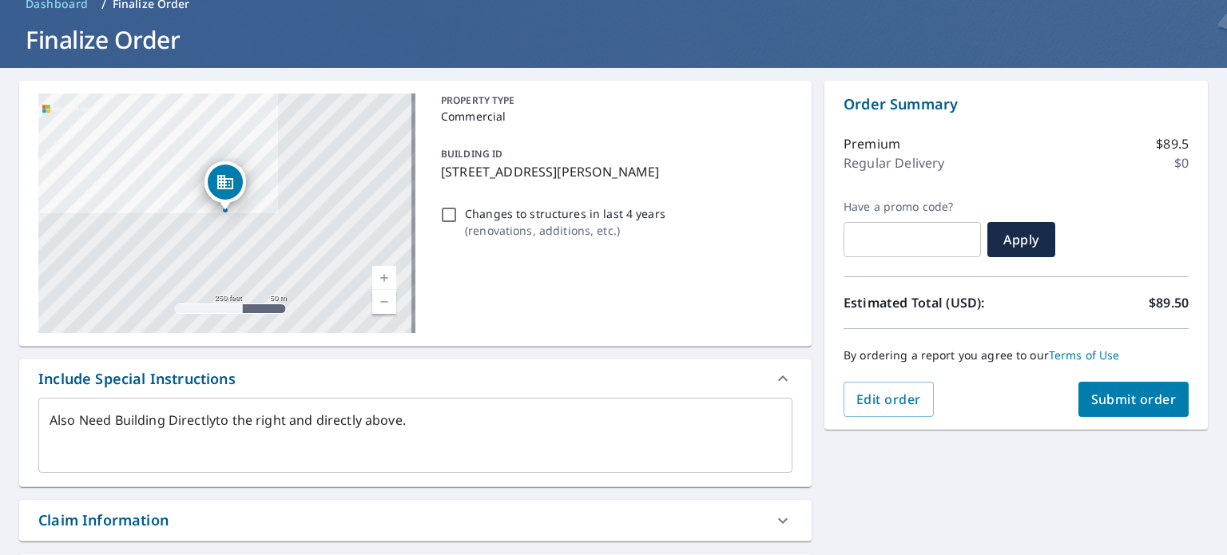
type textarea "x"
click at [216, 420] on textarea "Also Need Building Directlyto the right and directly above." at bounding box center [416, 436] width 732 height 46
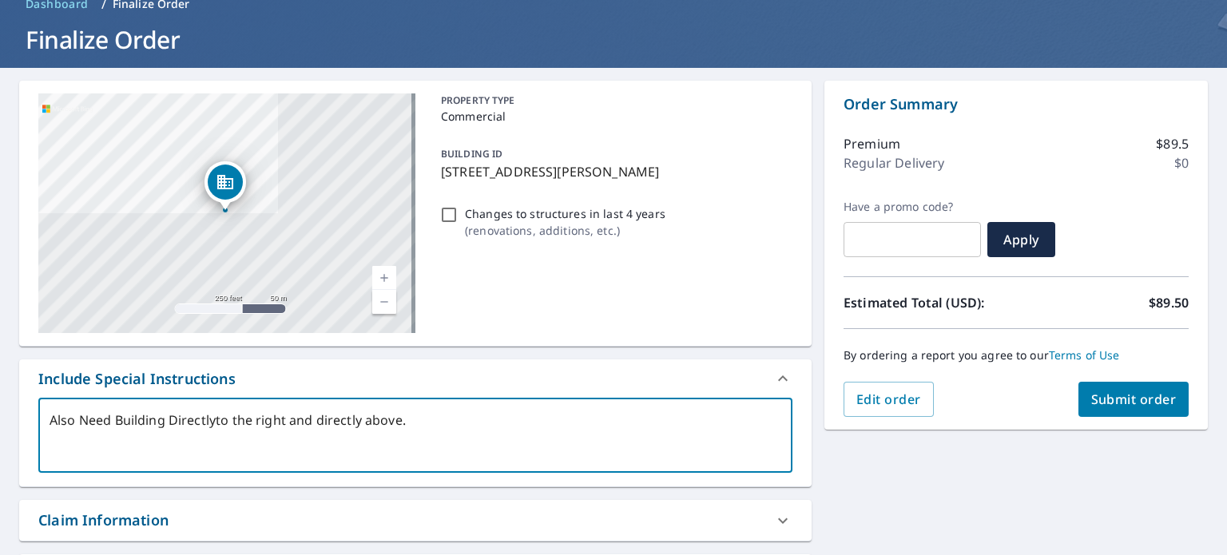
type textarea "Also Need Building Directly to the right and directly above."
type textarea "x"
click at [179, 418] on textarea "Also Need Building Directly to the right and directly above." at bounding box center [416, 436] width 732 height 46
type textarea "Also Need Building irectly to the right and directly above."
type textarea "x"
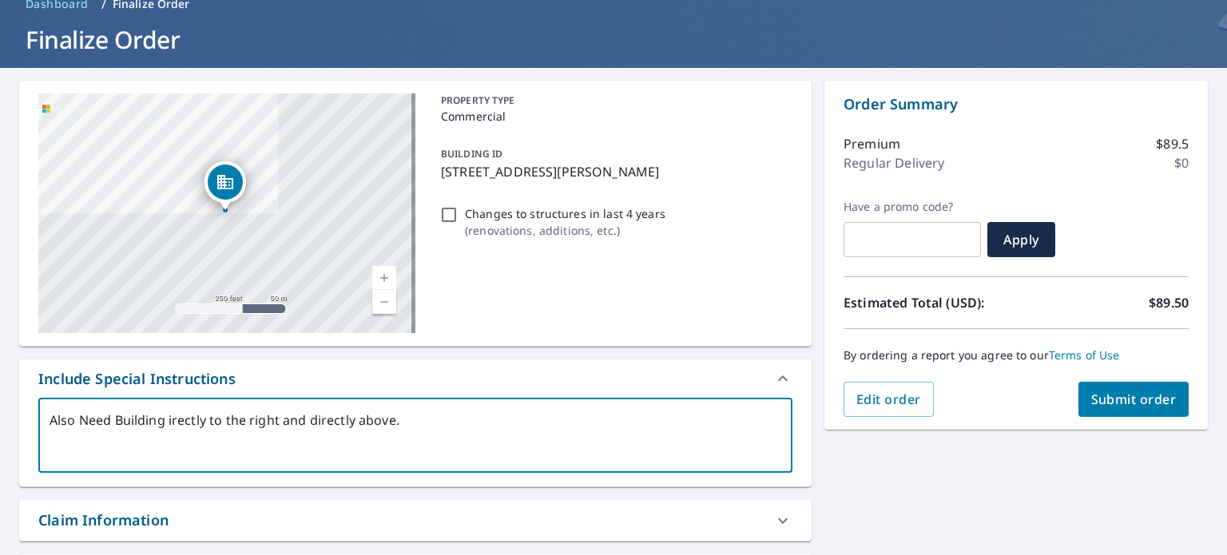
type textarea "Also Need Building directly to the right and directly above."
type textarea "x"
click at [165, 419] on textarea "Also Need Building directly to the right and directly above." at bounding box center [416, 436] width 732 height 46
type textarea "Also Need Buildings directly to the right and directly above."
type textarea "x"
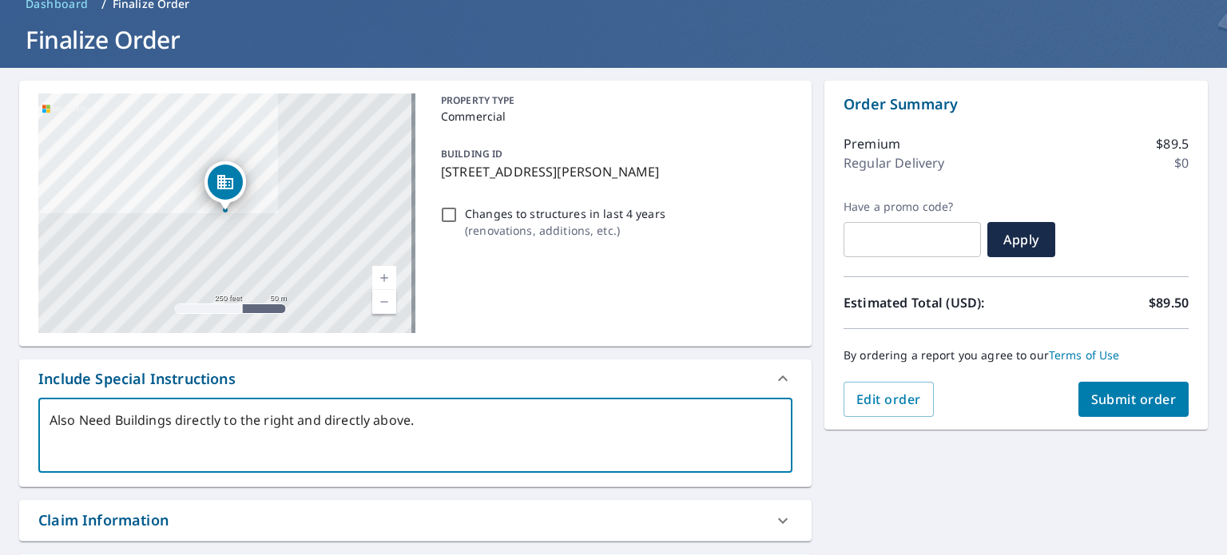
click at [415, 418] on textarea "Also Need Buildings directly to the right and directly above." at bounding box center [416, 436] width 732 height 46
type textarea "Also Need Buildings directly to the right and directly above. a"
type textarea "x"
type textarea "Also Need Buildings directly to the right and directly above. al"
type textarea "x"
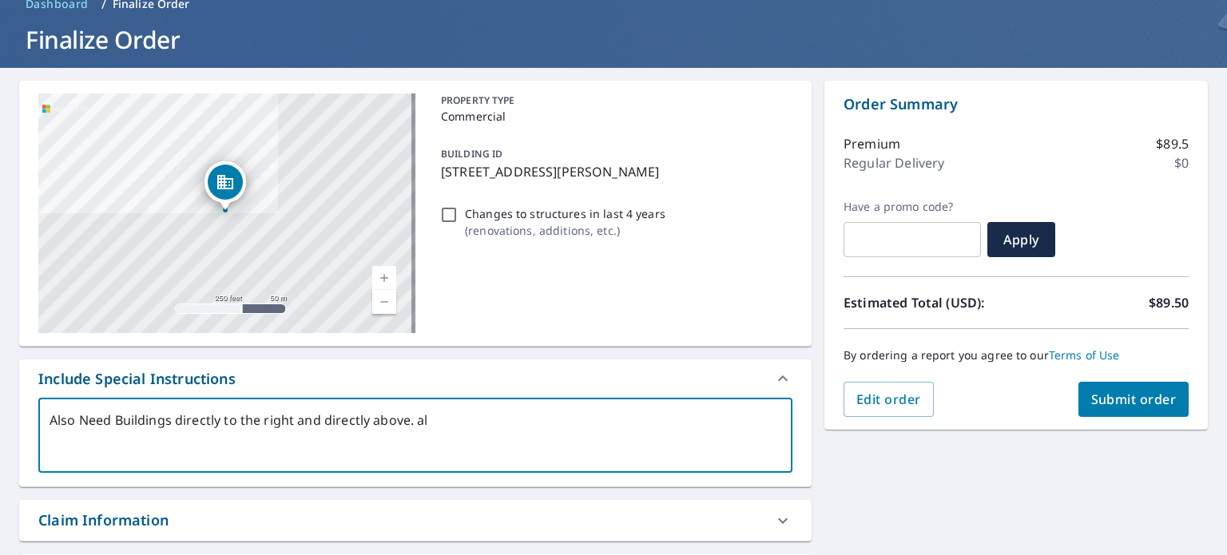
type textarea "Also Need Buildings directly to the right and directly above. all"
type textarea "x"
type textarea "Also Need Buildings directly to the right and directly above. all"
type textarea "x"
type textarea "Also Need Buildings directly to the right and directly above. all 3"
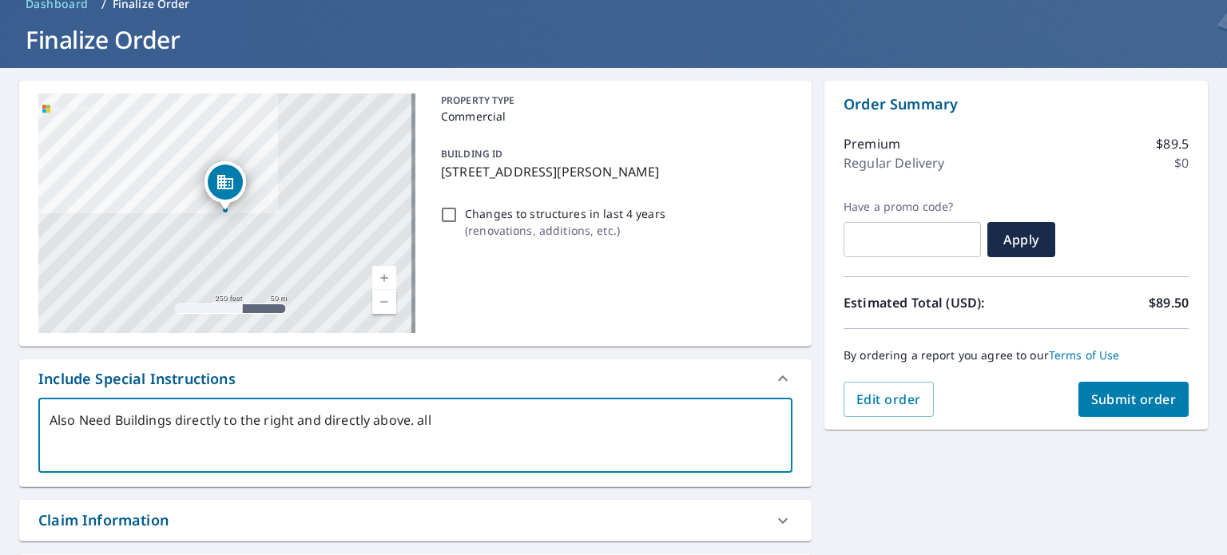
type textarea "x"
type textarea "Also Need Buildings directly to the right and directly above. all 3"
type textarea "x"
type textarea "Also Need Buildings directly to the right and directly above. all 3 b"
type textarea "x"
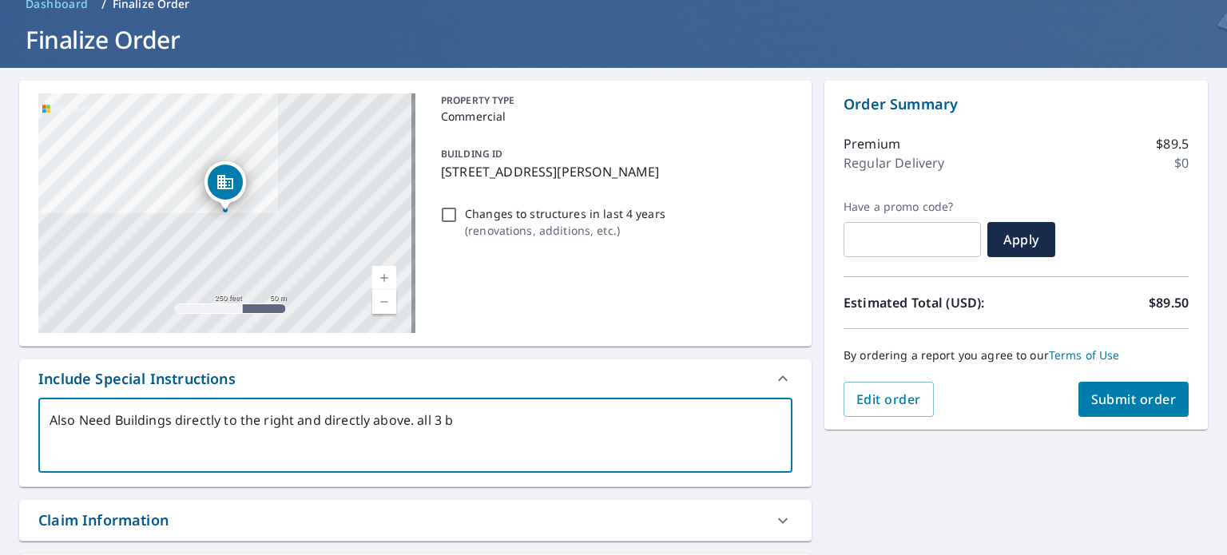
type textarea "Also Need Buildings directly to the right and directly above. all 3 bu"
type textarea "x"
type textarea "Also Need Buildings directly to the right and directly above. all 3 [PERSON_NAM…"
type textarea "x"
type textarea "Also Need Buildings directly to the right and directly above. all 3 buil"
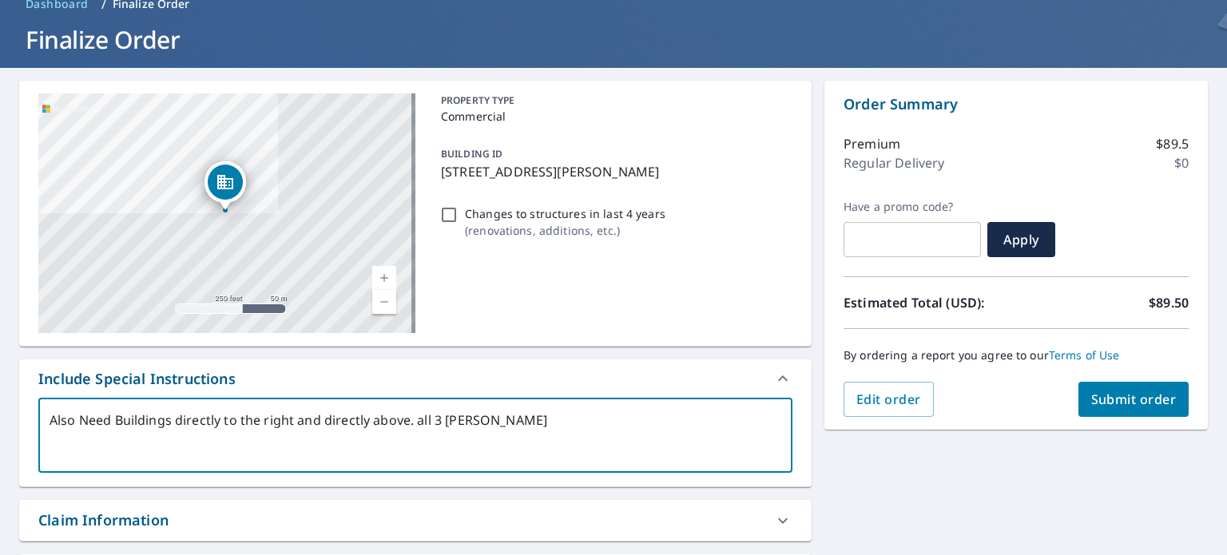
type textarea "x"
type textarea "Also Need Buildings directly to the right and directly above. all 3 build"
type textarea "x"
type textarea "Also Need Buildings directly to the right and directly above. all 3 buildi"
type textarea "x"
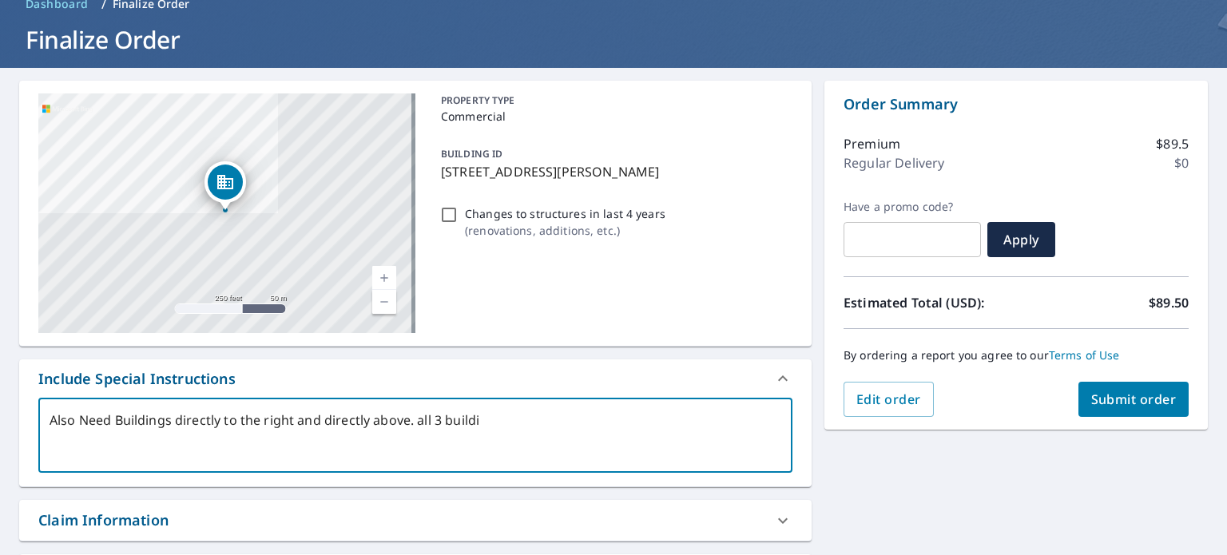
type textarea "Also Need Buildings directly to the right and directly above. all 3 buildin"
type textarea "x"
type textarea "Also Need Buildings directly to the right and directly above. all 3 building"
type textarea "x"
type textarea "Also Need Buildings directly to the right and directly above. all 3 buildings"
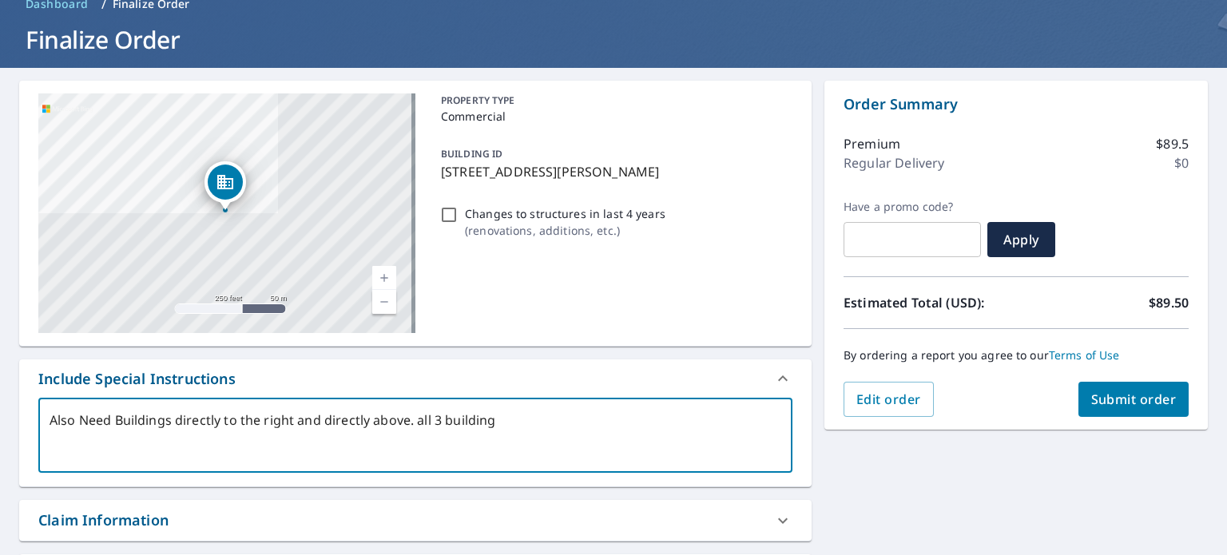
type textarea "x"
type textarea "Also Need Buildings directly to the right and directly above. all 3 buildings"
type textarea "x"
type textarea "Also Need Buildings directly to the right and directly above. all 3 buildings i"
type textarea "x"
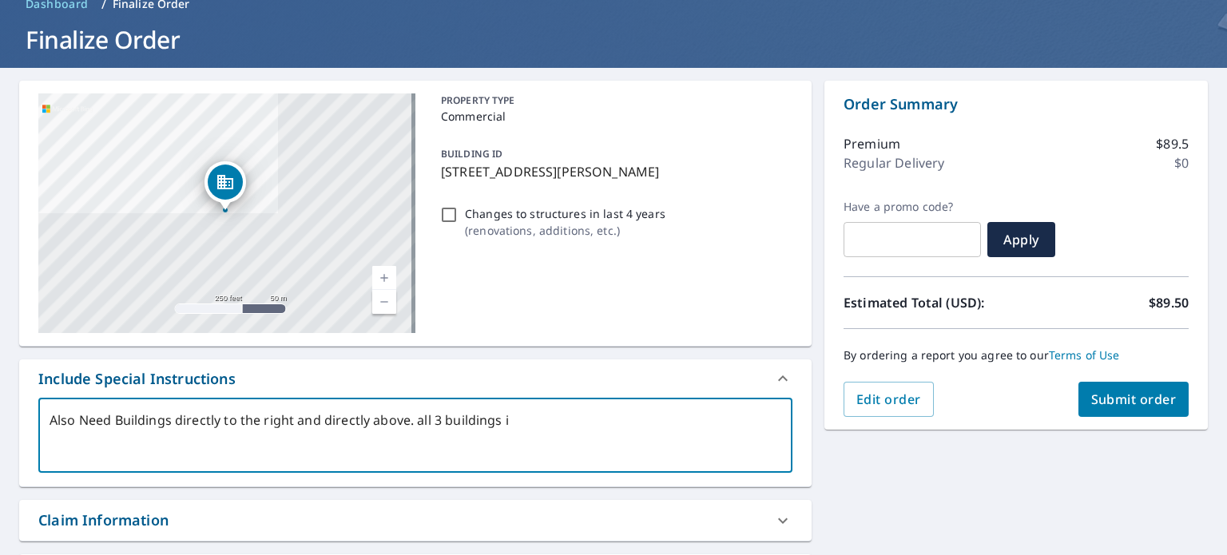
type textarea "Also Need Buildings directly to the right and directly above. all 3 buildings"
type textarea "x"
type textarea "Also Need Buildings directly to the right and directly above. all 3 buildings o"
type textarea "x"
type textarea "Also Need Buildings directly to the right and directly above. all 3 buildings on"
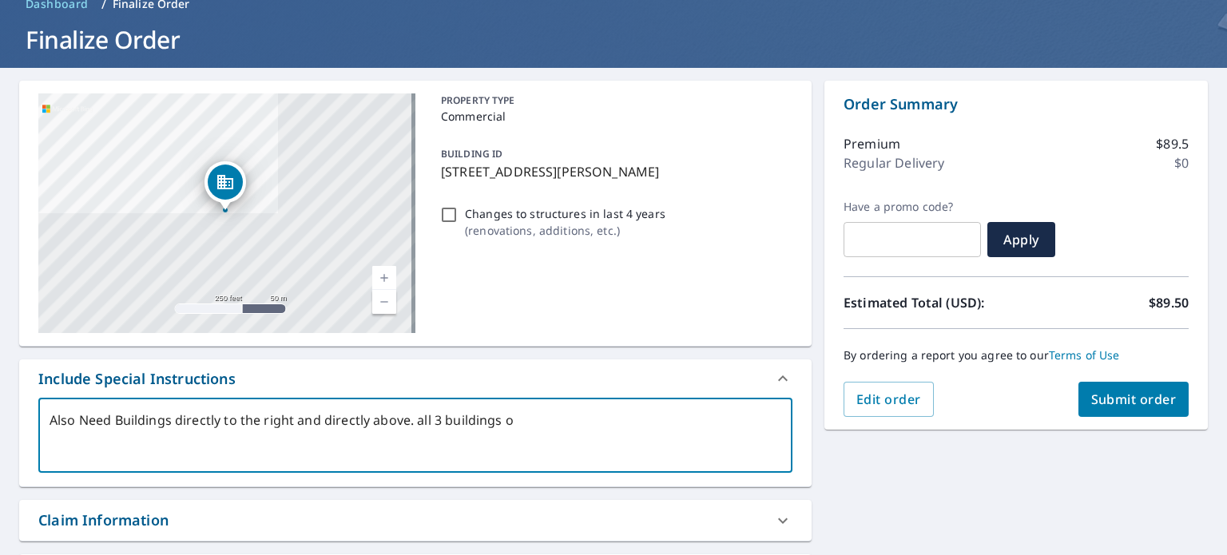
type textarea "x"
type textarea "Also Need Buildings directly to the right and directly above. all 3 buildings on"
type textarea "x"
type textarea "Also Need Buildings directly to the right and directly above. all 3 buildings o…"
type textarea "x"
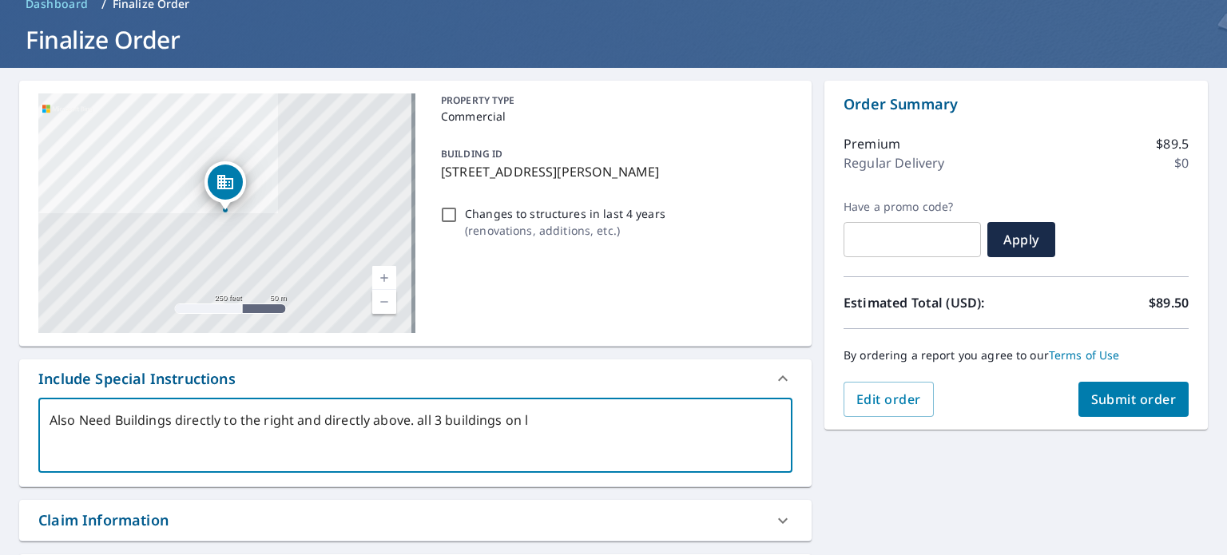
type textarea "Also Need Buildings directly to the right and directly above. all 3 buildings o…"
type textarea "x"
type textarea "Also Need Buildings directly to the right and directly above. all 3 buildings o…"
type textarea "x"
type textarea "Also Need Buildings directly to the right and directly above. all 3 buildings o…"
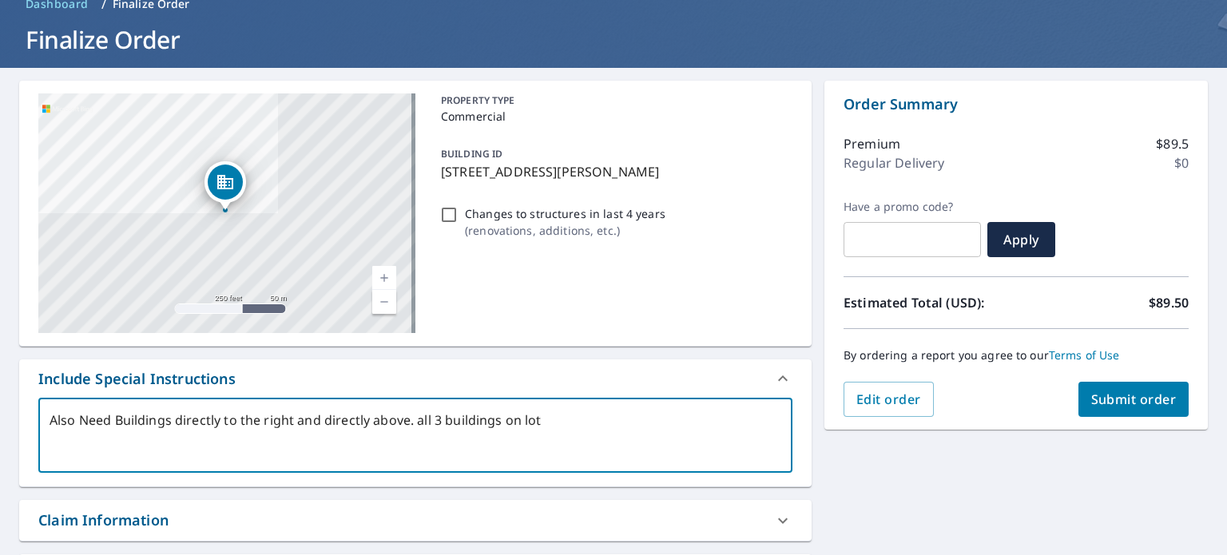
type textarea "x"
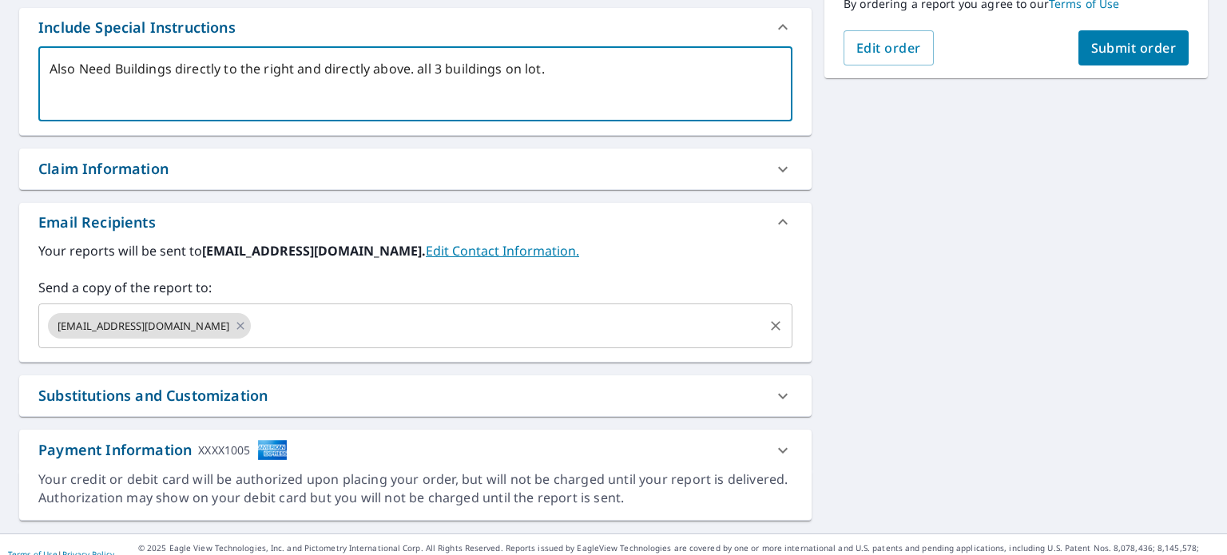
scroll to position [449, 0]
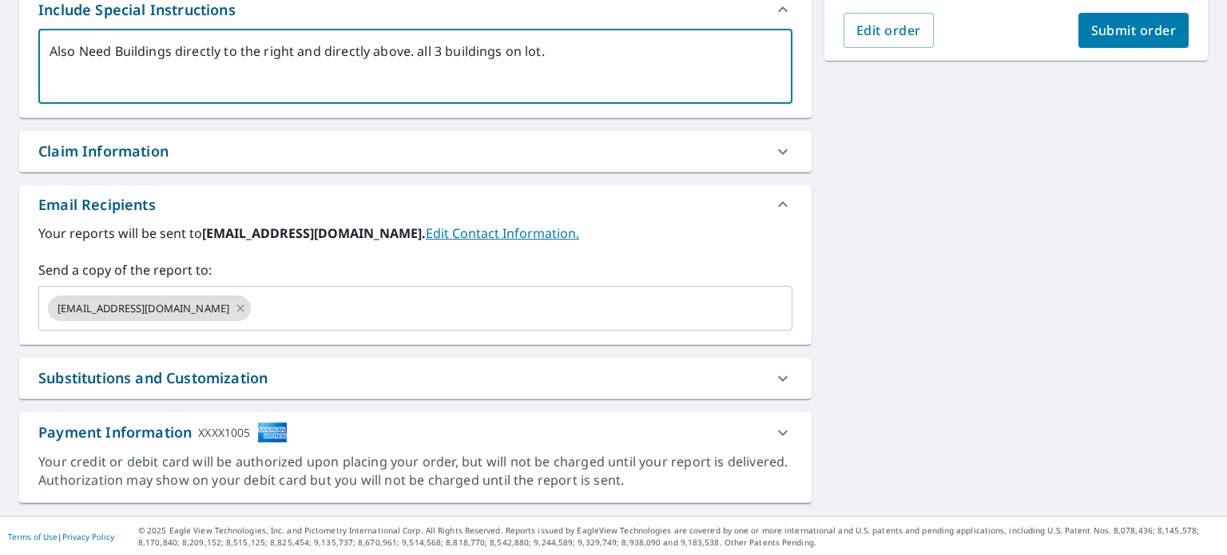
type textarea "Also Need Buildings directly to the right and directly above. all 3 buildings o…"
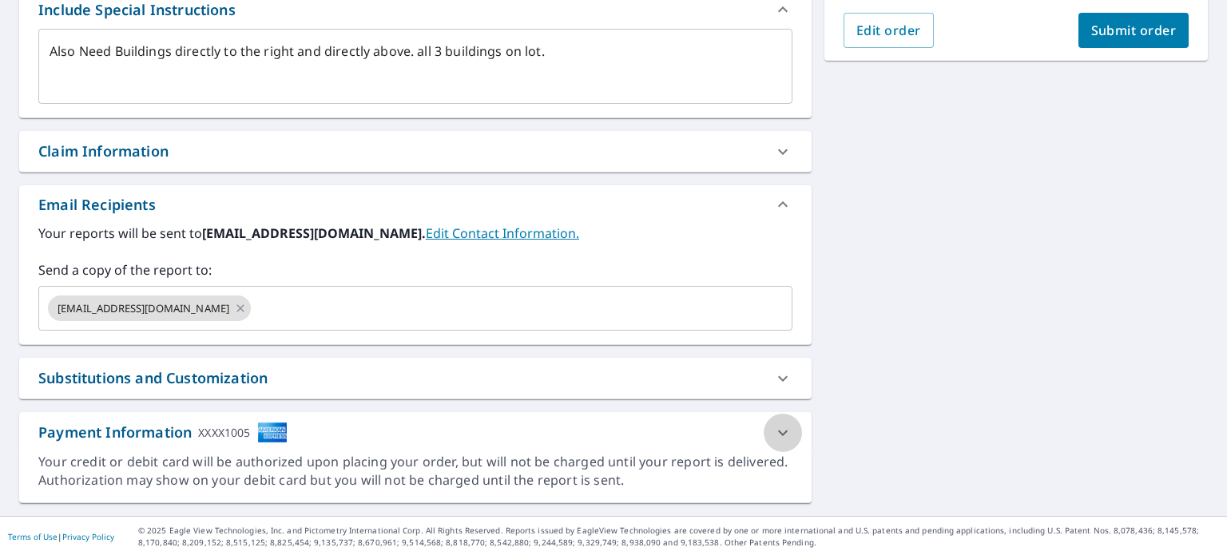
click at [778, 431] on icon at bounding box center [783, 433] width 10 height 6
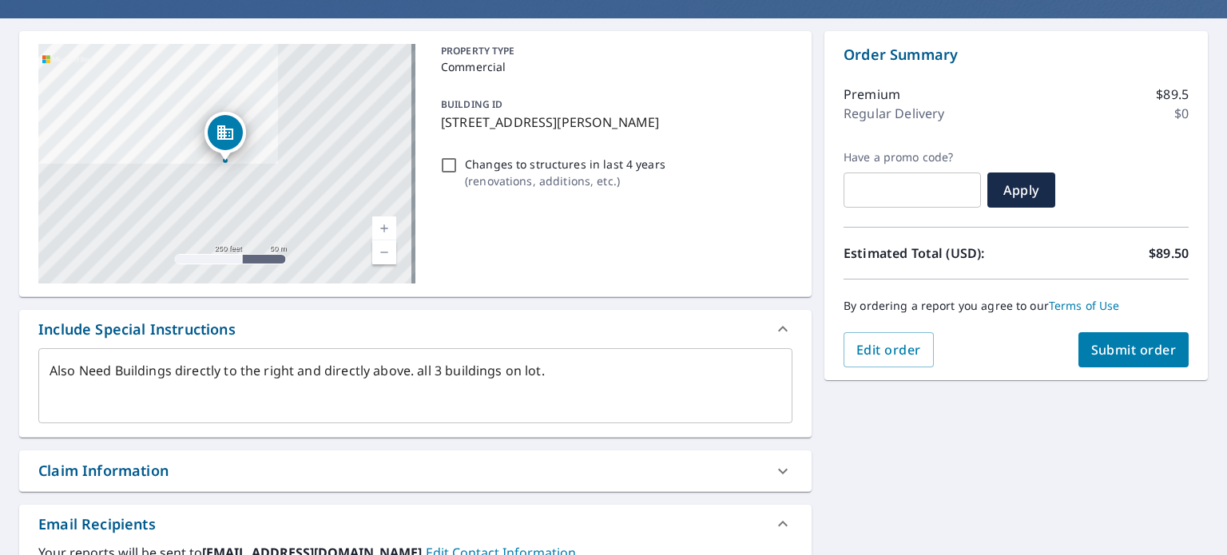
scroll to position [81, 0]
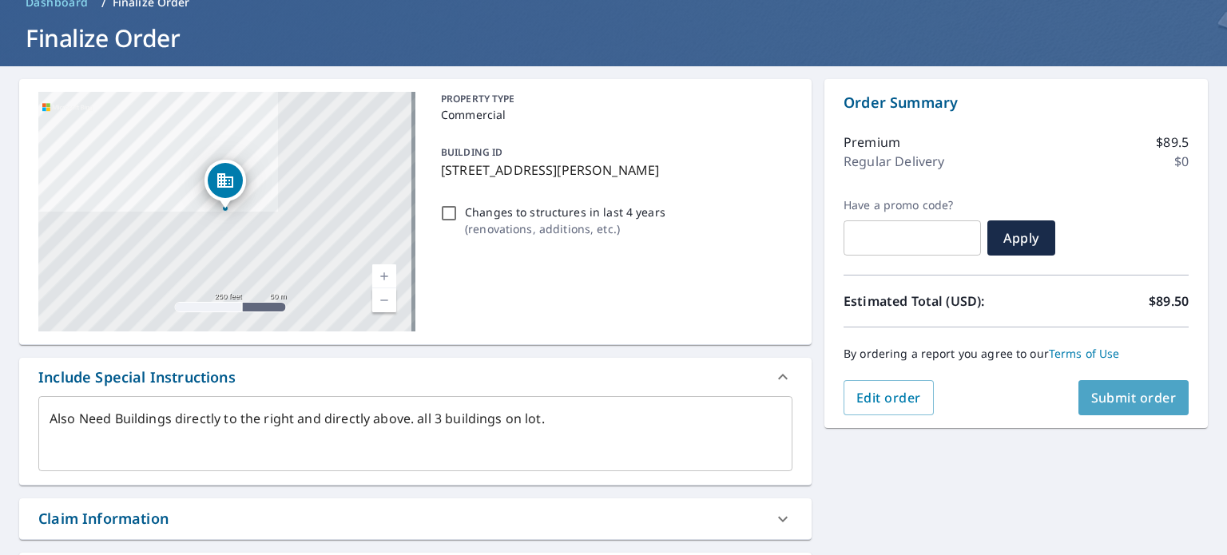
click at [1129, 399] on span "Submit order" at bounding box center [1133, 398] width 85 height 18
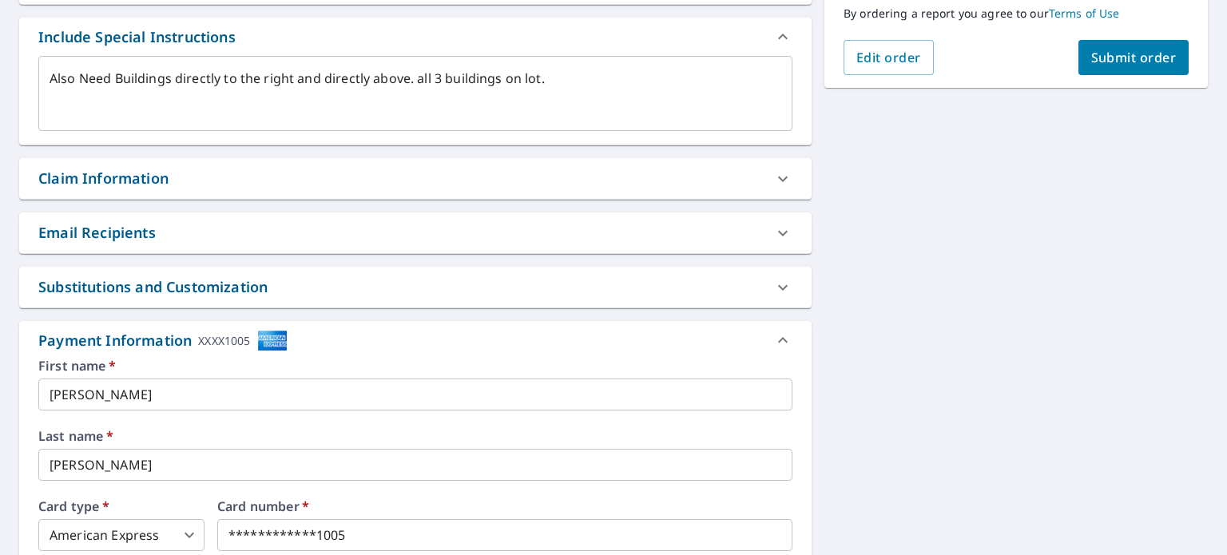
scroll to position [396, 0]
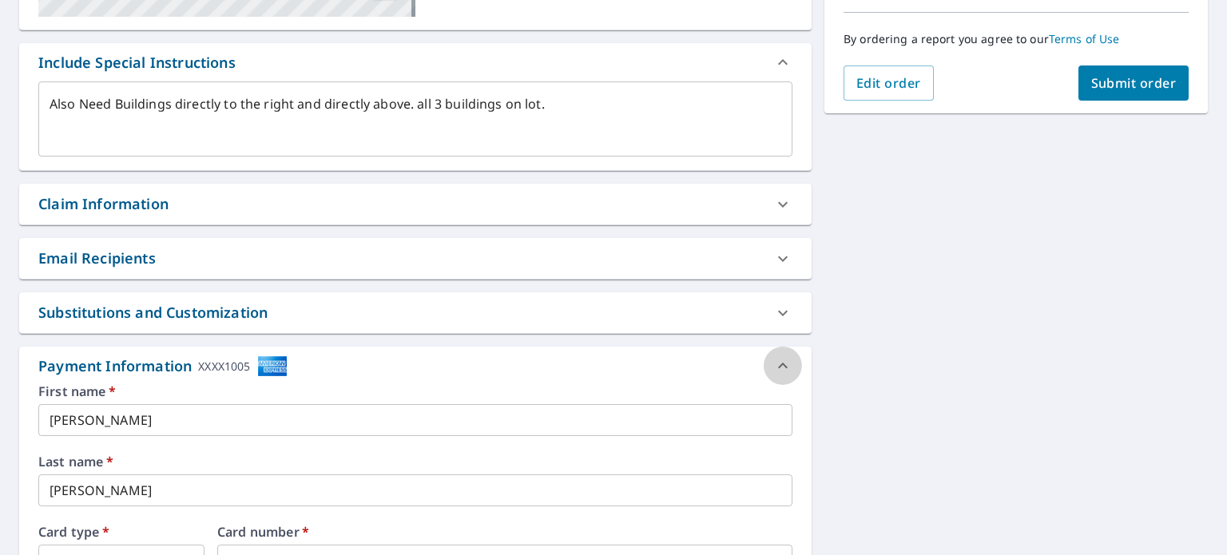
click at [776, 361] on icon at bounding box center [782, 365] width 19 height 19
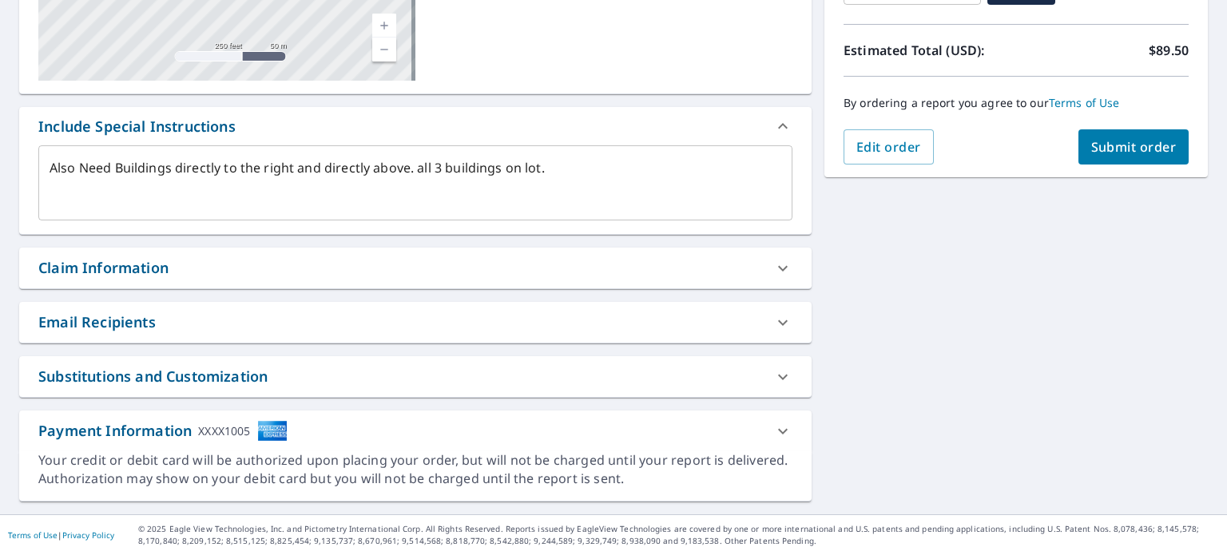
scroll to position [331, 0]
click at [1107, 145] on span "Submit order" at bounding box center [1133, 149] width 85 height 18
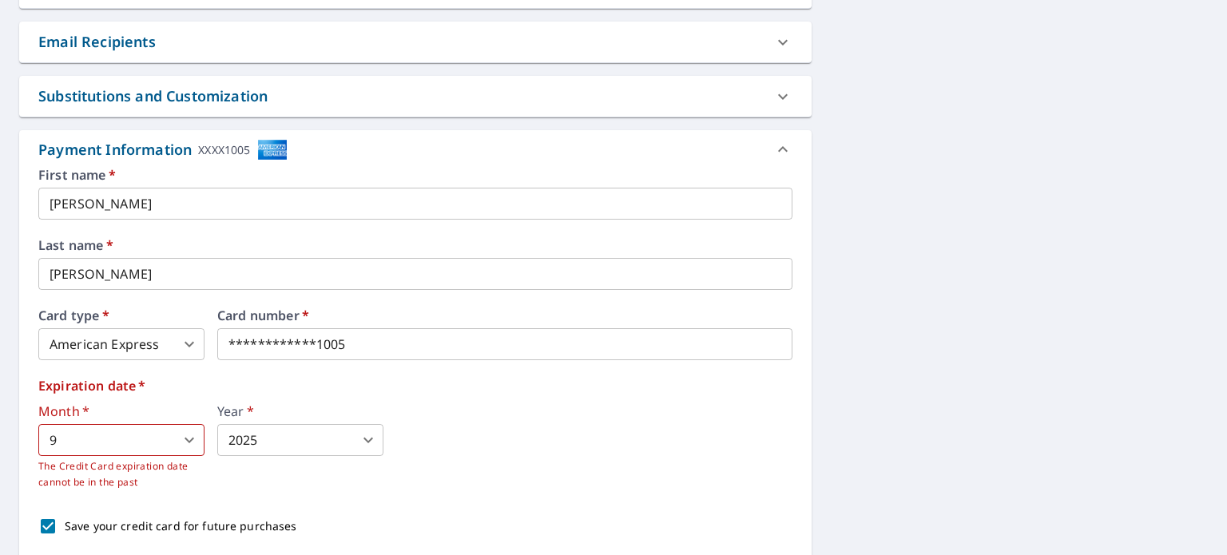
scroll to position [650, 0]
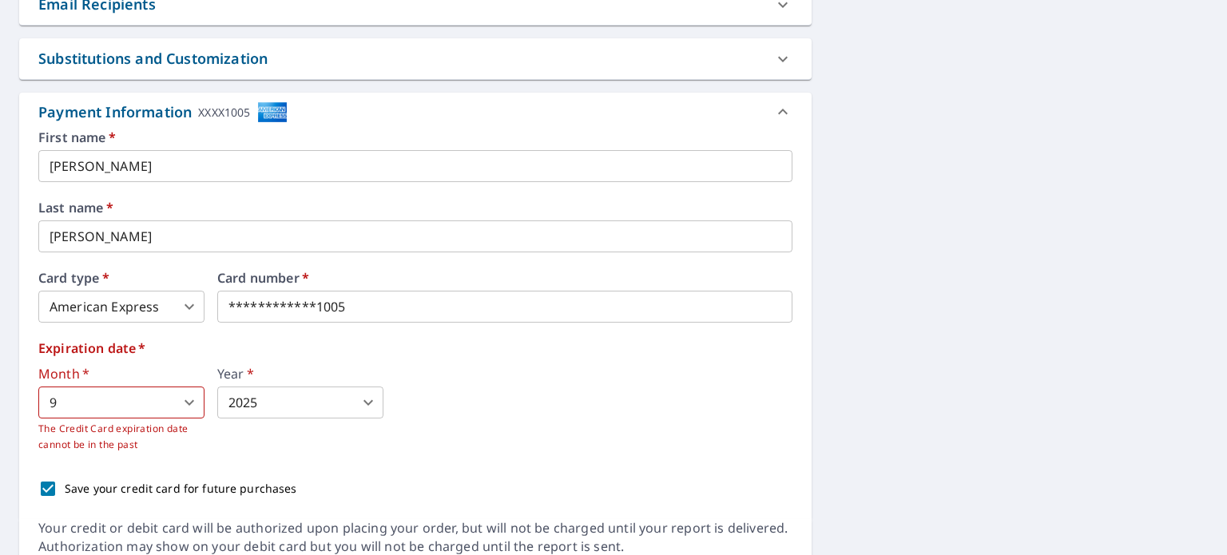
click at [369, 402] on body "MD MD Dashboard Order History Cancel Order MD Dashboard / Finalize Order Finali…" at bounding box center [613, 277] width 1227 height 555
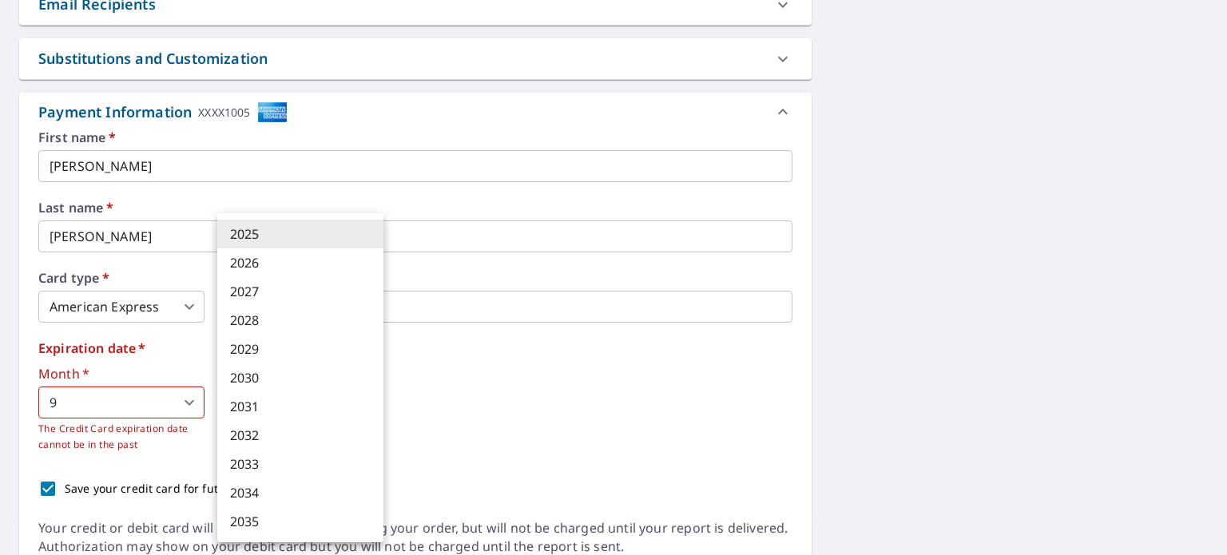
click at [247, 373] on li "2030" at bounding box center [300, 377] width 166 height 29
type textarea "x"
type input "2030"
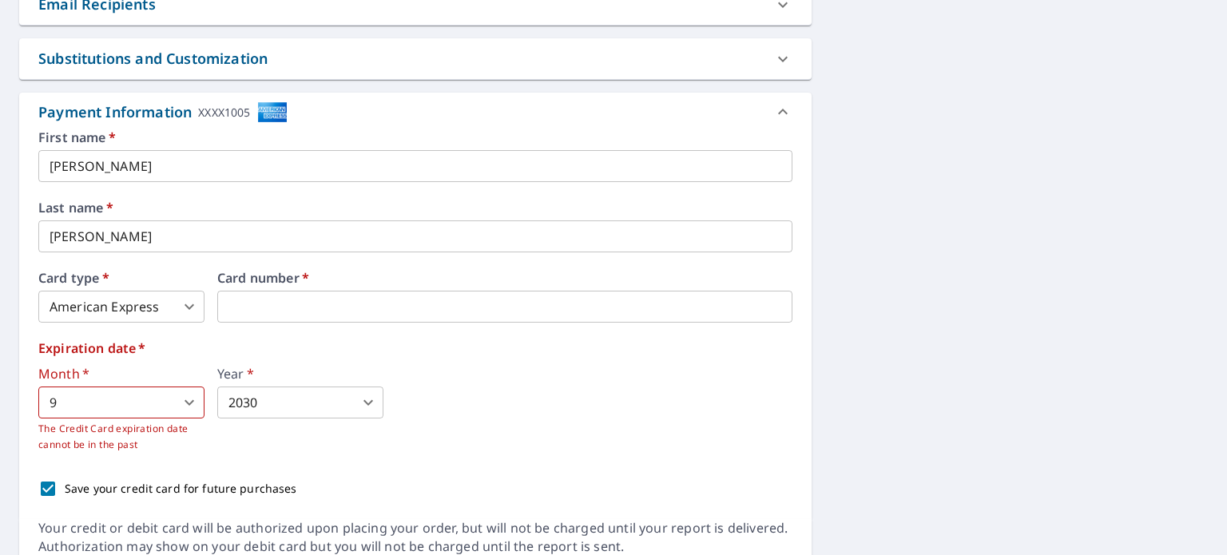
scroll to position [716, 0]
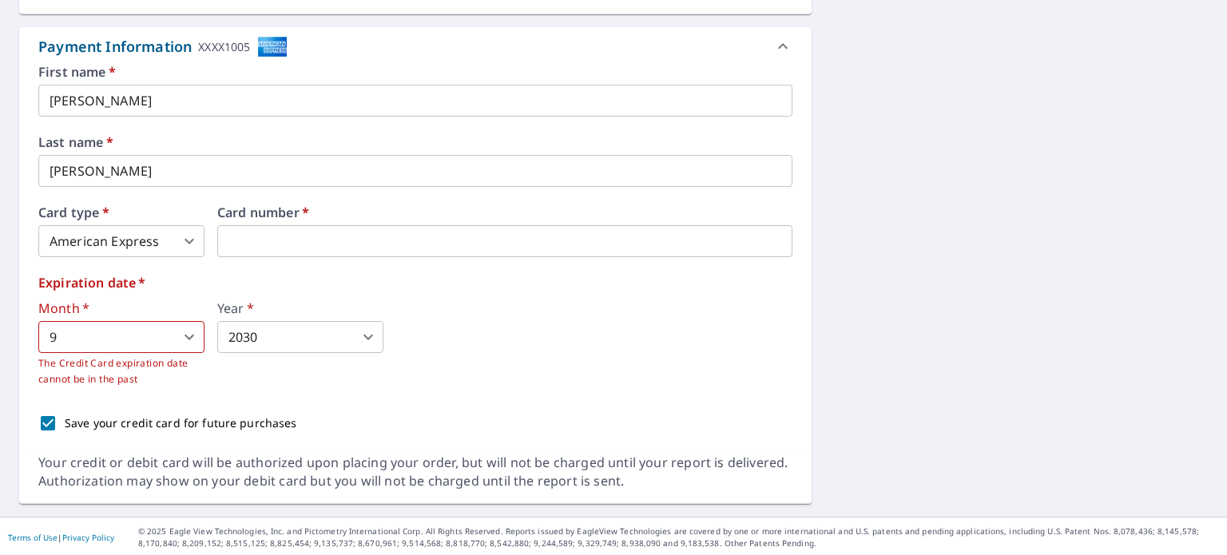
click at [412, 389] on div "First name   * [PERSON_NAME] ​ Last name   * [PERSON_NAME] ​ Card type   * Amer…" at bounding box center [415, 252] width 754 height 375
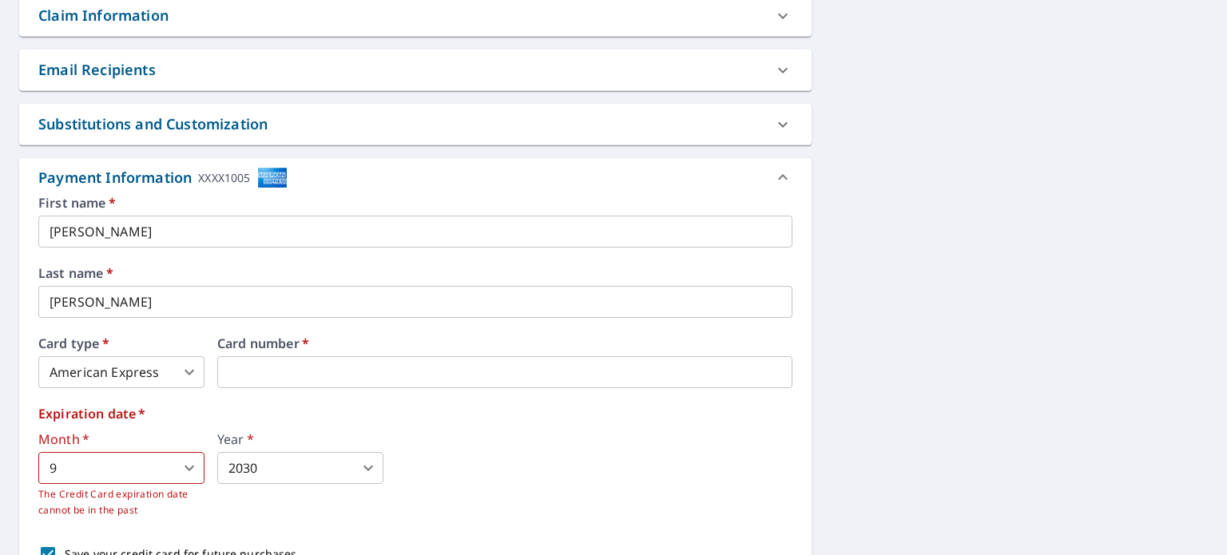
scroll to position [556, 0]
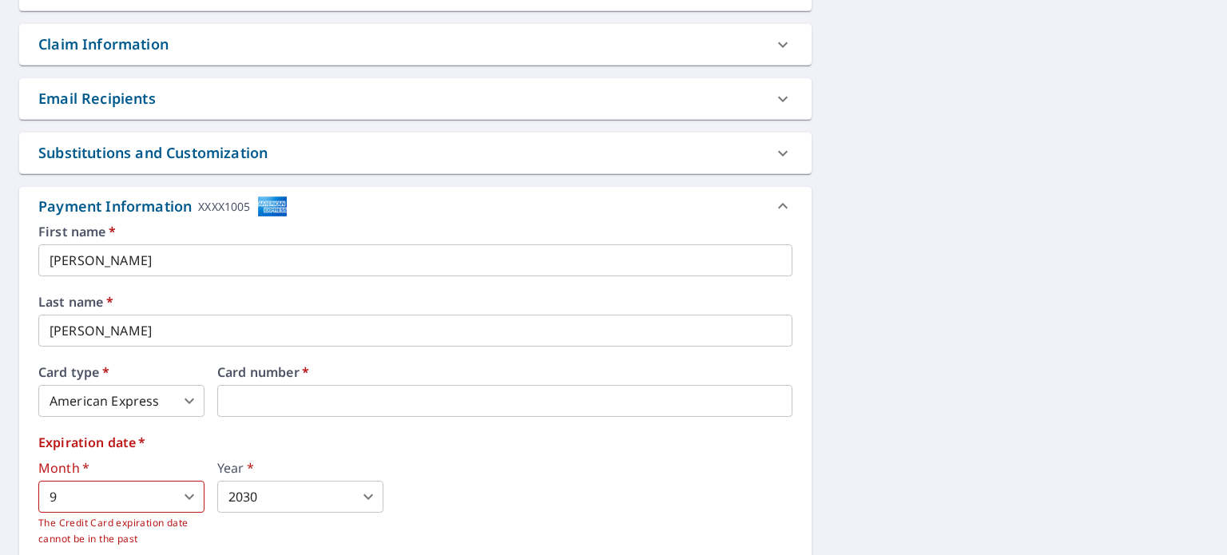
click at [773, 201] on icon at bounding box center [782, 205] width 19 height 19
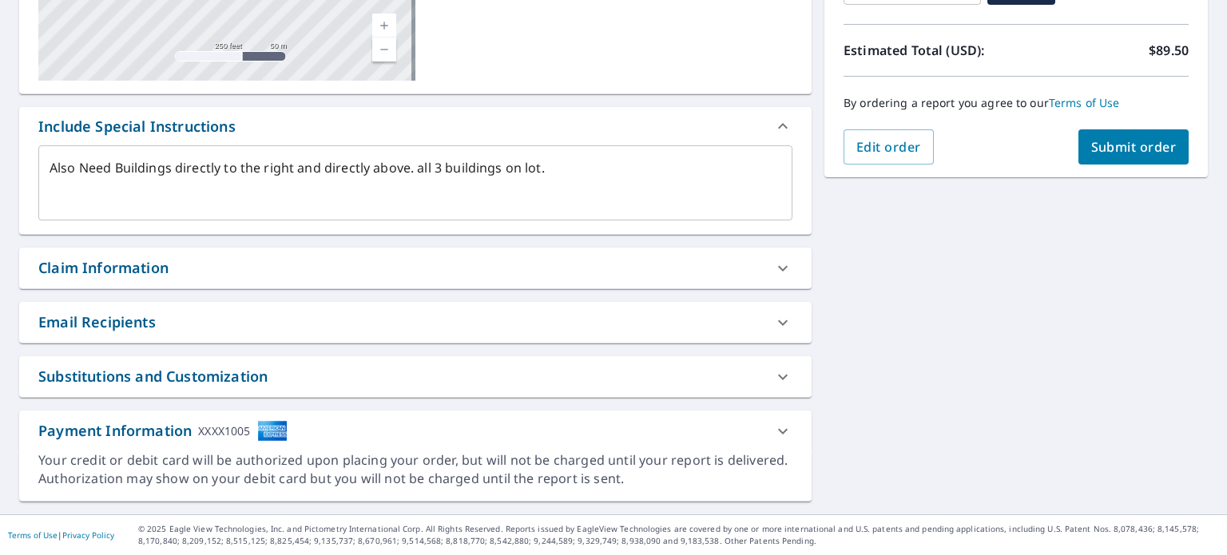
scroll to position [331, 0]
click at [1112, 146] on span "Submit order" at bounding box center [1133, 149] width 85 height 18
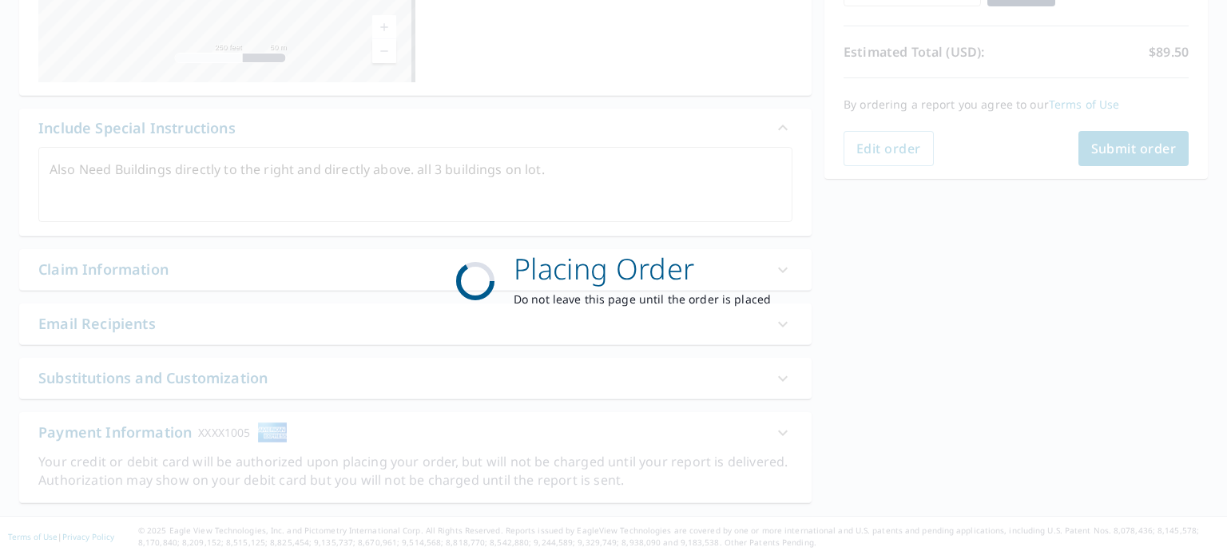
type textarea "x"
